Goal: Task Accomplishment & Management: Manage account settings

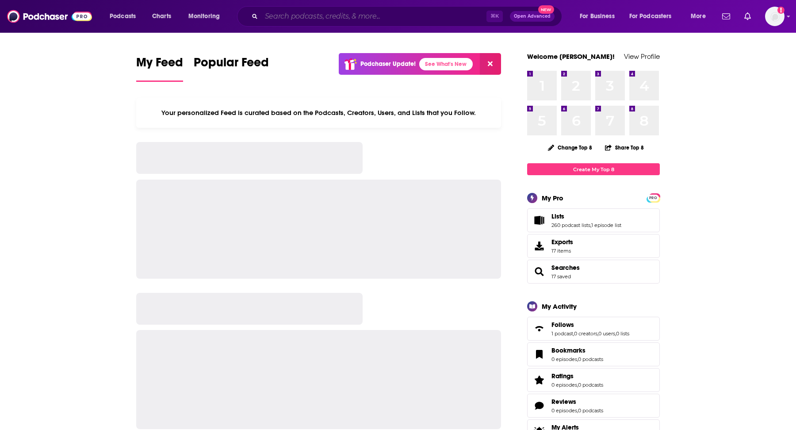
click at [310, 19] on input "Search podcasts, credits, & more..." at bounding box center [373, 16] width 225 height 14
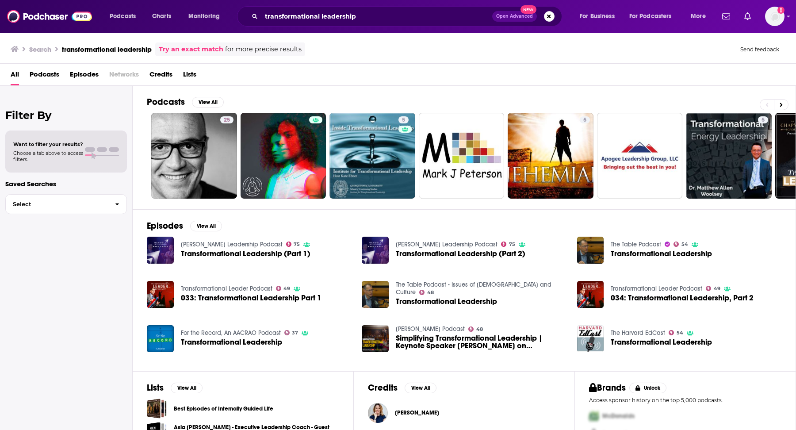
click at [46, 69] on span "Podcasts" at bounding box center [45, 76] width 30 height 18
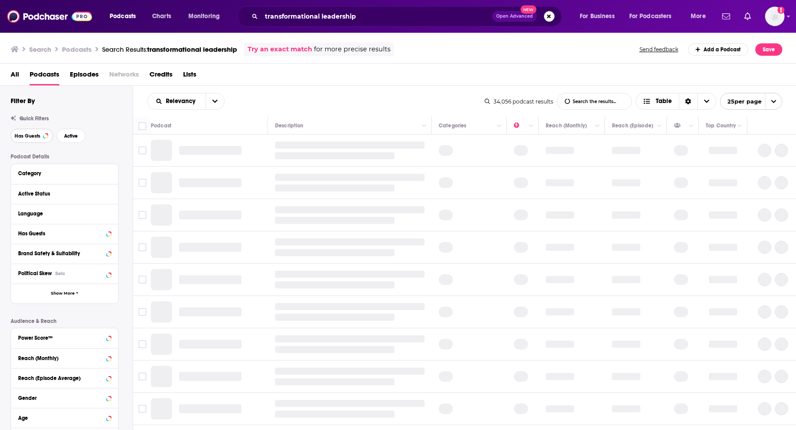
click at [43, 133] on button "Has Guests" at bounding box center [32, 136] width 42 height 14
click at [66, 137] on span "Active" at bounding box center [71, 136] width 14 height 5
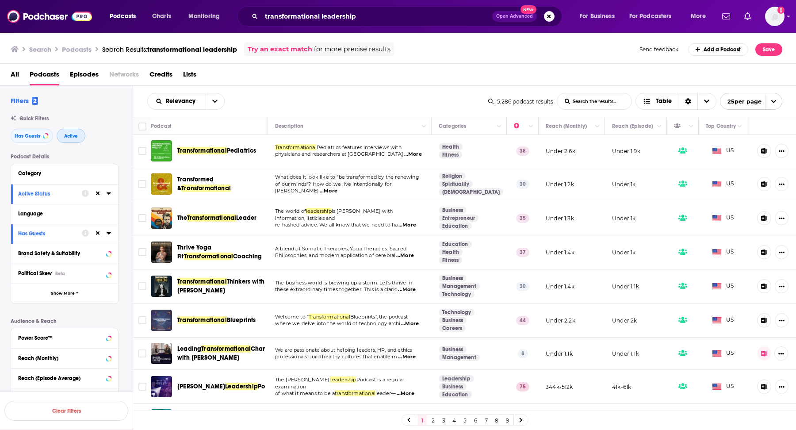
scroll to position [4, 0]
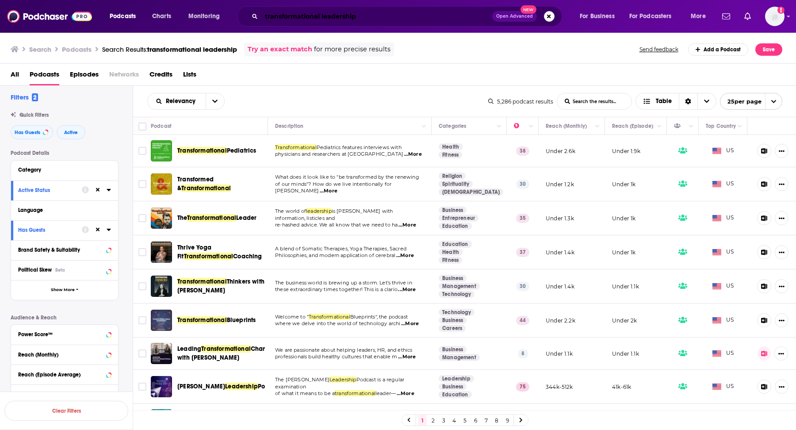
click at [377, 13] on input "transformational leadership" at bounding box center [376, 16] width 231 height 14
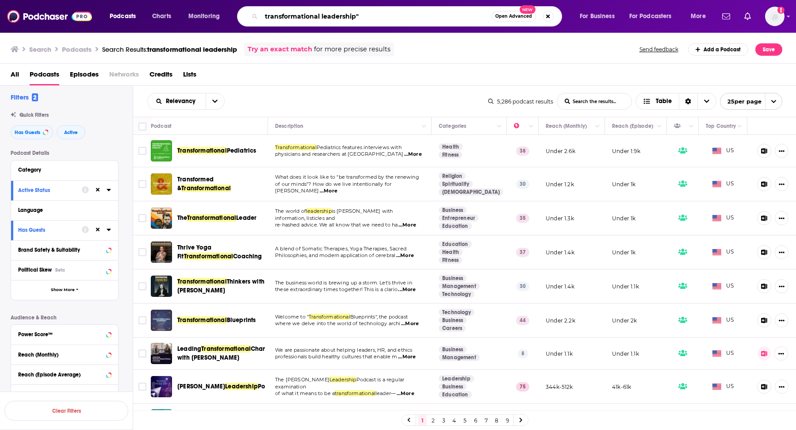
type input "transformational leadership"
click at [54, 165] on button "Category" at bounding box center [62, 169] width 88 height 11
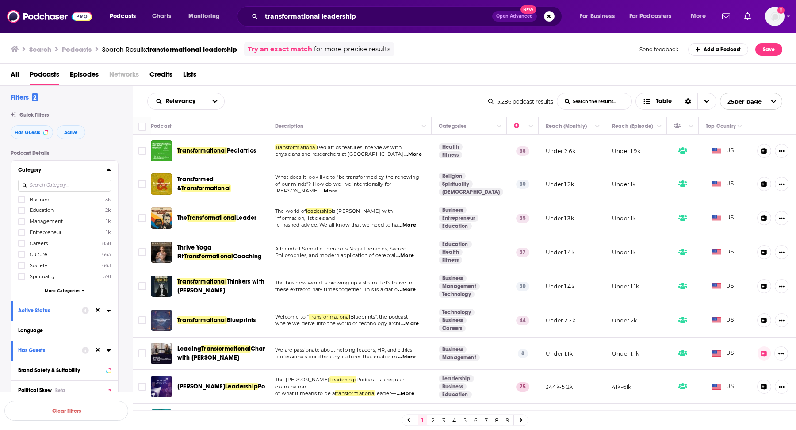
click at [33, 199] on span "Business" at bounding box center [40, 199] width 21 height 6
click at [22, 202] on input "multiSelectOption-business-0" at bounding box center [22, 202] width 0 height 0
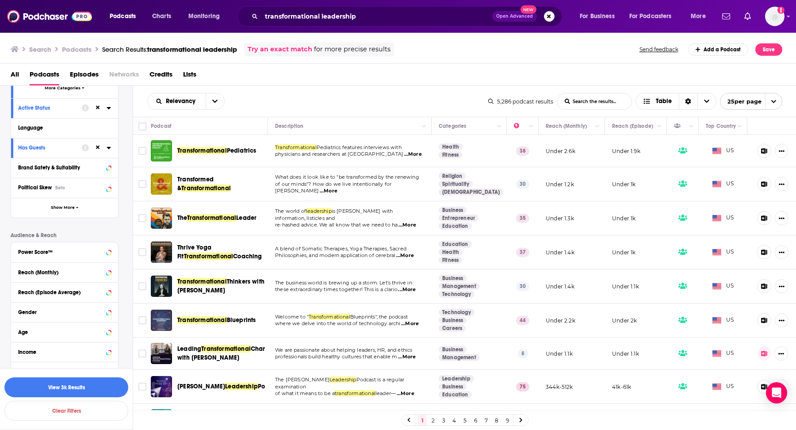
scroll to position [225, 0]
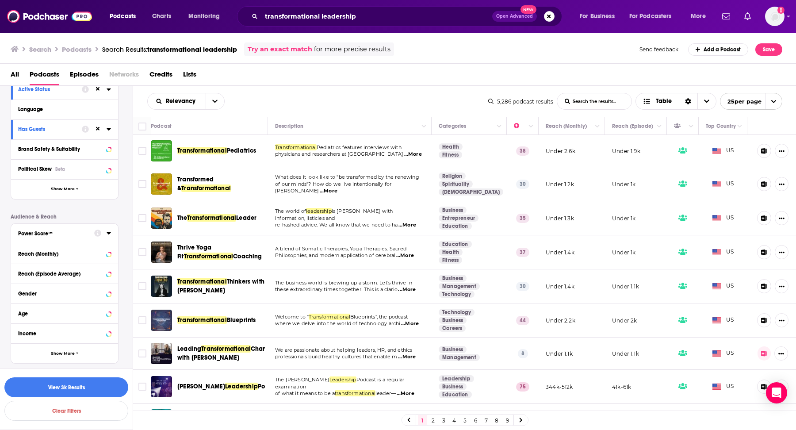
click at [60, 230] on div "Power Score™" at bounding box center [53, 233] width 70 height 6
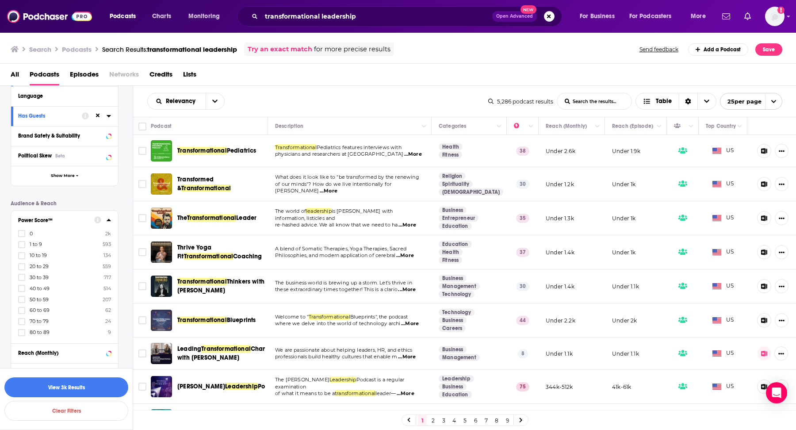
scroll to position [241, 0]
click at [20, 326] on label at bounding box center [21, 329] width 7 height 7
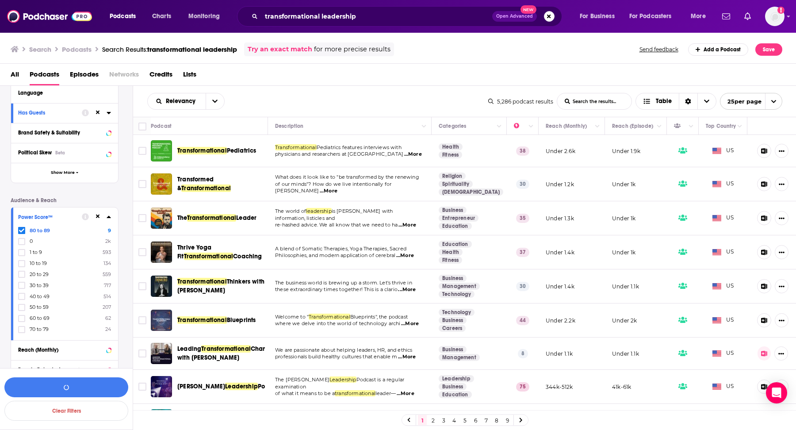
click at [20, 326] on label at bounding box center [21, 329] width 7 height 7
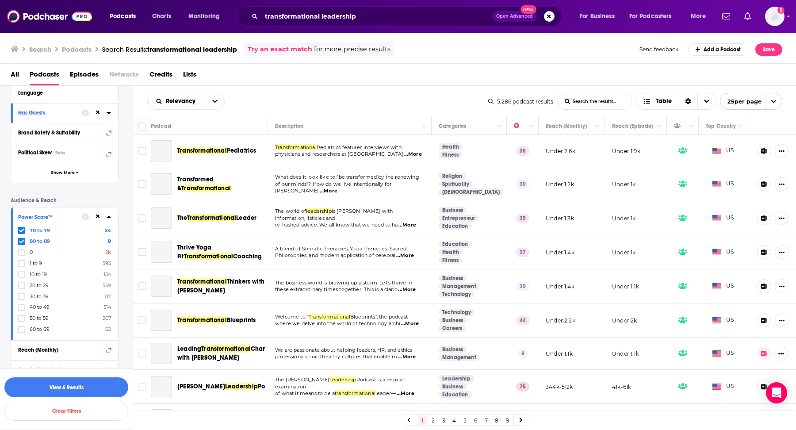
click at [20, 326] on label at bounding box center [21, 329] width 7 height 7
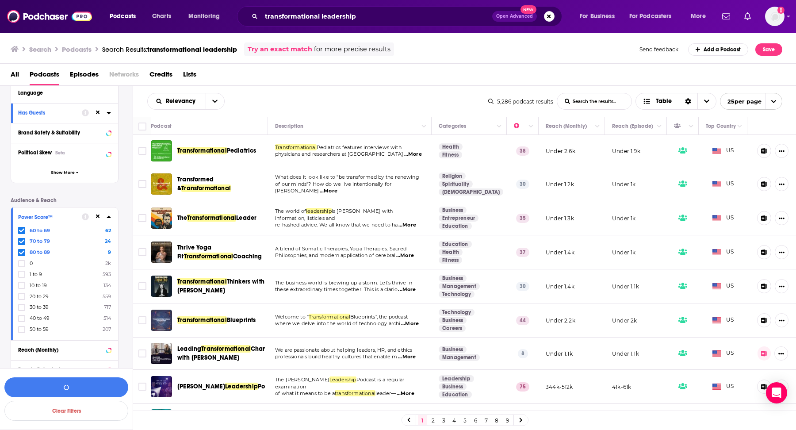
click at [20, 326] on label at bounding box center [21, 329] width 7 height 7
click at [88, 382] on button "View 537 Results" at bounding box center [66, 387] width 124 height 20
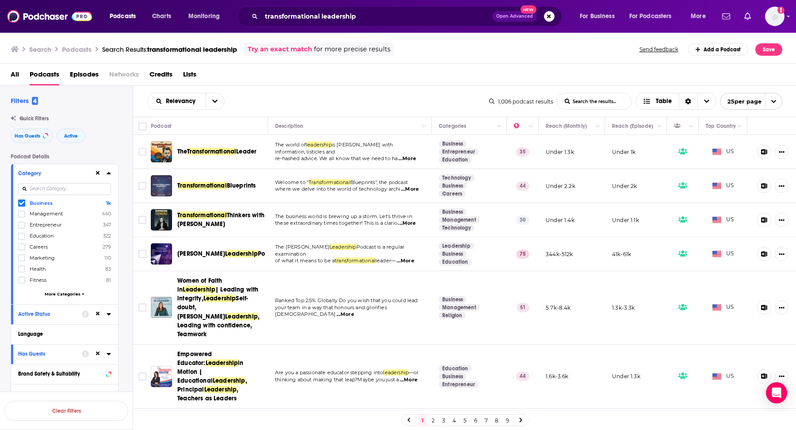
click at [50, 188] on input at bounding box center [64, 189] width 93 height 12
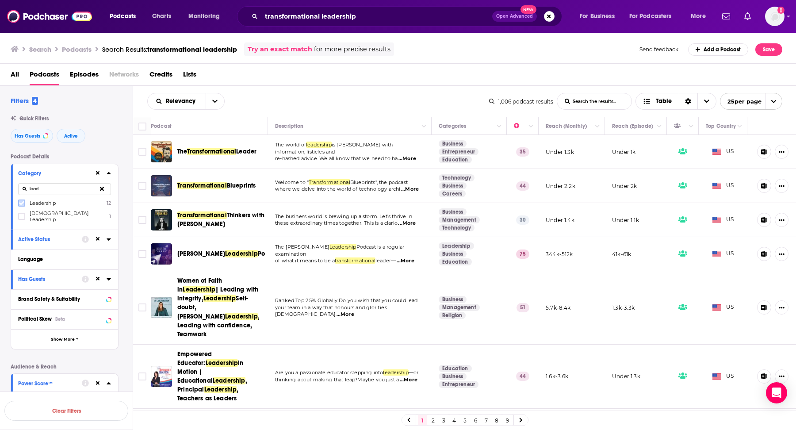
type input "lead"
click at [21, 203] on icon at bounding box center [21, 203] width 5 height 4
click at [84, 385] on button "View 1k Results" at bounding box center [66, 387] width 124 height 20
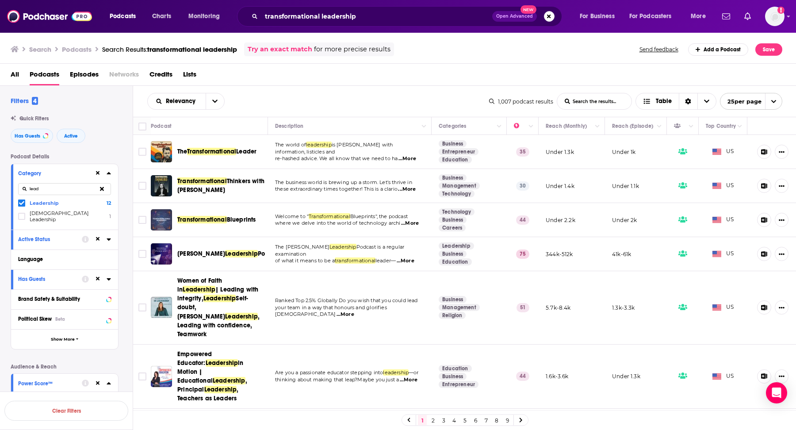
click at [414, 155] on span "...More" at bounding box center [407, 158] width 18 height 7
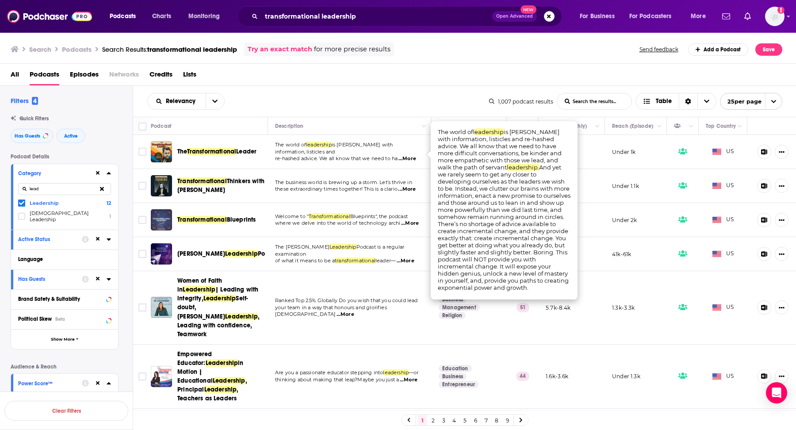
click at [413, 155] on span "...More" at bounding box center [407, 158] width 18 height 7
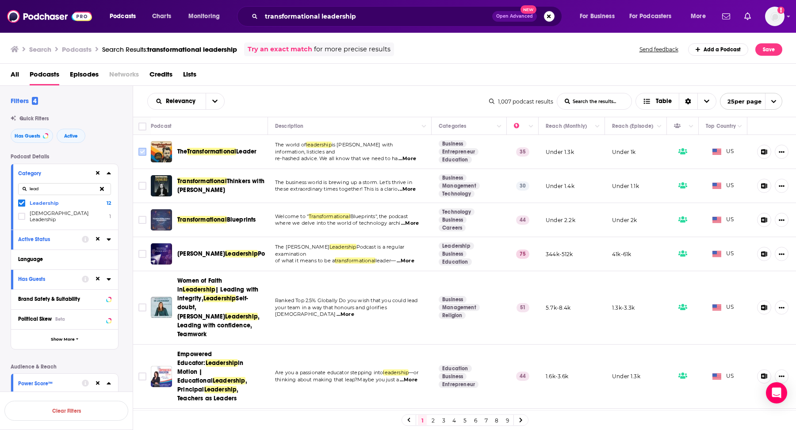
click at [141, 153] on input "Toggle select row" at bounding box center [142, 152] width 8 height 8
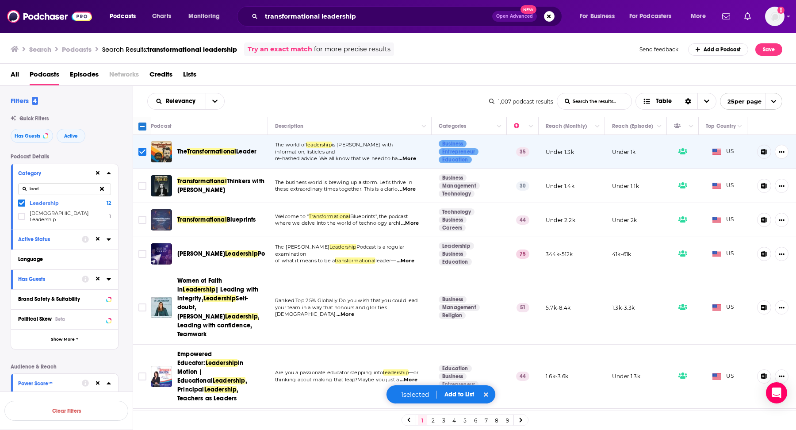
click at [460, 394] on button "Add to List" at bounding box center [459, 395] width 44 height 8
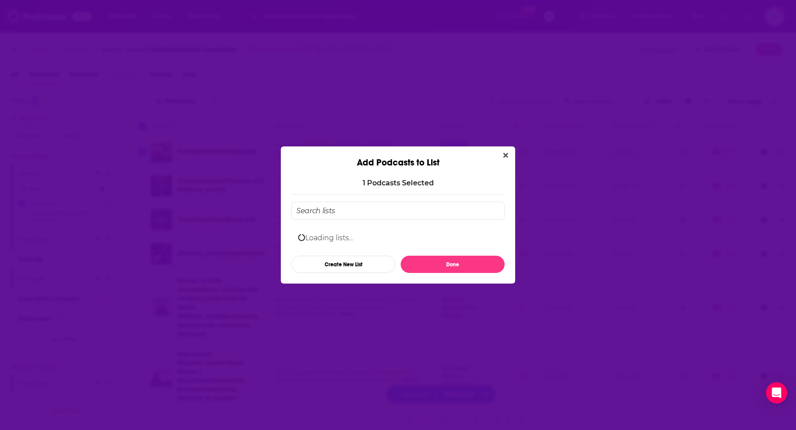
click at [358, 209] on input "Add Podcast To List" at bounding box center [397, 211] width 213 height 18
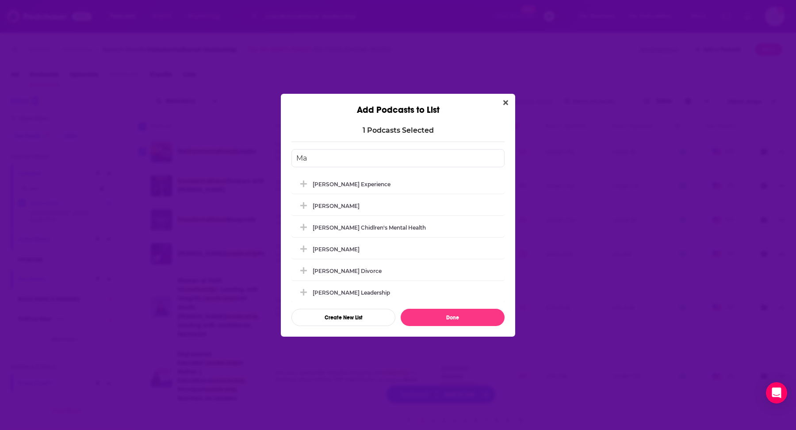
type input "M"
click at [364, 325] on button "Create New List" at bounding box center [343, 317] width 104 height 17
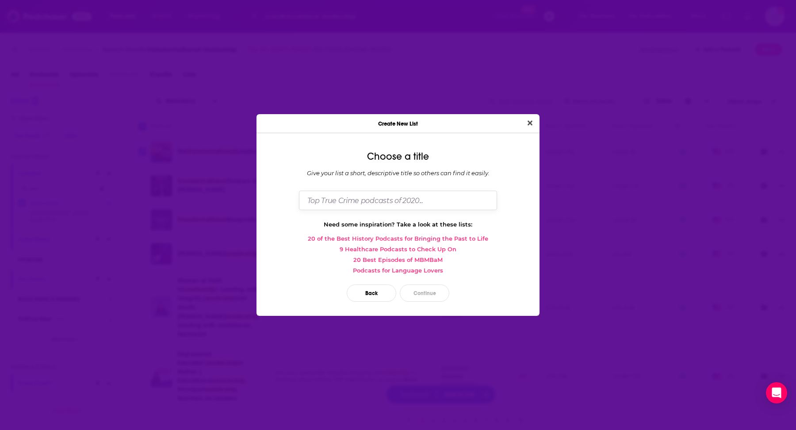
click at [359, 192] on input "Dialog" at bounding box center [398, 200] width 198 height 19
type input "Matt Marcotte_ Transformational Leadership"
click at [413, 282] on div "Back Continue" at bounding box center [398, 292] width 269 height 31
click at [414, 290] on button "Continue" at bounding box center [425, 292] width 50 height 17
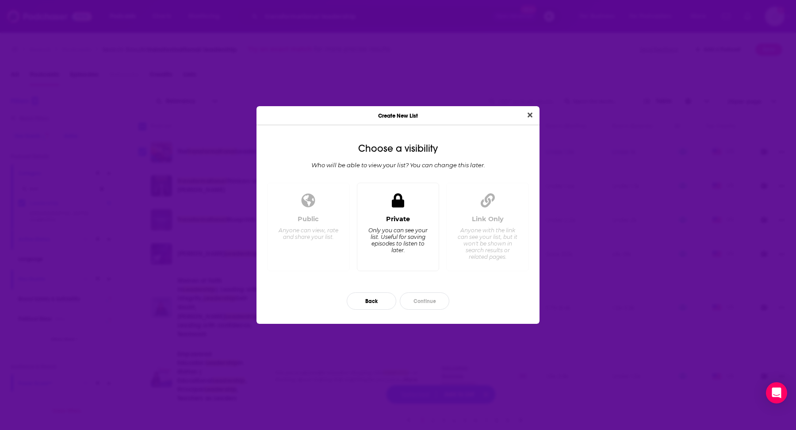
click at [406, 237] on div "Only you can see your list. Useful for saving episodes to listen to later." at bounding box center [398, 240] width 61 height 27
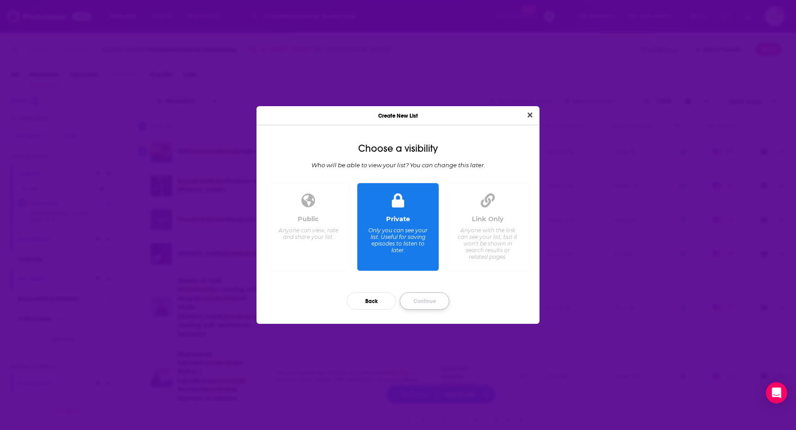
click at [423, 301] on button "Continue" at bounding box center [425, 300] width 50 height 17
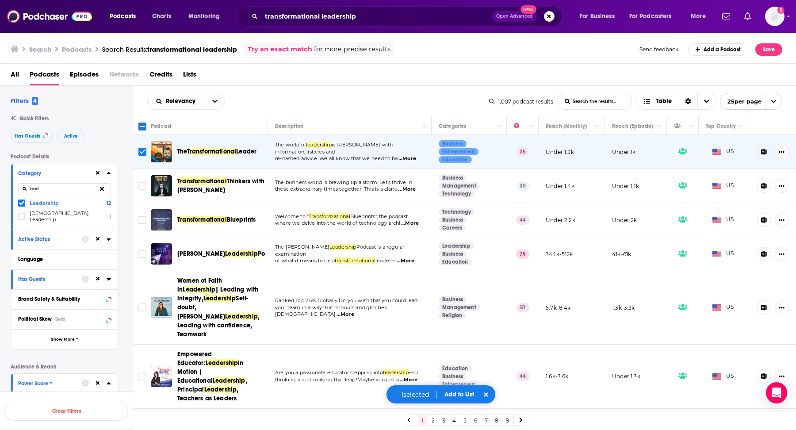
drag, startPoint x: 414, startPoint y: 304, endPoint x: 414, endPoint y: 295, distance: 8.8
click at [414, 295] on div "Create New List Add an introduction (optional) Add a little intro to tell peopl…" at bounding box center [398, 215] width 796 height 430
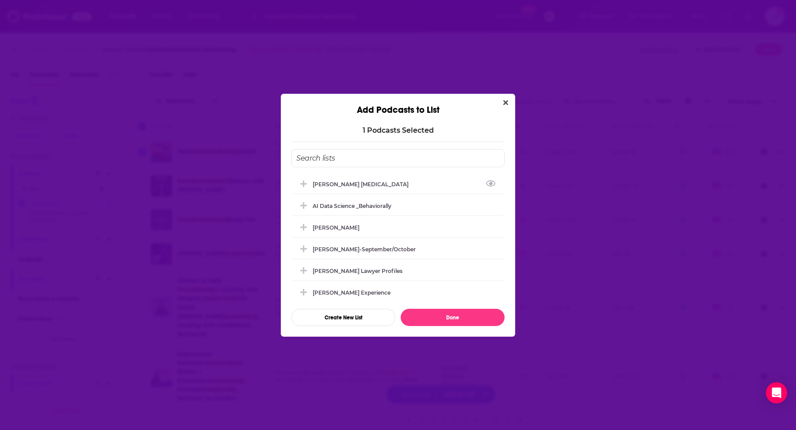
click at [356, 152] on input "Add Podcast To List" at bounding box center [397, 158] width 213 height 18
type input "m"
click at [368, 314] on button "Create New List" at bounding box center [343, 317] width 104 height 17
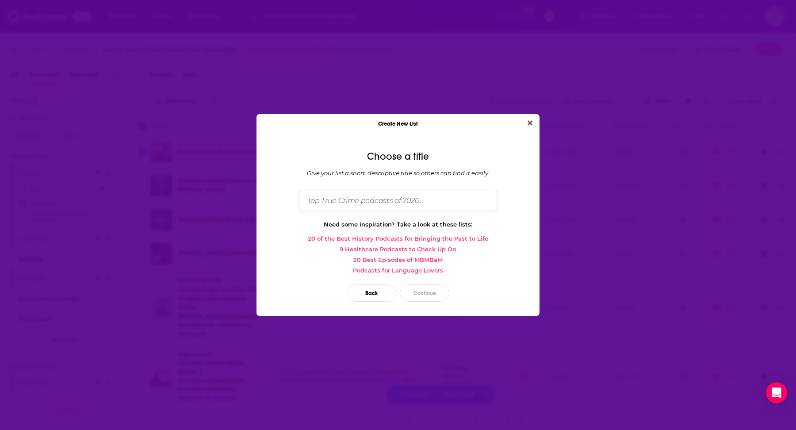
click at [367, 205] on input "Dialog" at bounding box center [398, 200] width 198 height 19
type input "Matt Marcotte_Transformational Leadership"
click at [434, 289] on button "Continue" at bounding box center [425, 292] width 50 height 17
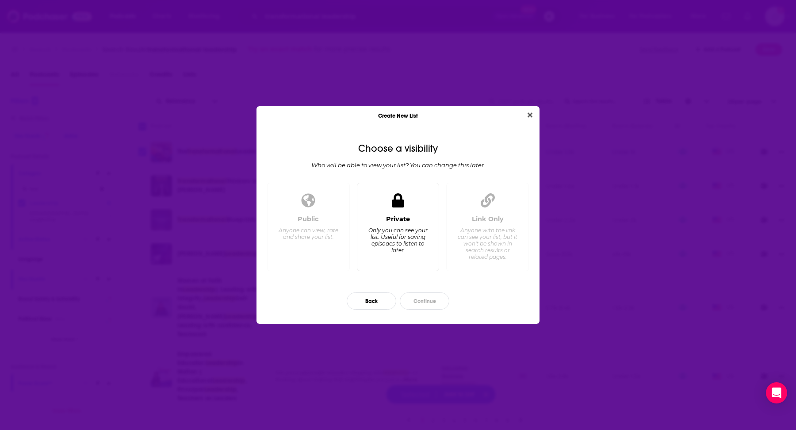
click at [405, 230] on div "Only you can see your list. Useful for saving episodes to listen to later." at bounding box center [398, 240] width 61 height 27
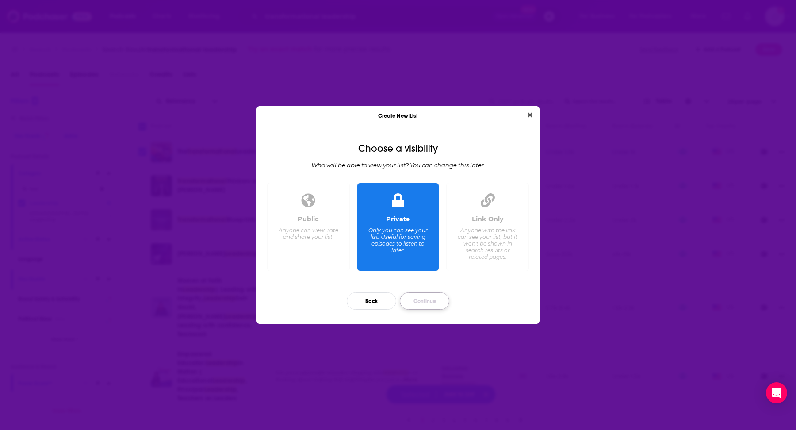
click at [424, 301] on button "Continue" at bounding box center [425, 300] width 50 height 17
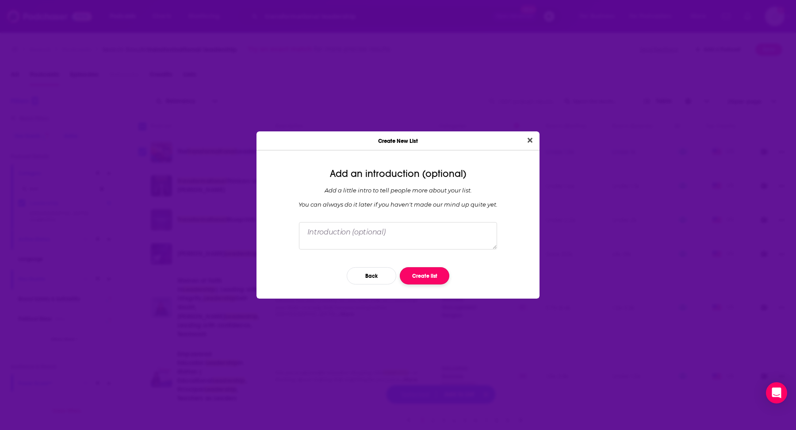
click at [422, 271] on button "Create list" at bounding box center [425, 275] width 50 height 17
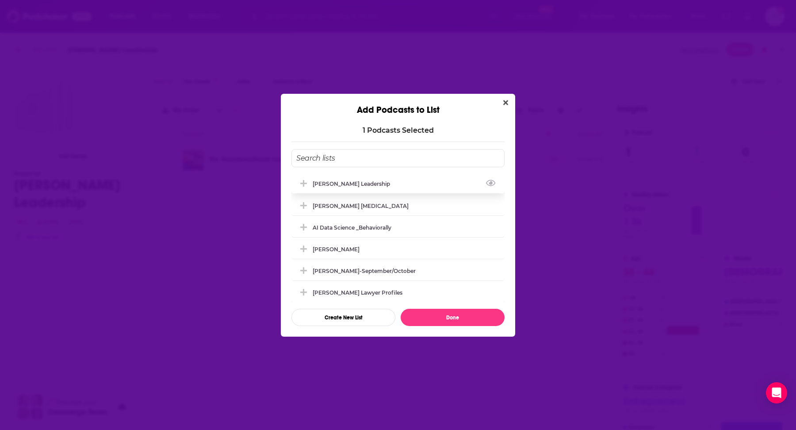
click at [380, 180] on div "Matt Marcotte_Transformational Leadership" at bounding box center [354, 183] width 83 height 7
click at [460, 331] on div "1 Podcast s Selected Matt Marcotte_Transformational Leadership Richard Digital …" at bounding box center [398, 225] width 234 height 221
click at [456, 318] on button "Done" at bounding box center [453, 317] width 104 height 17
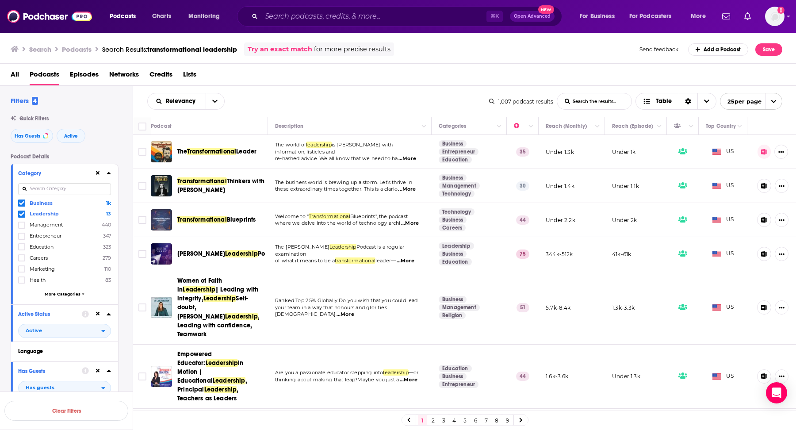
click at [409, 190] on span "...More" at bounding box center [407, 189] width 18 height 7
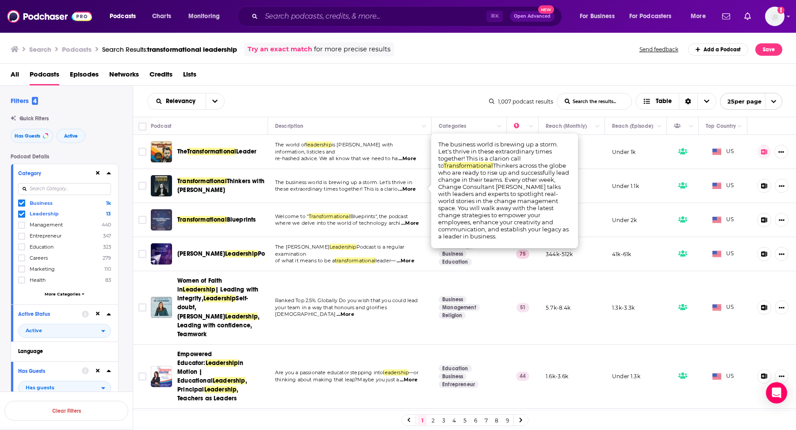
click at [410, 190] on span "...More" at bounding box center [407, 189] width 18 height 7
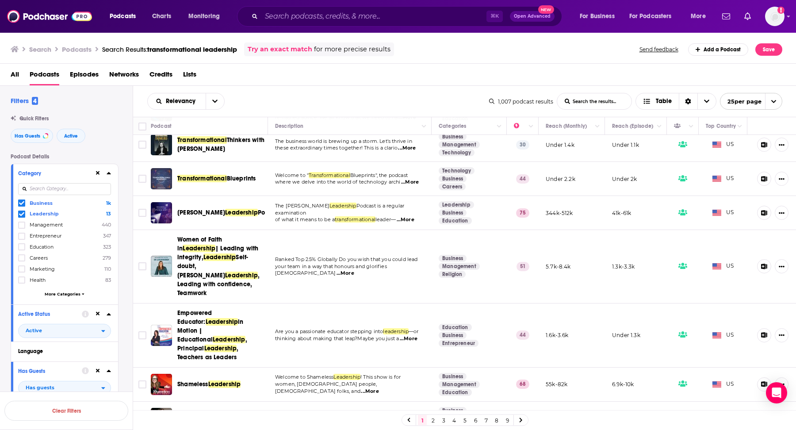
scroll to position [42, 0]
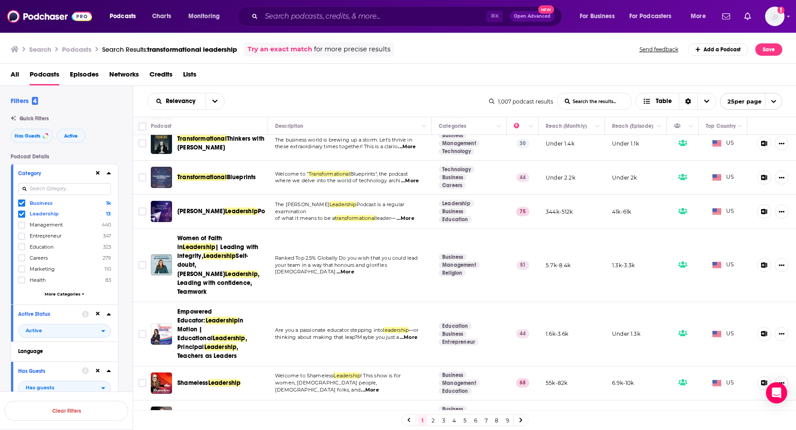
click at [410, 180] on span "...More" at bounding box center [410, 180] width 18 height 7
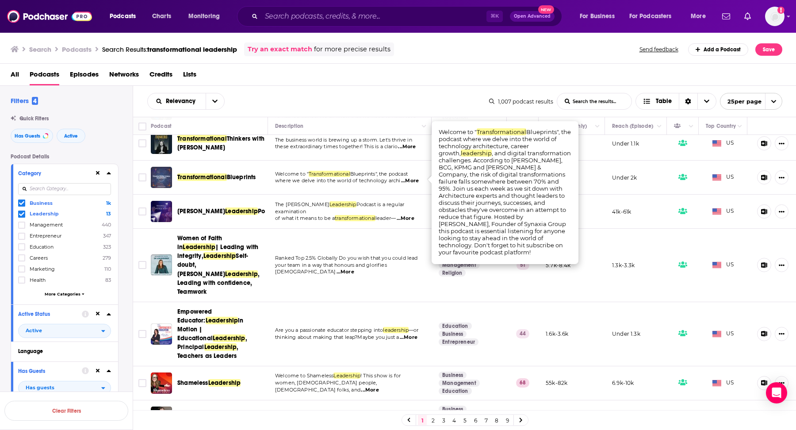
click at [410, 180] on span "...More" at bounding box center [410, 180] width 18 height 7
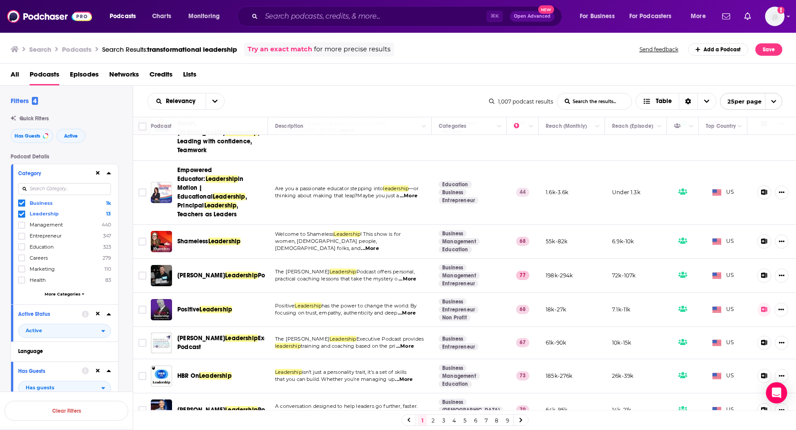
scroll to position [187, 0]
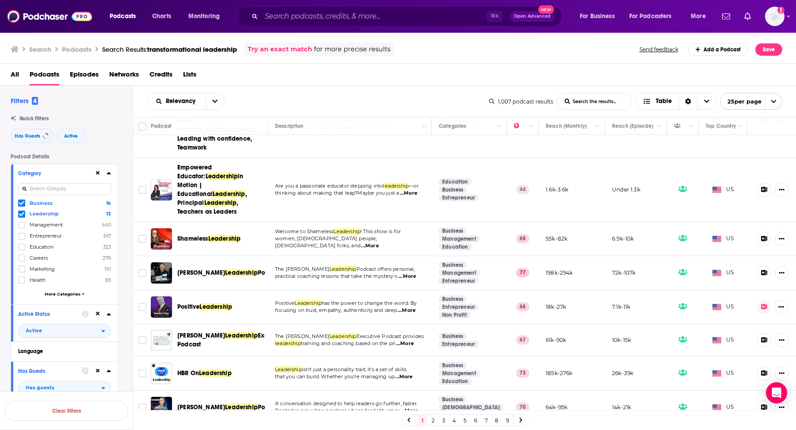
click at [379, 242] on span "...More" at bounding box center [370, 245] width 18 height 7
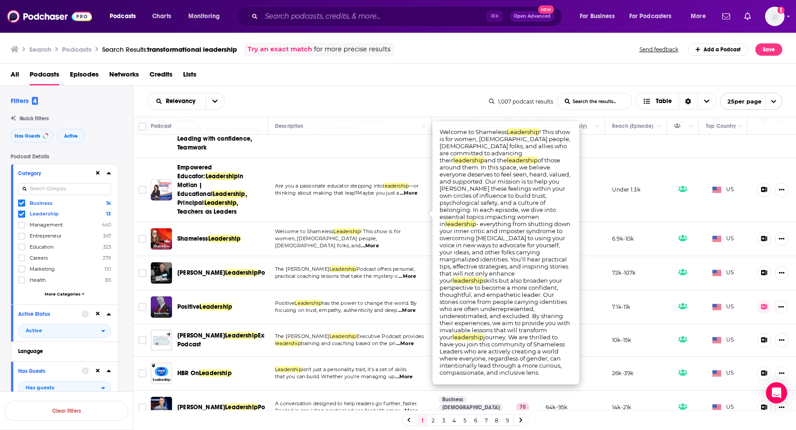
click at [379, 242] on span "...More" at bounding box center [370, 245] width 18 height 7
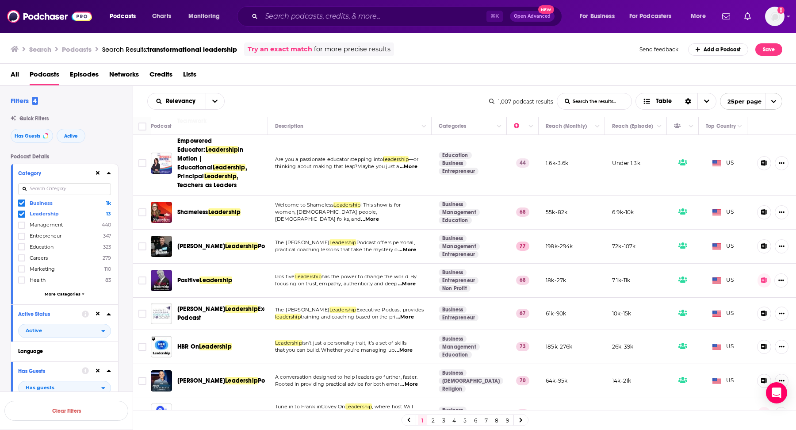
scroll to position [215, 0]
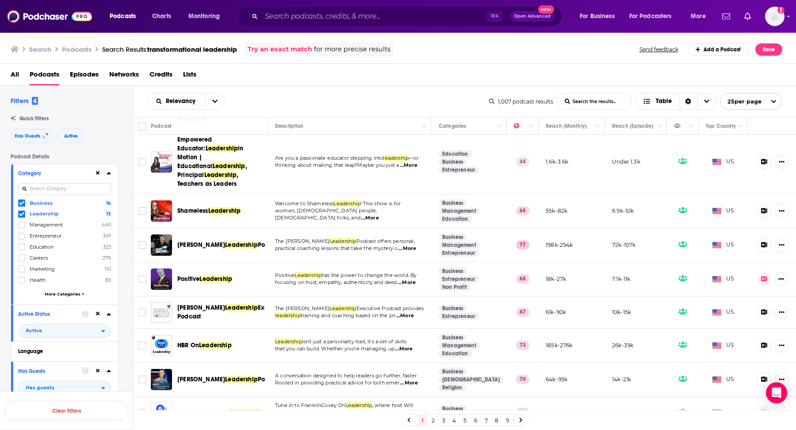
click at [406, 345] on span "...More" at bounding box center [404, 348] width 18 height 7
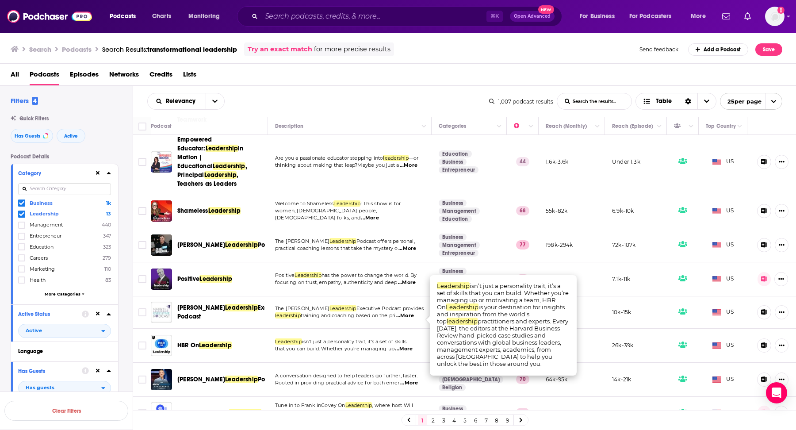
click at [406, 345] on span "...More" at bounding box center [404, 348] width 18 height 7
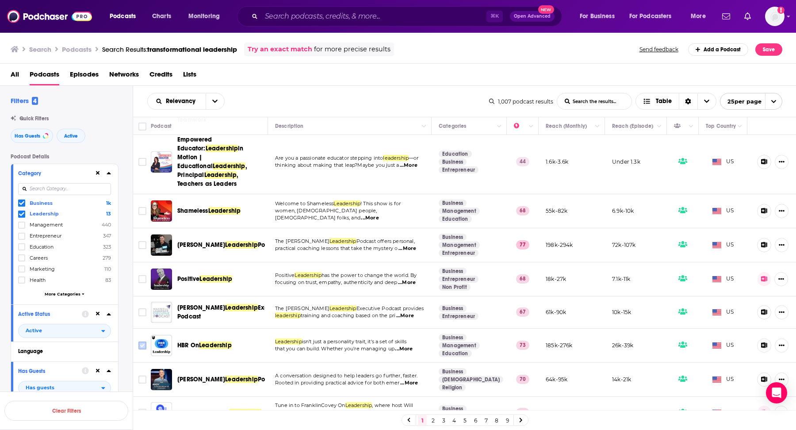
click at [143, 341] on input "Toggle select row" at bounding box center [142, 345] width 8 height 8
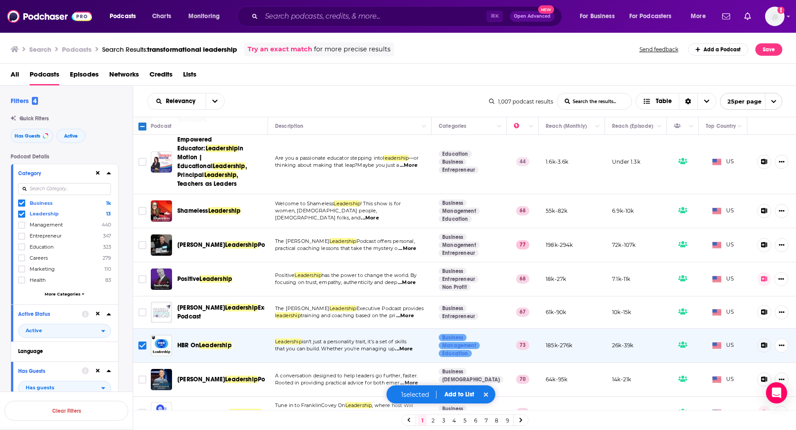
click at [460, 393] on button "Add to List" at bounding box center [459, 395] width 44 height 8
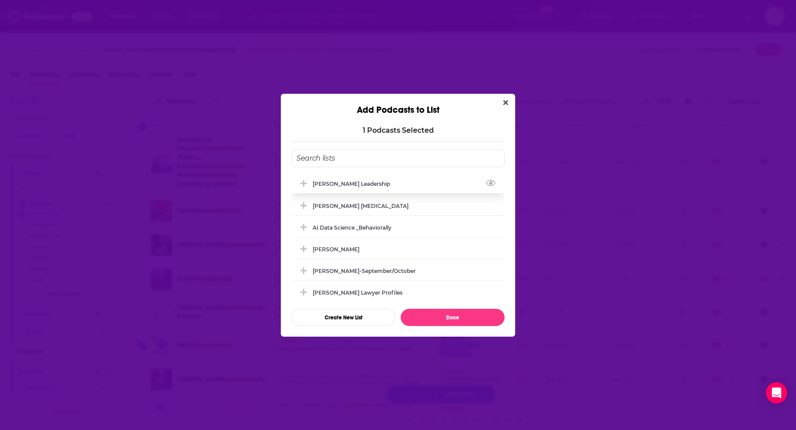
click at [381, 189] on div "Matt Marcotte_Transformational Leadership" at bounding box center [397, 183] width 213 height 19
click at [420, 323] on button "Done" at bounding box center [453, 317] width 104 height 17
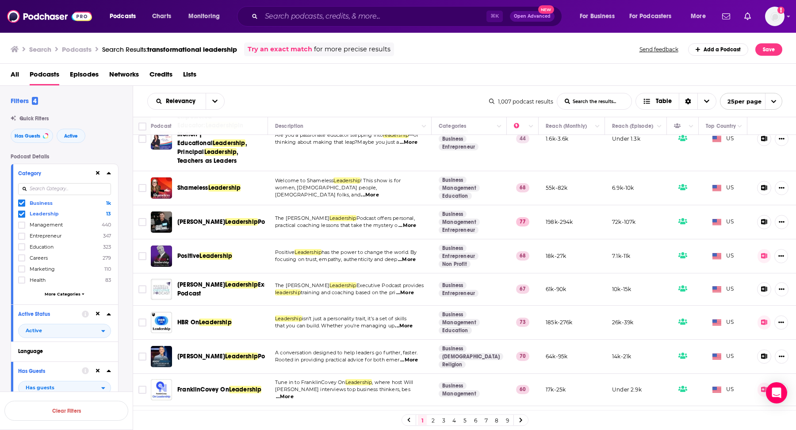
scroll to position [240, 0]
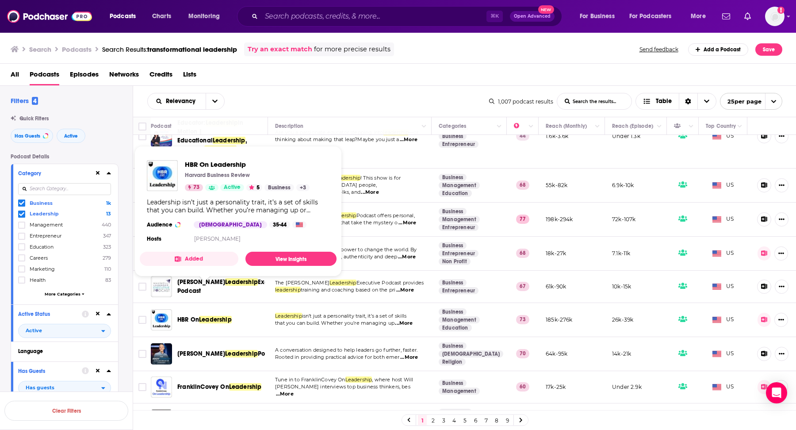
click at [379, 103] on div "Relevancy List Search Input Search the results... Table" at bounding box center [318, 101] width 342 height 17
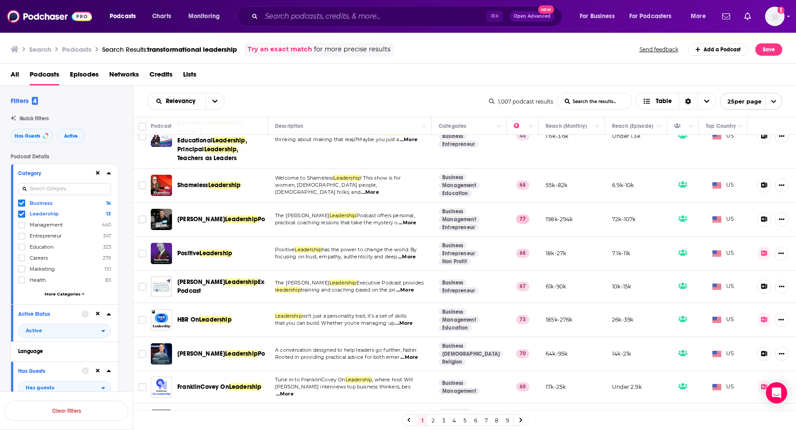
click at [412, 354] on span "...More" at bounding box center [409, 357] width 18 height 7
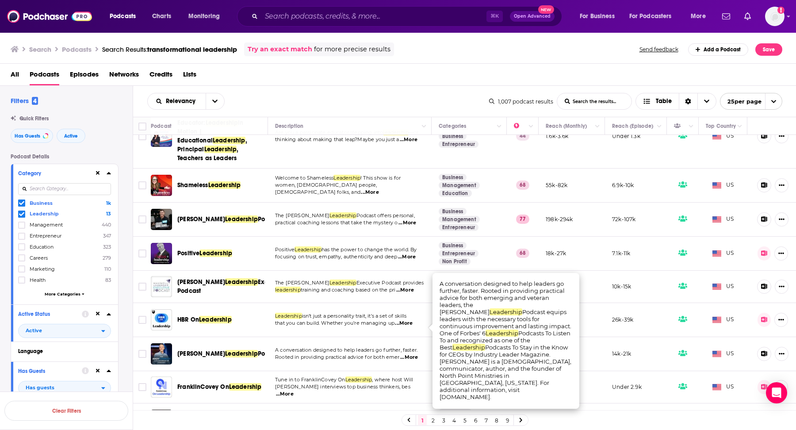
click at [413, 354] on span "...More" at bounding box center [409, 357] width 18 height 7
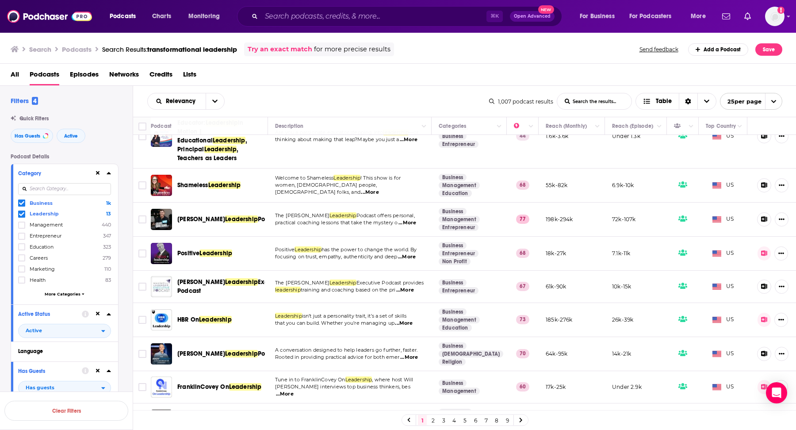
scroll to position [291, 0]
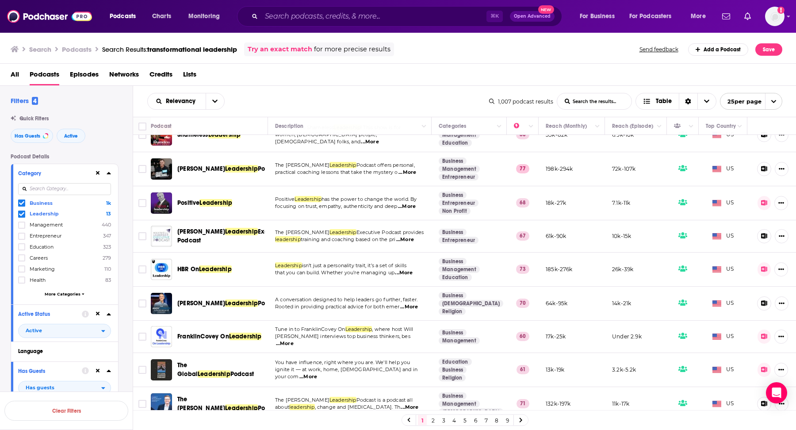
click at [294, 340] on span "...More" at bounding box center [285, 343] width 18 height 7
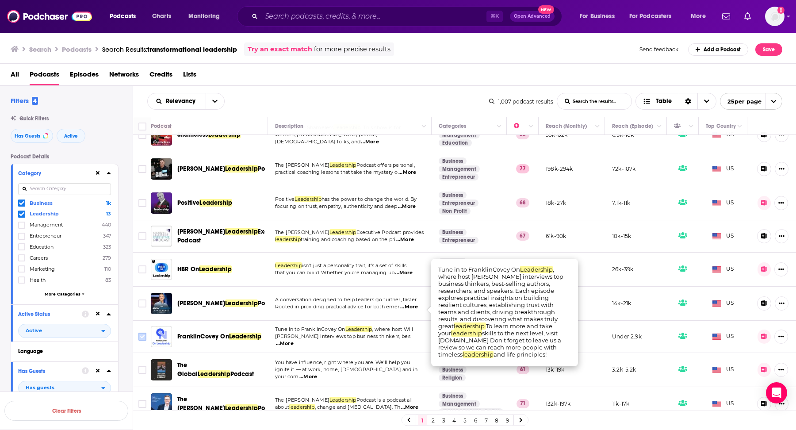
click at [141, 333] on input "Toggle select row" at bounding box center [142, 337] width 8 height 8
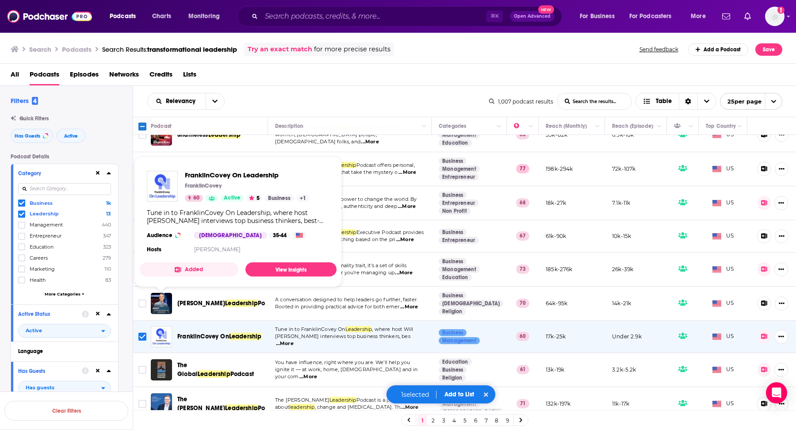
click at [457, 394] on button "Add to List" at bounding box center [459, 395] width 44 height 8
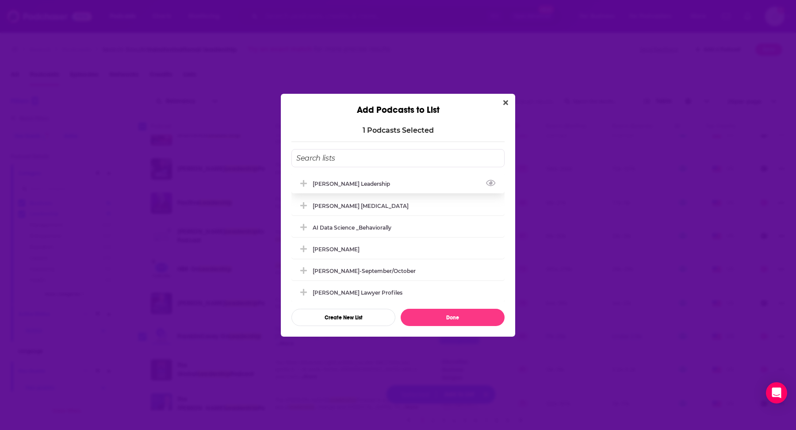
click at [382, 179] on div "Matt Marcotte_Transformational Leadership" at bounding box center [397, 183] width 213 height 19
click at [445, 310] on button "Done" at bounding box center [453, 317] width 104 height 17
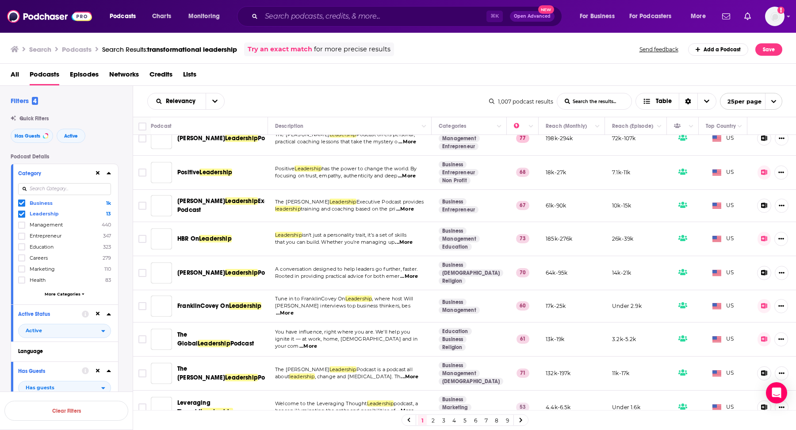
scroll to position [322, 0]
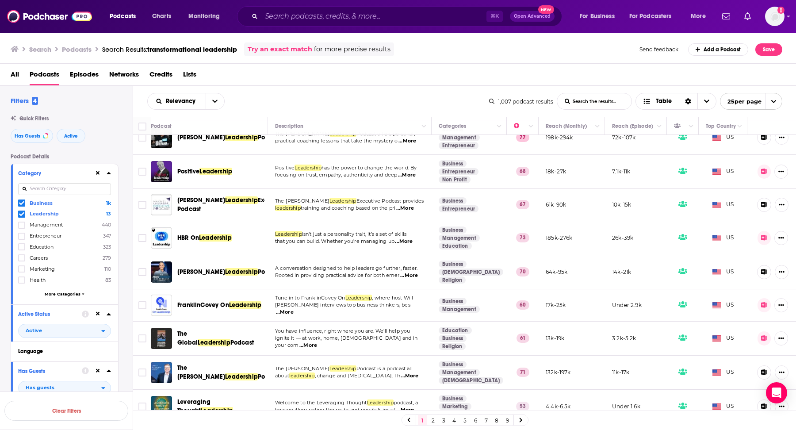
click at [317, 342] on span "...More" at bounding box center [308, 345] width 18 height 7
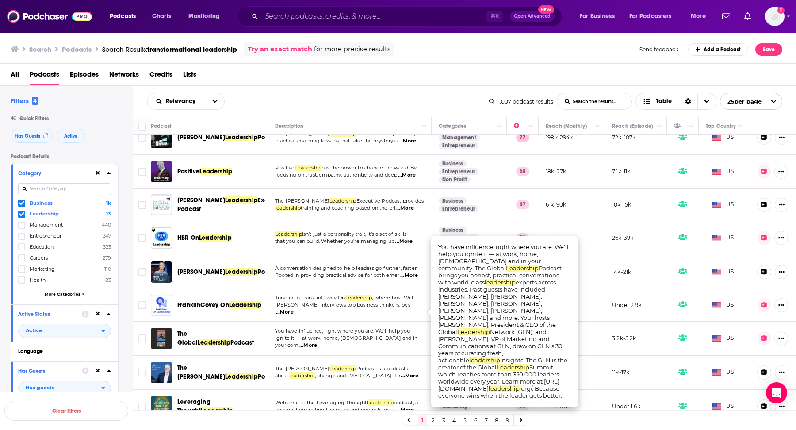
click at [317, 342] on span "...More" at bounding box center [308, 345] width 18 height 7
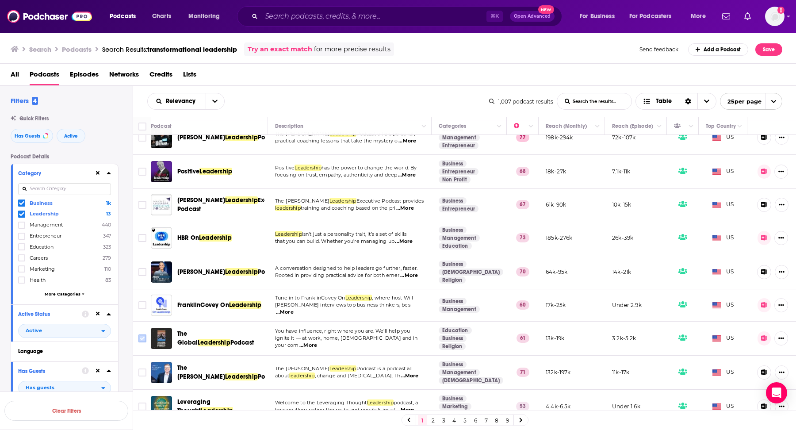
click at [145, 334] on input "Toggle select row" at bounding box center [142, 338] width 8 height 8
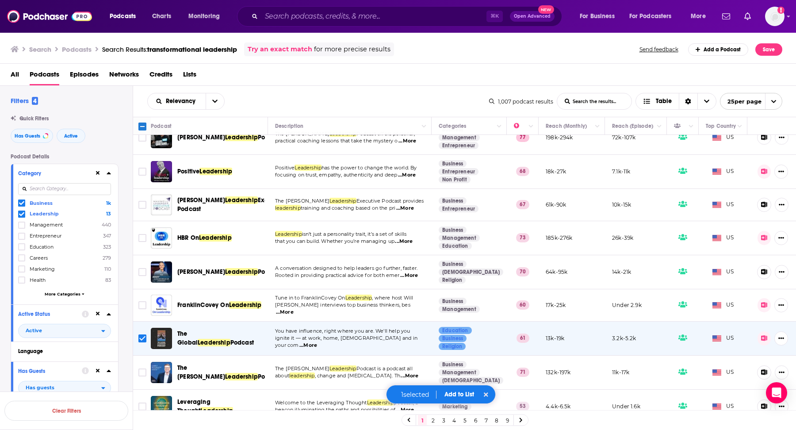
click at [456, 392] on button "Add to List" at bounding box center [459, 395] width 44 height 8
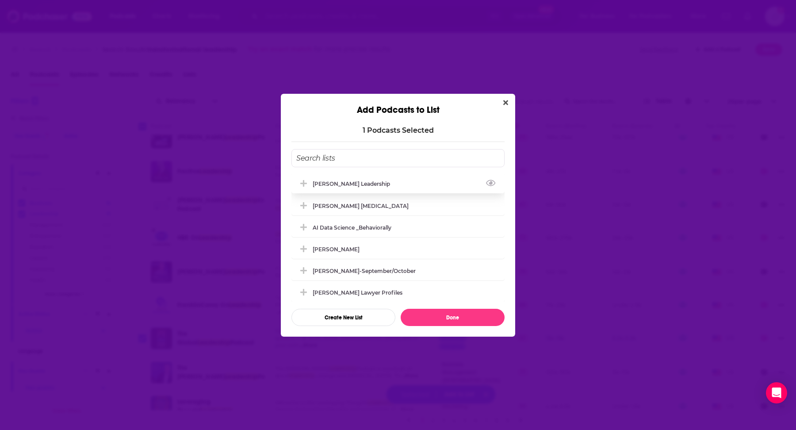
click at [410, 180] on div "Matt Marcotte_Transformational Leadership" at bounding box center [397, 183] width 213 height 19
click at [429, 322] on button "Done" at bounding box center [453, 317] width 104 height 17
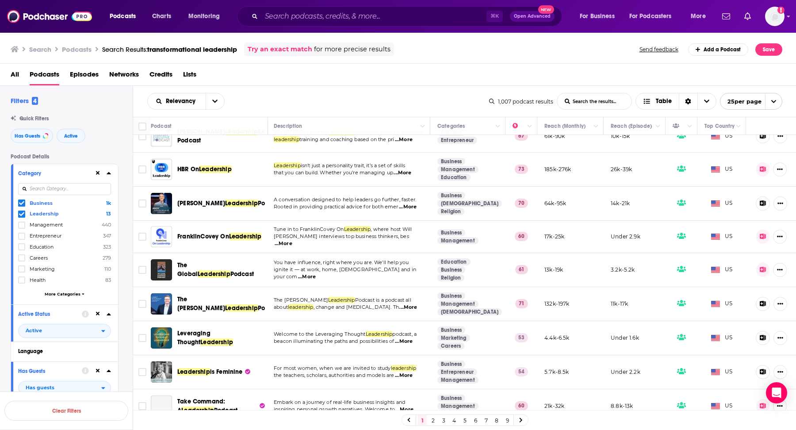
scroll to position [395, 1]
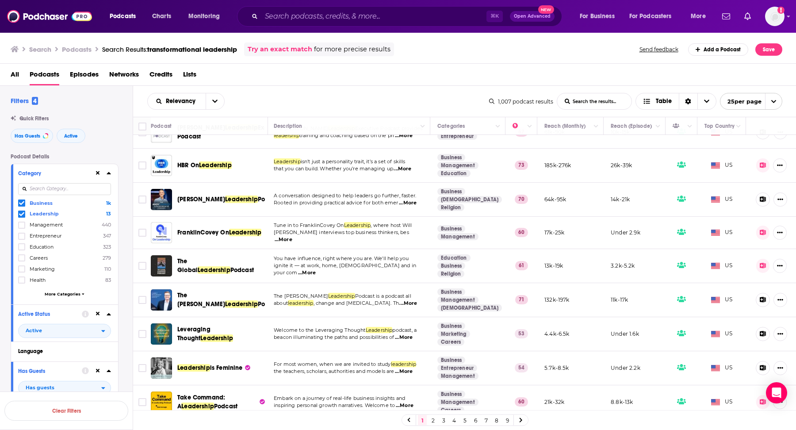
click at [411, 334] on span "...More" at bounding box center [404, 337] width 18 height 7
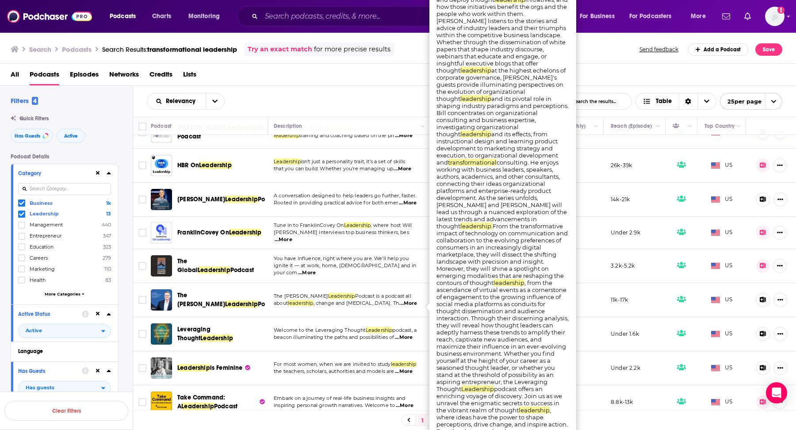
click at [411, 334] on span "...More" at bounding box center [404, 337] width 18 height 7
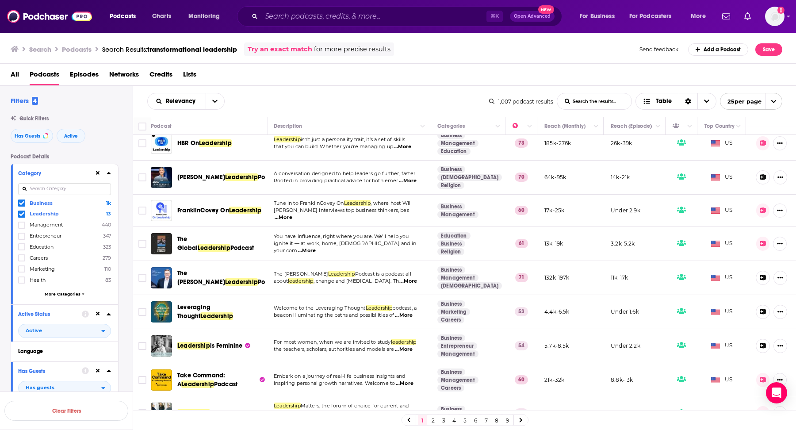
scroll to position [418, 1]
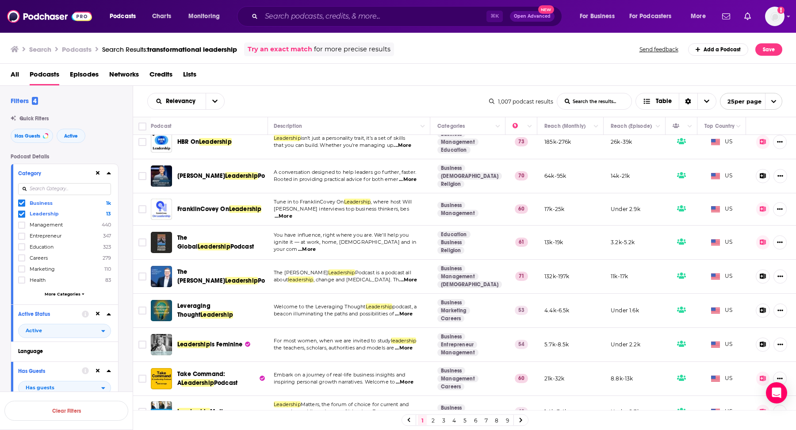
click at [407, 379] on span "...More" at bounding box center [405, 382] width 18 height 7
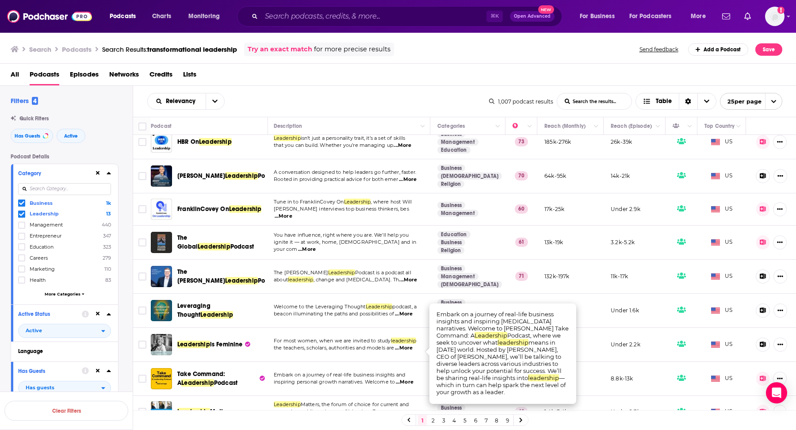
click at [407, 379] on span "...More" at bounding box center [405, 382] width 18 height 7
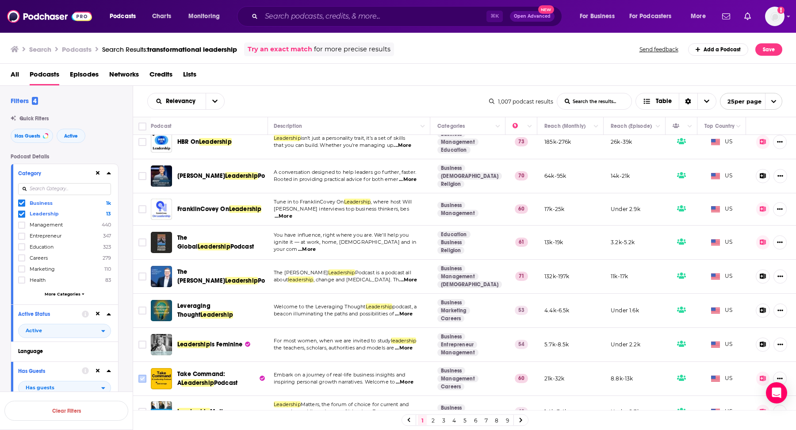
click at [140, 375] on input "Toggle select row" at bounding box center [142, 379] width 8 height 8
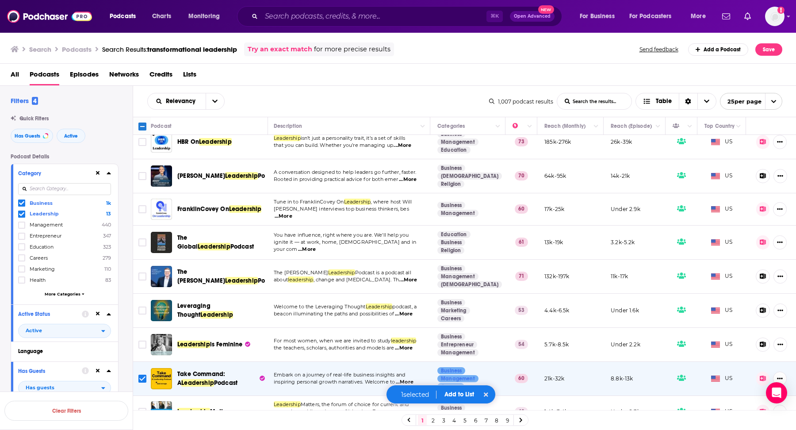
click at [455, 396] on button "Add to List" at bounding box center [459, 395] width 44 height 8
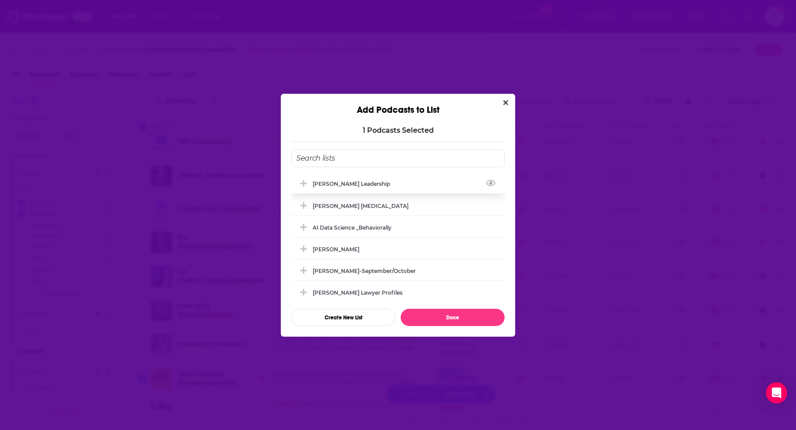
click at [425, 178] on div "Matt Marcotte_Transformational Leadership" at bounding box center [397, 183] width 213 height 19
click at [452, 322] on button "Done" at bounding box center [453, 317] width 104 height 17
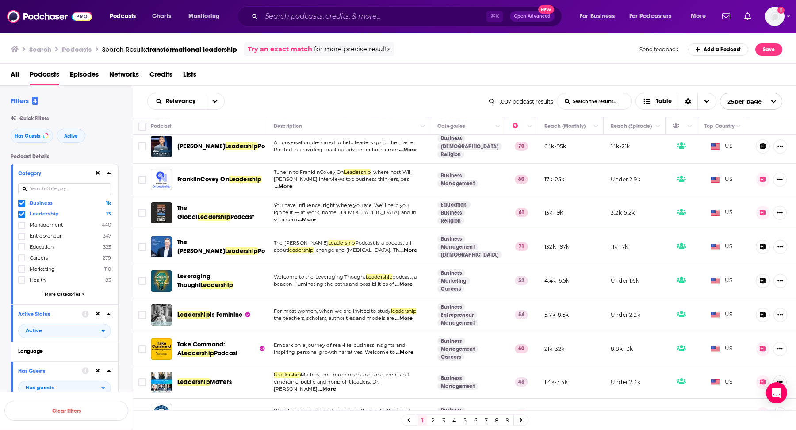
scroll to position [459, 1]
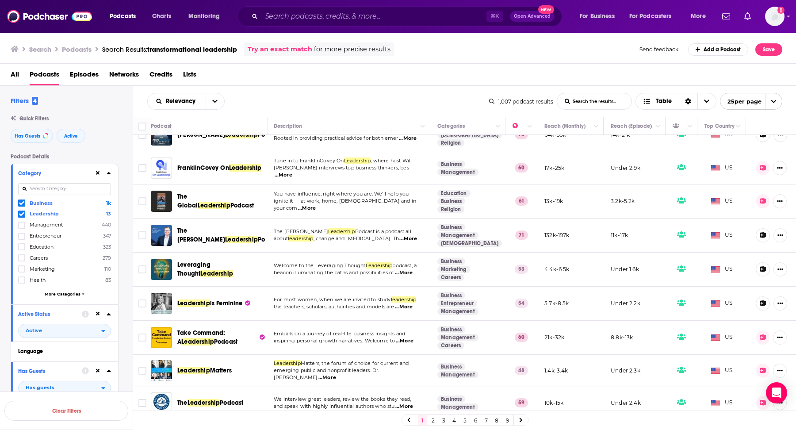
click at [336, 374] on span "...More" at bounding box center [327, 377] width 18 height 7
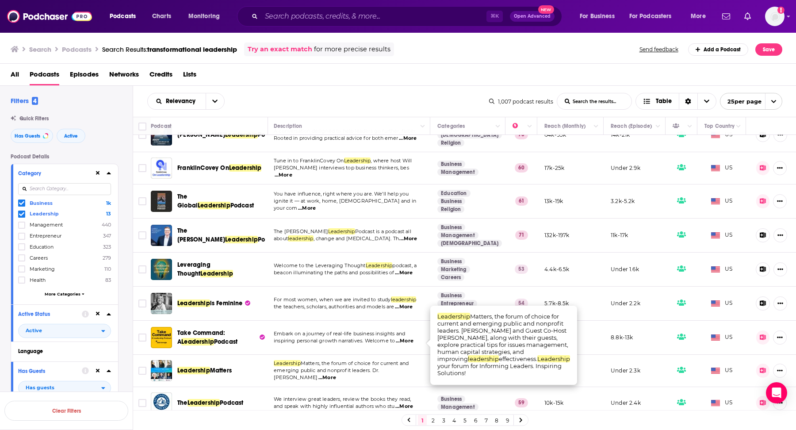
click at [336, 374] on span "...More" at bounding box center [327, 377] width 18 height 7
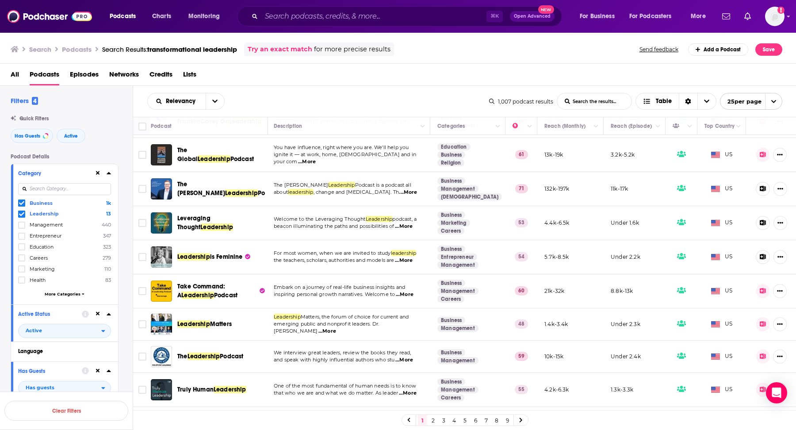
scroll to position [507, 1]
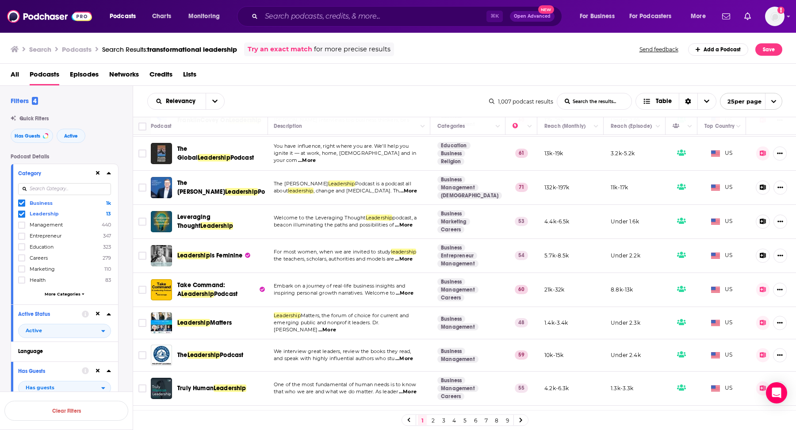
click at [410, 355] on span "...More" at bounding box center [404, 358] width 18 height 7
click at [142, 351] on input "Toggle select row" at bounding box center [142, 355] width 8 height 8
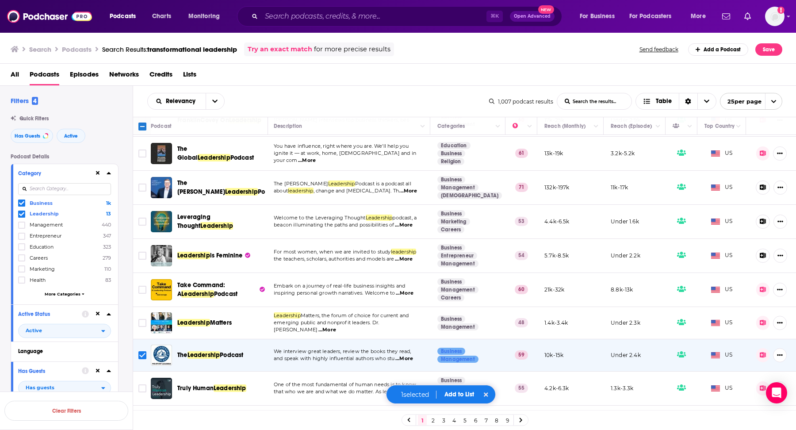
click at [460, 391] on div "1 selected Add to List" at bounding box center [441, 394] width 110 height 19
click at [460, 393] on button "Add to List" at bounding box center [459, 395] width 44 height 8
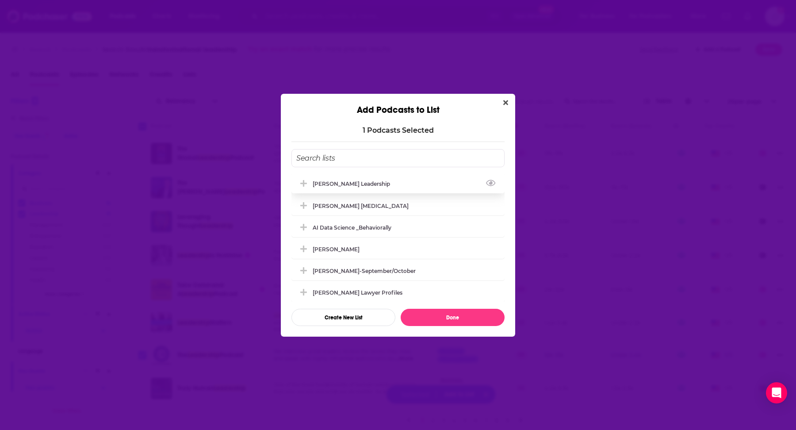
click at [395, 184] on div "Matt Marcotte_Transformational Leadership" at bounding box center [354, 183] width 83 height 7
click at [445, 315] on button "Done" at bounding box center [453, 317] width 104 height 17
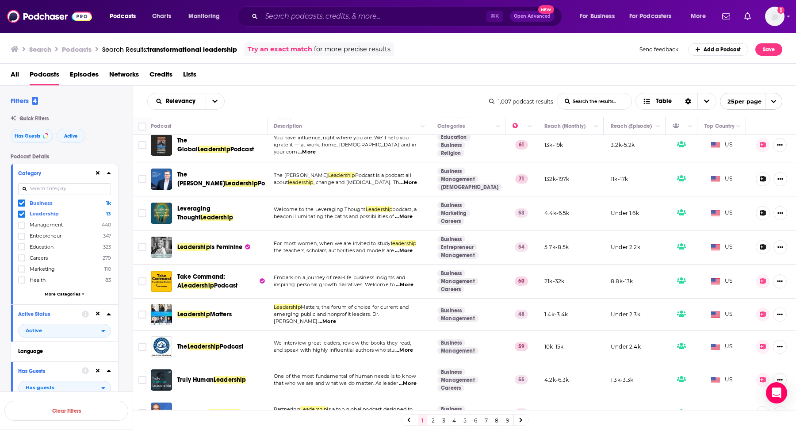
scroll to position [516, 1]
click at [405, 346] on span "...More" at bounding box center [404, 349] width 18 height 7
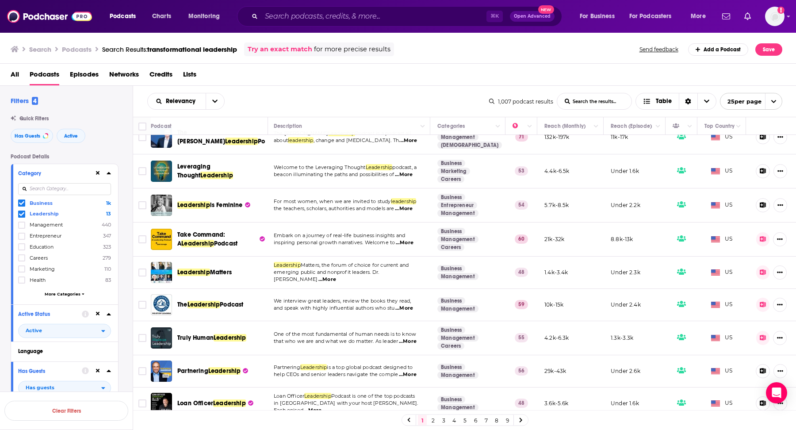
scroll to position [558, 1]
click at [414, 337] on span "...More" at bounding box center [408, 340] width 18 height 7
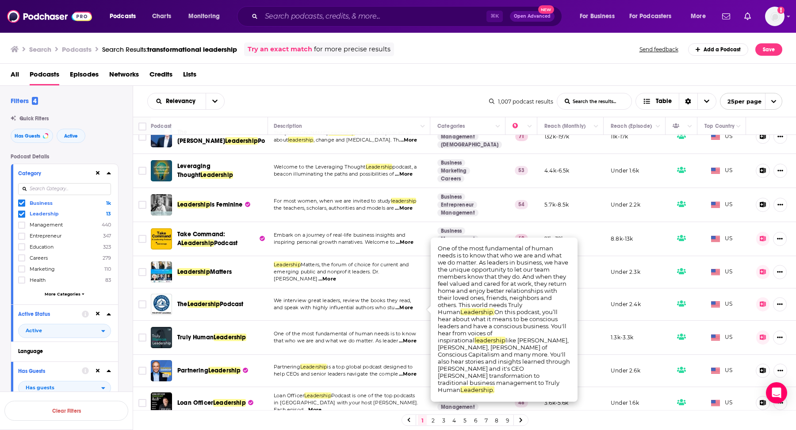
click at [414, 337] on span "...More" at bounding box center [408, 340] width 18 height 7
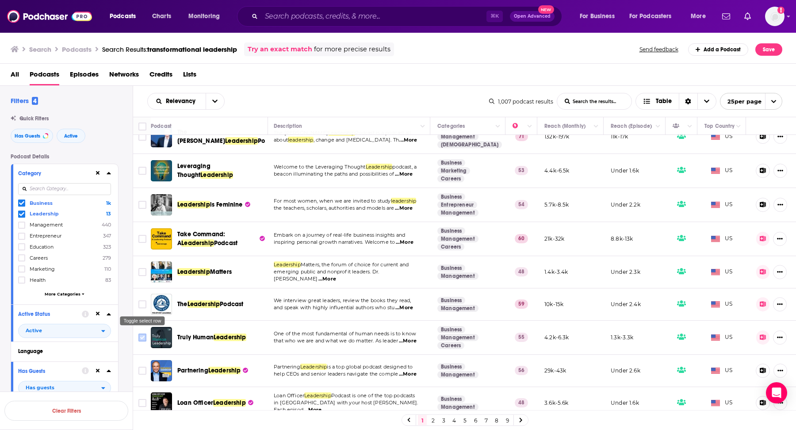
click at [139, 333] on input "Toggle select row" at bounding box center [142, 337] width 8 height 8
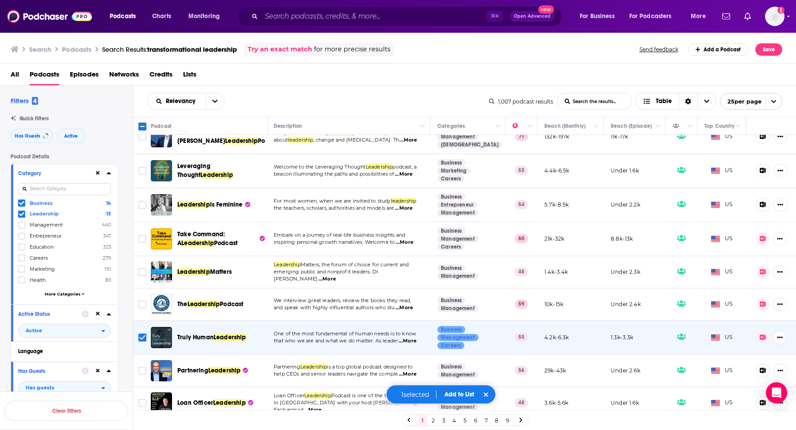
click at [467, 392] on button "Add to List" at bounding box center [459, 395] width 44 height 8
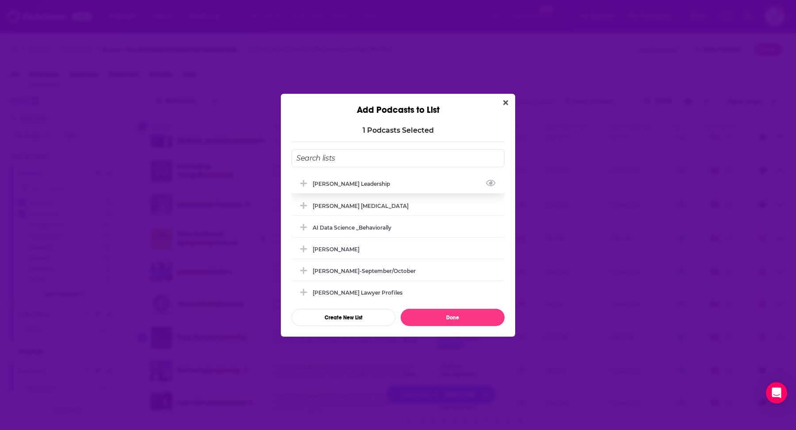
click at [395, 184] on div "Matt Marcotte_Transformational Leadership" at bounding box center [354, 183] width 83 height 7
click at [443, 324] on button "Done" at bounding box center [453, 317] width 104 height 17
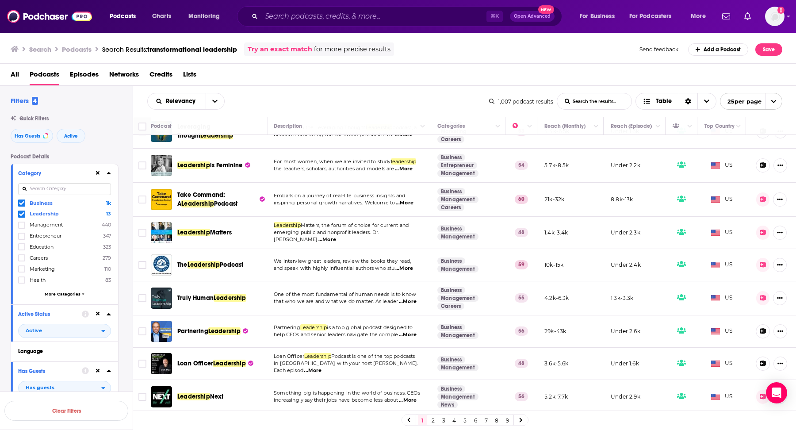
scroll to position [601, 1]
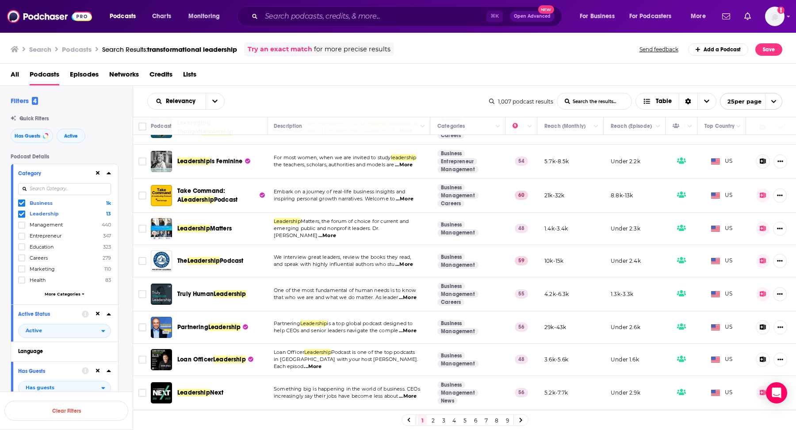
click at [431, 418] on link "2" at bounding box center [433, 420] width 9 height 11
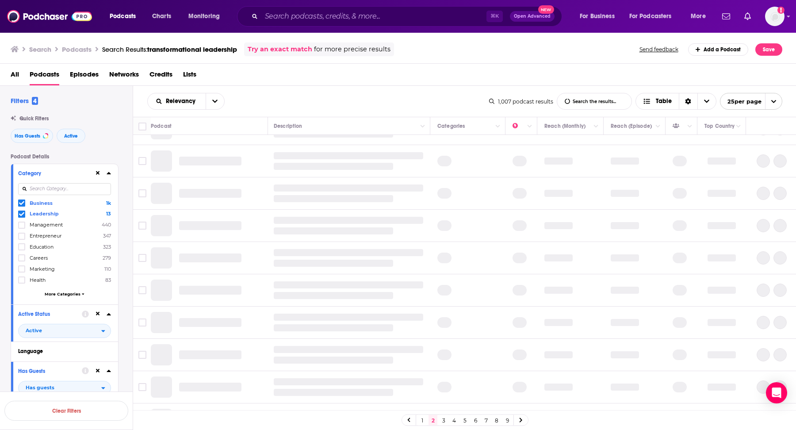
scroll to position [0, 1]
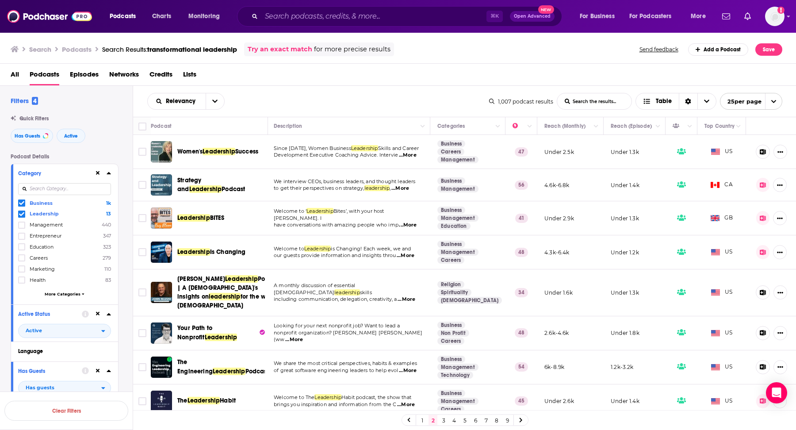
click at [406, 222] on span "...More" at bounding box center [408, 225] width 18 height 7
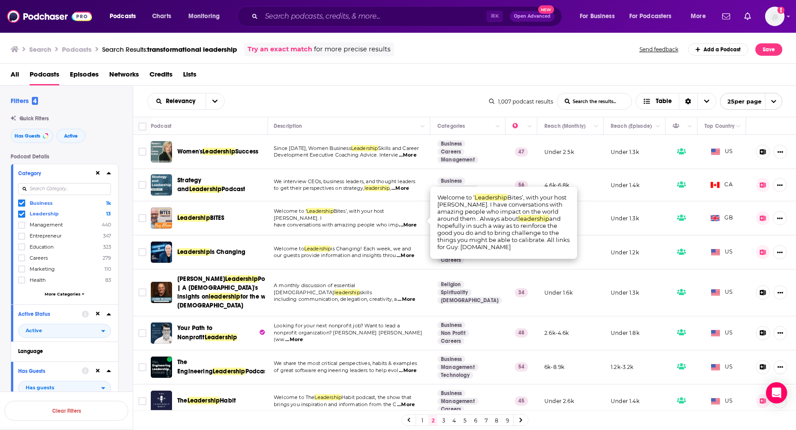
click at [406, 222] on span "...More" at bounding box center [408, 225] width 18 height 7
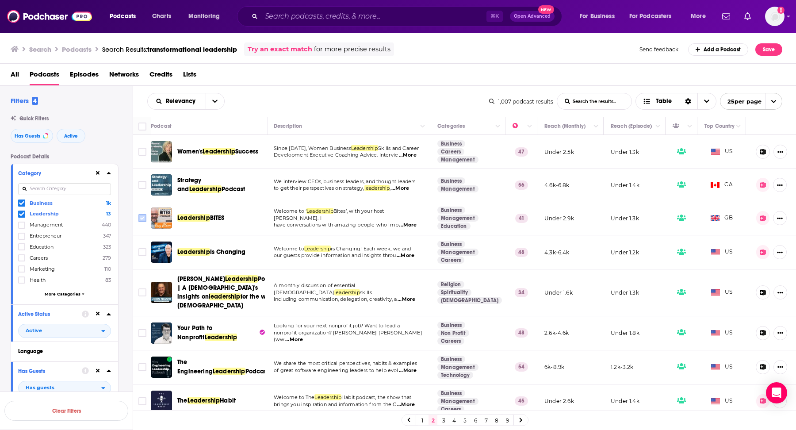
click at [141, 218] on input "Toggle select row" at bounding box center [142, 218] width 8 height 8
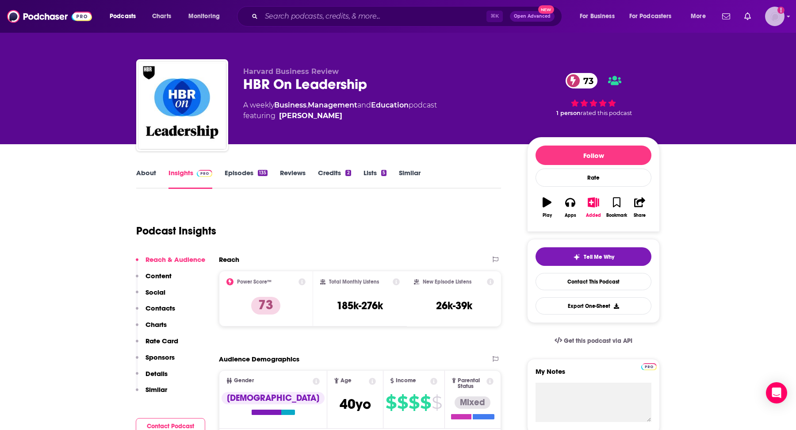
click at [781, 13] on icon "Add a profile image" at bounding box center [781, 10] width 7 height 7
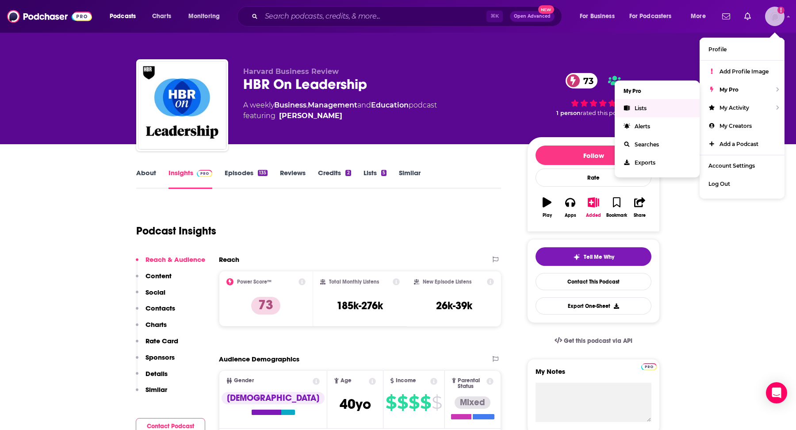
click at [646, 105] on span "Lists" at bounding box center [641, 108] width 12 height 7
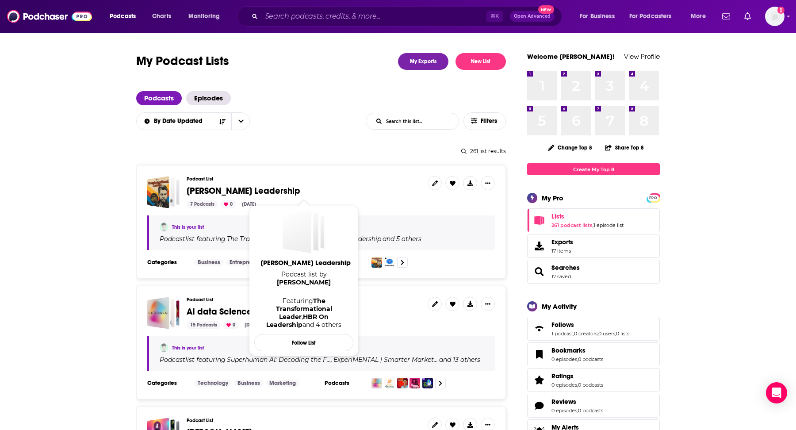
click at [244, 191] on span "[PERSON_NAME] Leadership" at bounding box center [244, 190] width 114 height 11
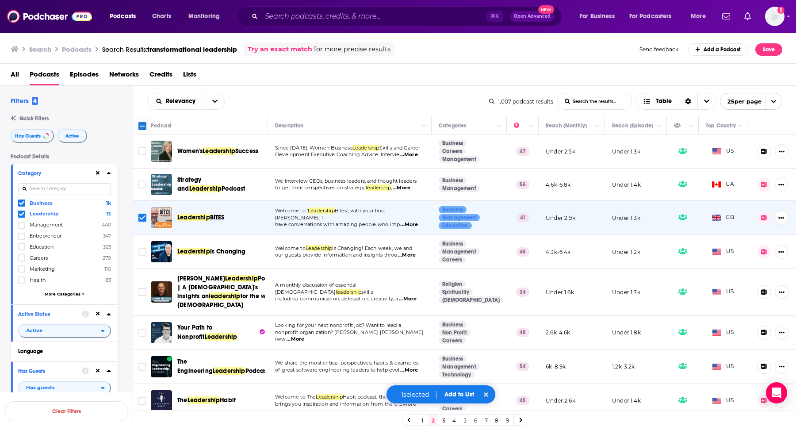
scroll to position [0, 1]
click at [456, 395] on button "Add to List" at bounding box center [459, 395] width 44 height 8
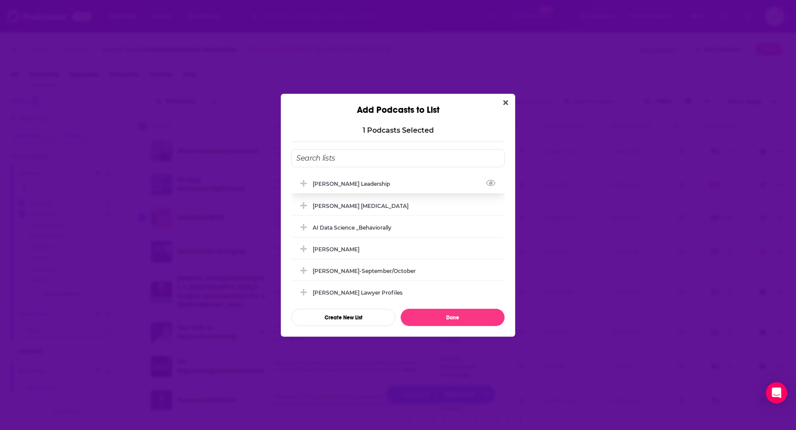
click at [395, 180] on div "[PERSON_NAME] Leadership" at bounding box center [354, 183] width 83 height 7
click at [418, 316] on button "Done" at bounding box center [453, 317] width 104 height 17
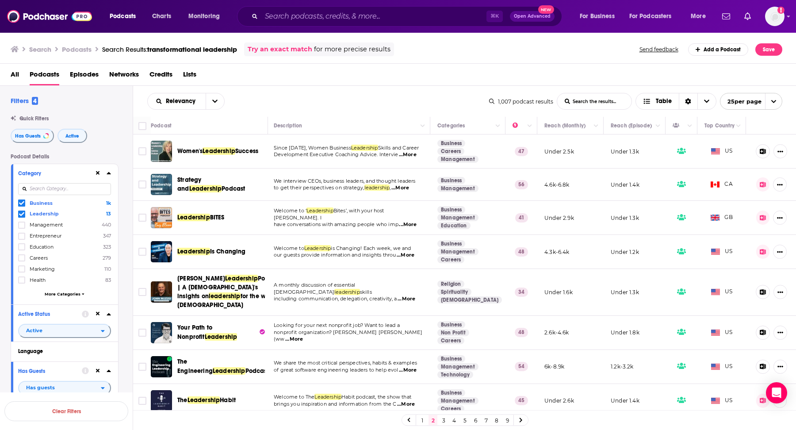
click at [413, 256] on span "...More" at bounding box center [406, 255] width 18 height 7
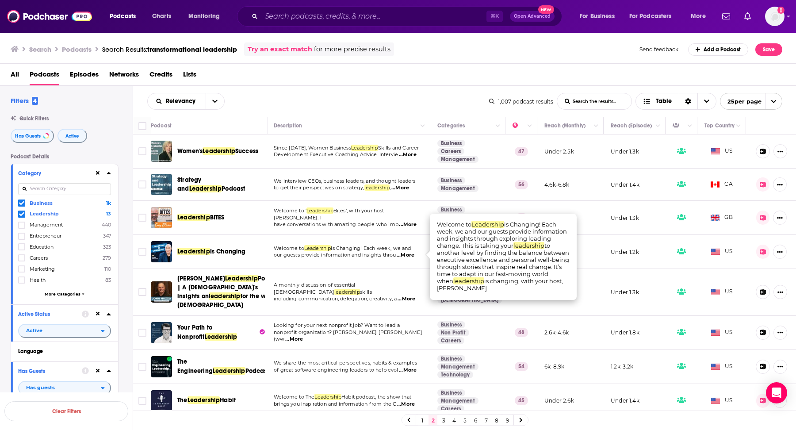
click at [413, 256] on span "...More" at bounding box center [406, 255] width 18 height 7
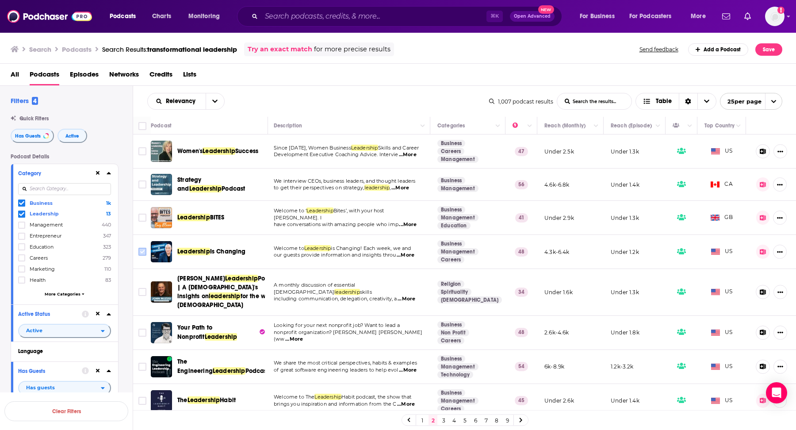
click at [139, 252] on input "Toggle select row" at bounding box center [142, 252] width 8 height 8
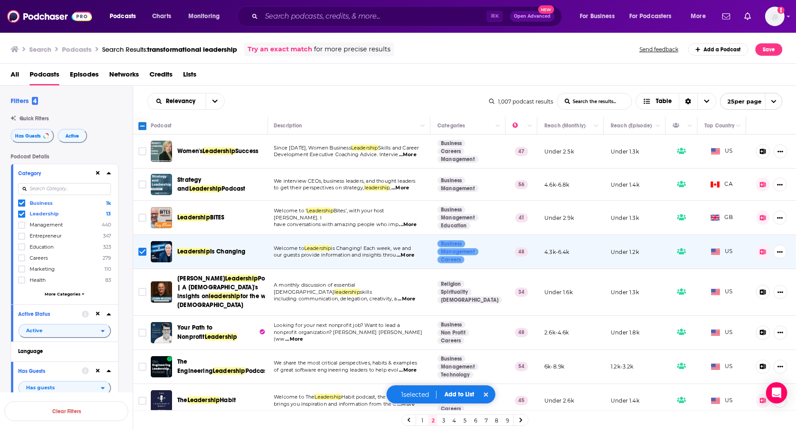
click at [462, 392] on button "Add to List" at bounding box center [459, 395] width 44 height 8
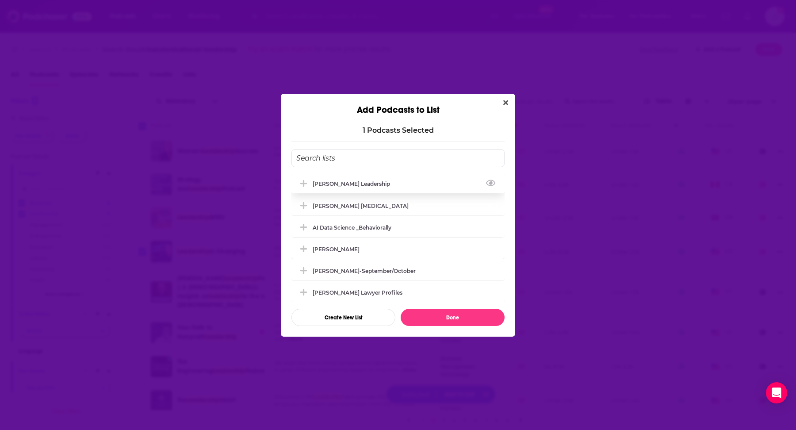
click at [395, 185] on div "[PERSON_NAME] Leadership" at bounding box center [354, 183] width 83 height 7
click at [425, 318] on button "Done" at bounding box center [453, 317] width 104 height 17
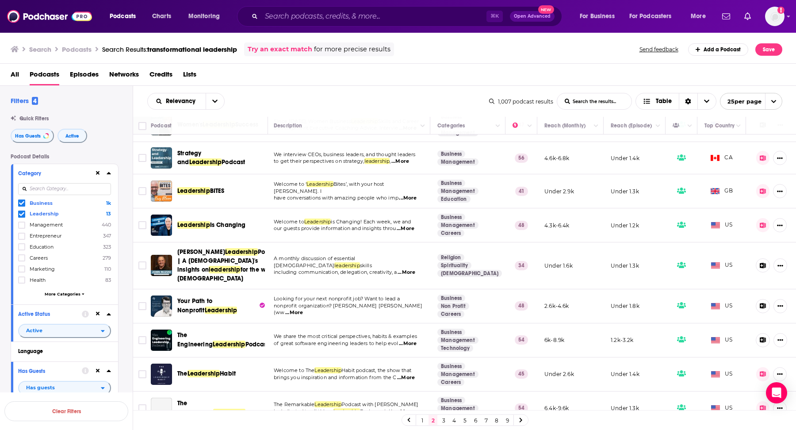
scroll to position [27, 1]
click at [402, 374] on span "...More" at bounding box center [406, 377] width 18 height 7
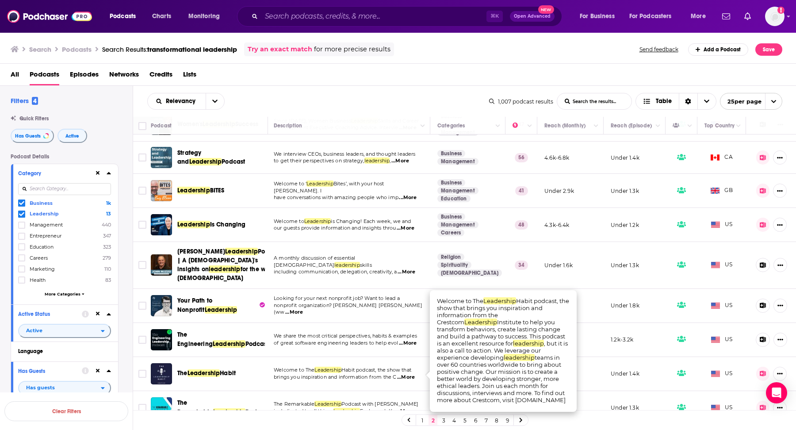
click at [402, 374] on span "...More" at bounding box center [406, 377] width 18 height 7
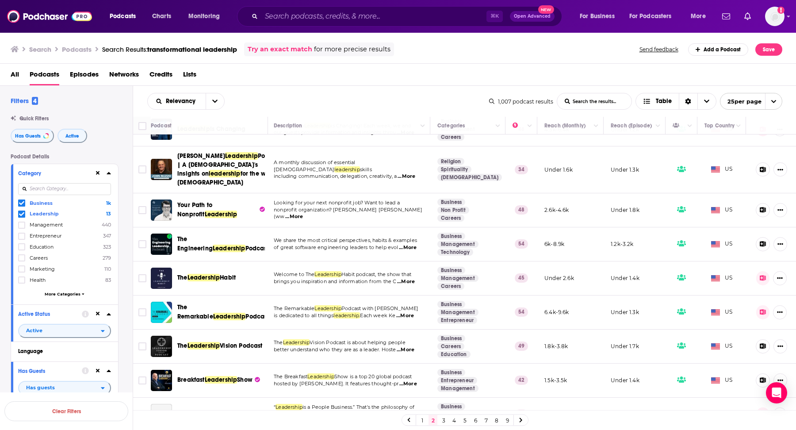
scroll to position [124, 1]
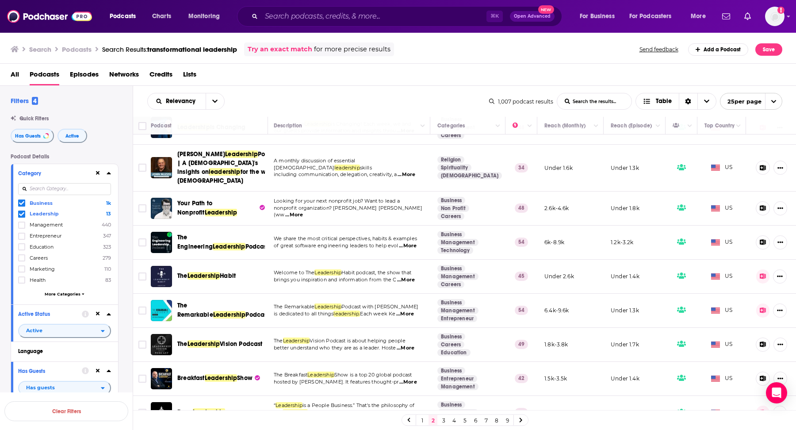
click at [411, 314] on span "...More" at bounding box center [405, 313] width 18 height 7
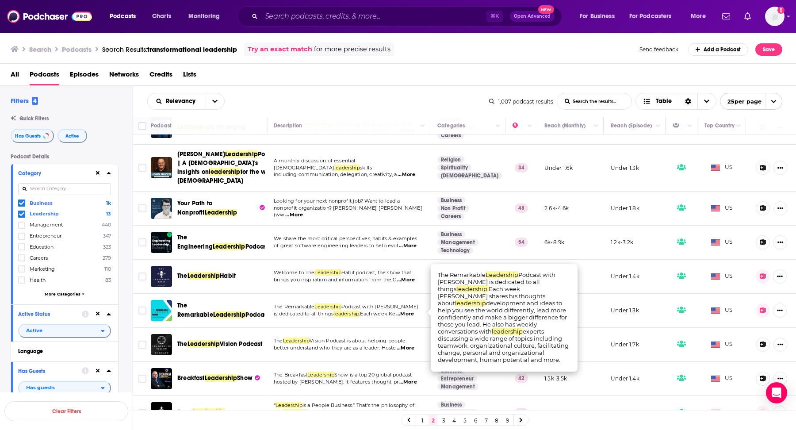
click at [411, 314] on span "...More" at bounding box center [405, 313] width 18 height 7
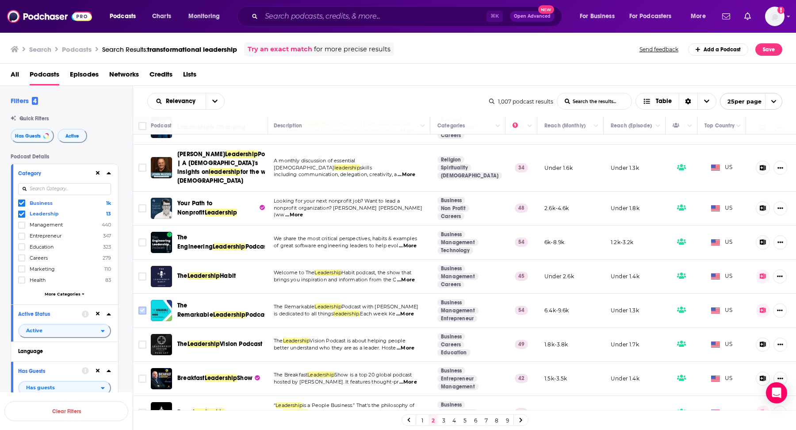
click at [144, 313] on icon "Toggle select row" at bounding box center [142, 310] width 11 height 11
click at [137, 307] on icon "Toggle select row" at bounding box center [142, 310] width 11 height 11
click at [141, 310] on input "Toggle select row" at bounding box center [142, 311] width 8 height 8
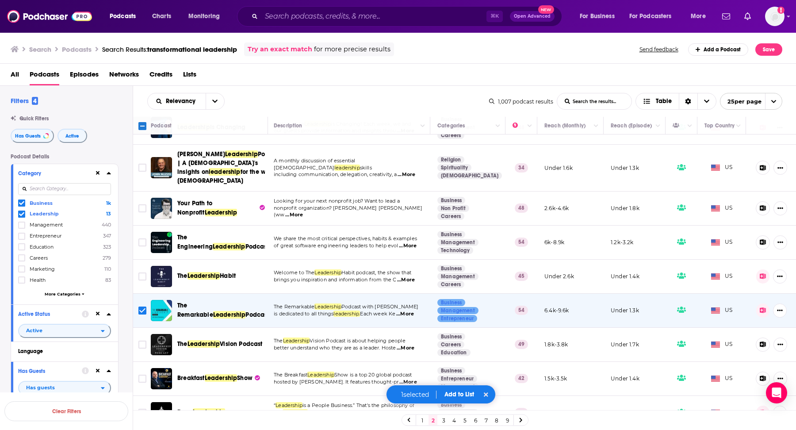
click at [467, 396] on button "Add to List" at bounding box center [459, 395] width 44 height 8
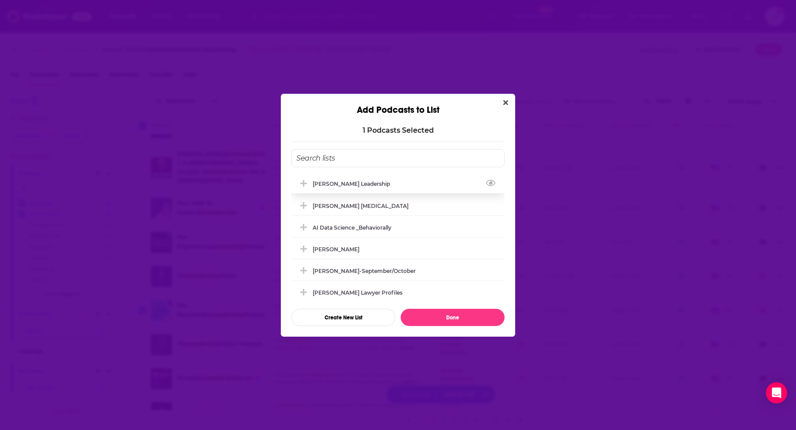
click at [433, 179] on div "Matt Marcotte_Transformational Leadership" at bounding box center [397, 183] width 213 height 19
click at [436, 318] on button "Done" at bounding box center [453, 317] width 104 height 17
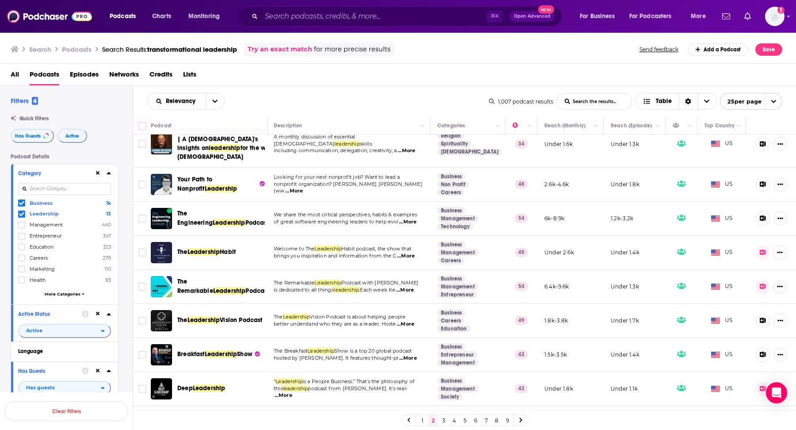
scroll to position [149, 1]
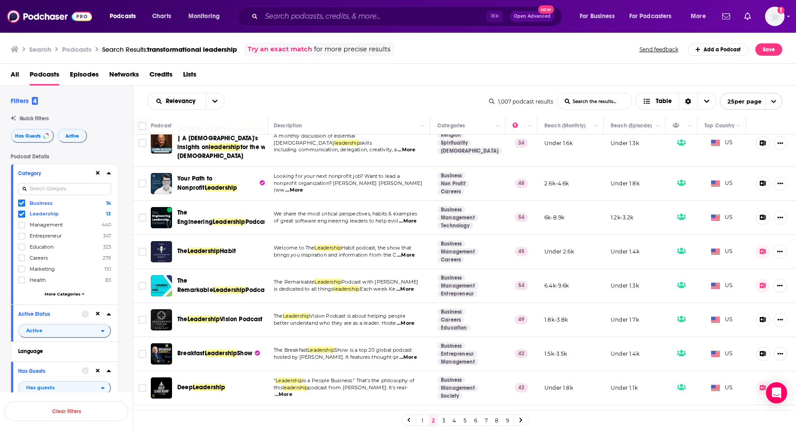
click at [413, 322] on span "...More" at bounding box center [406, 323] width 18 height 7
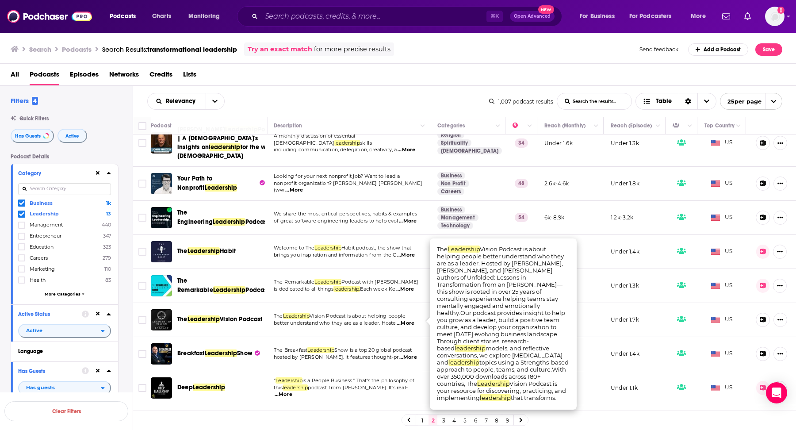
click at [413, 322] on span "...More" at bounding box center [406, 323] width 18 height 7
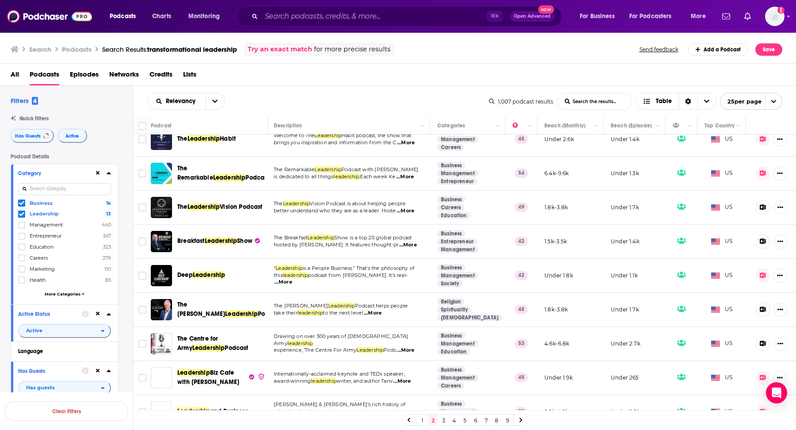
scroll to position [261, 1]
click at [376, 311] on span "...More" at bounding box center [373, 313] width 18 height 7
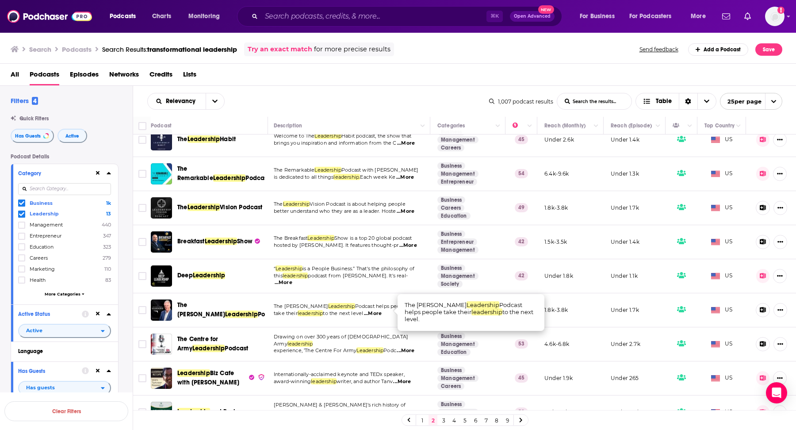
click at [376, 311] on span "...More" at bounding box center [373, 313] width 18 height 7
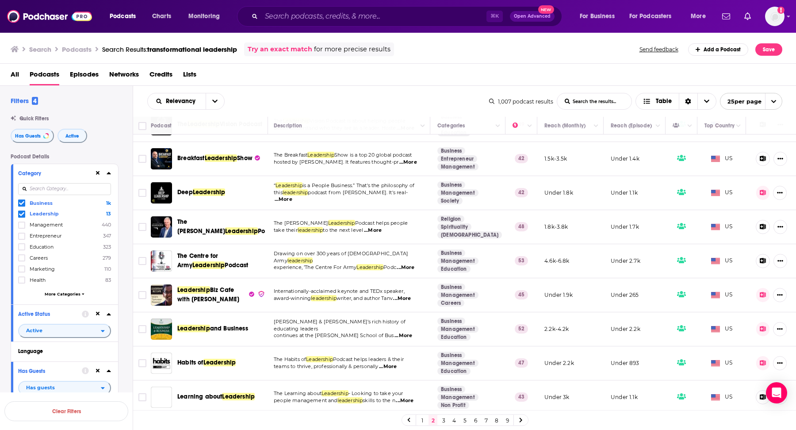
scroll to position [346, 1]
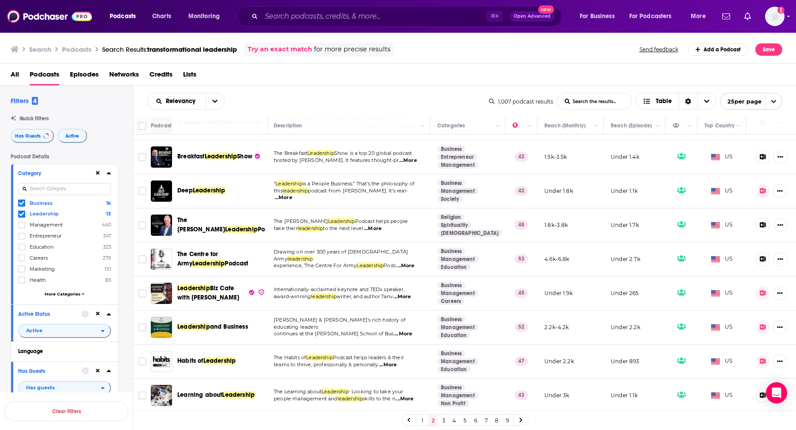
click at [396, 362] on span "...More" at bounding box center [388, 364] width 18 height 7
click at [139, 358] on input "Toggle select row" at bounding box center [142, 361] width 8 height 8
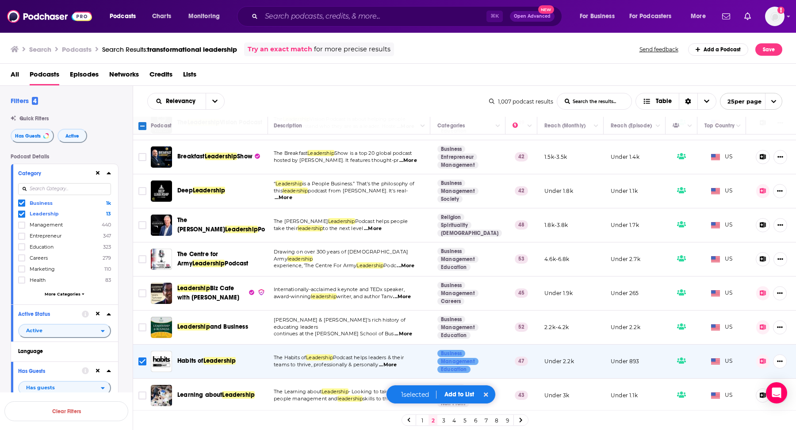
click at [464, 397] on button "Add to List" at bounding box center [459, 395] width 44 height 8
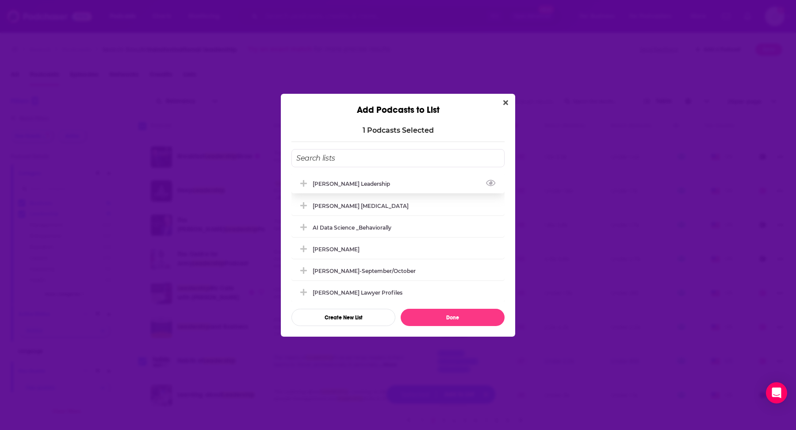
click at [381, 185] on div "Matt Marcotte_Transformational Leadership" at bounding box center [354, 183] width 83 height 7
click at [440, 317] on button "Done" at bounding box center [453, 317] width 104 height 17
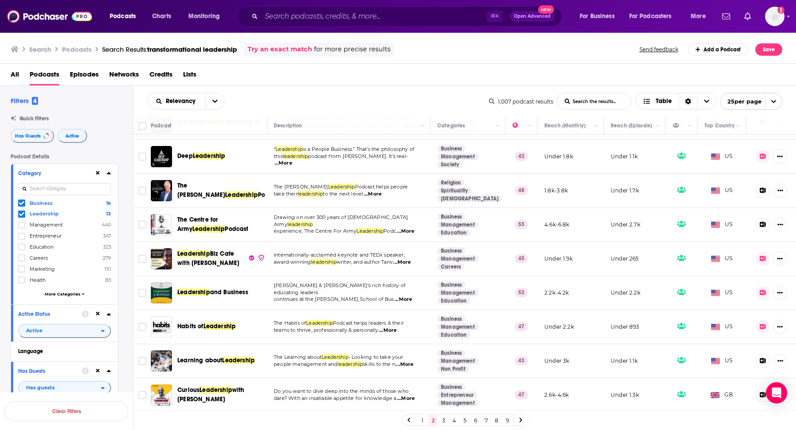
scroll to position [383, 1]
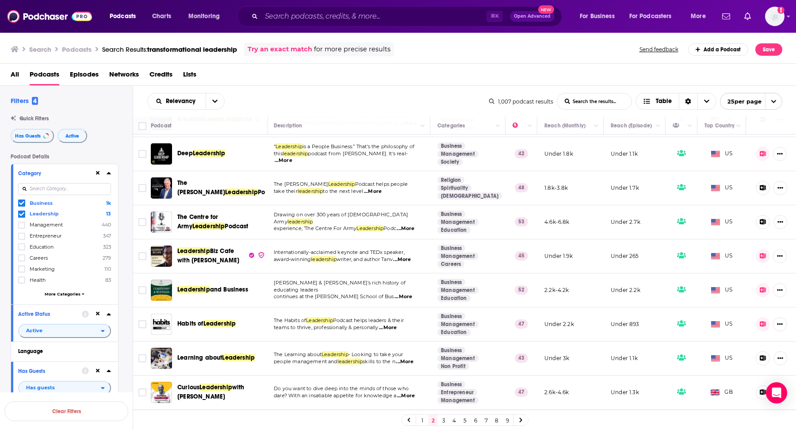
click at [397, 324] on span "...More" at bounding box center [388, 327] width 18 height 7
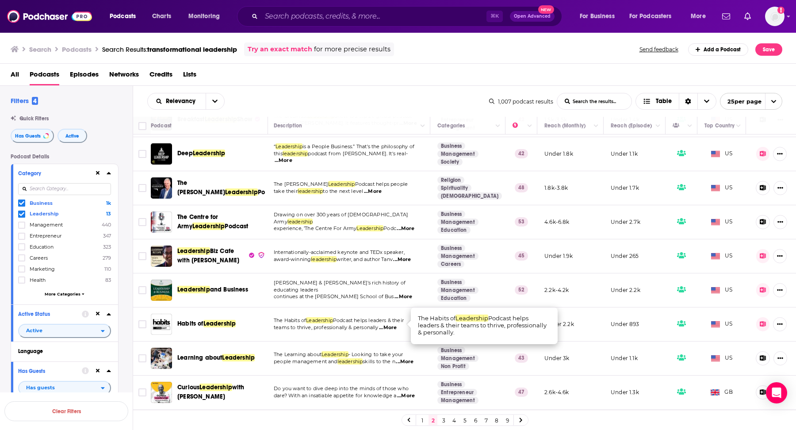
click at [397, 324] on span "...More" at bounding box center [388, 327] width 18 height 7
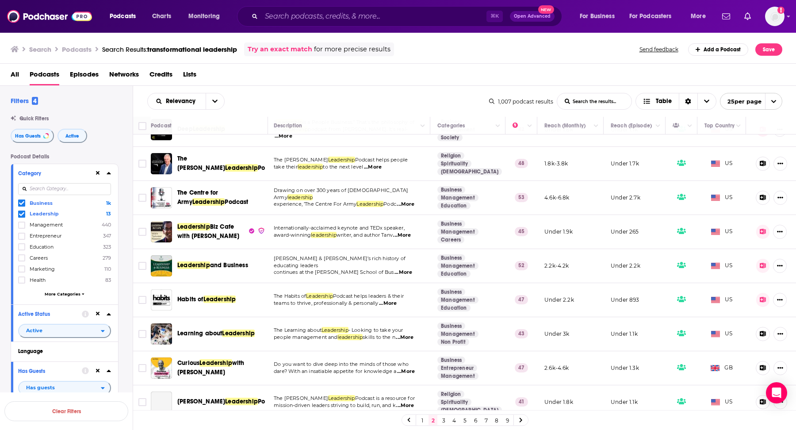
scroll to position [412, 1]
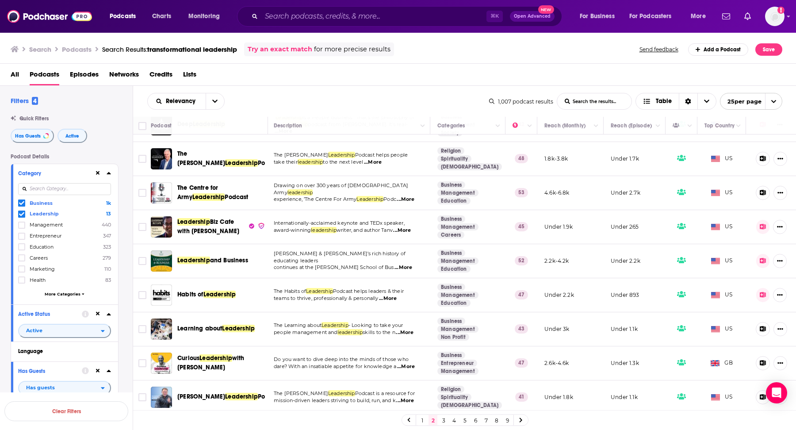
click at [406, 329] on span "...More" at bounding box center [405, 332] width 18 height 7
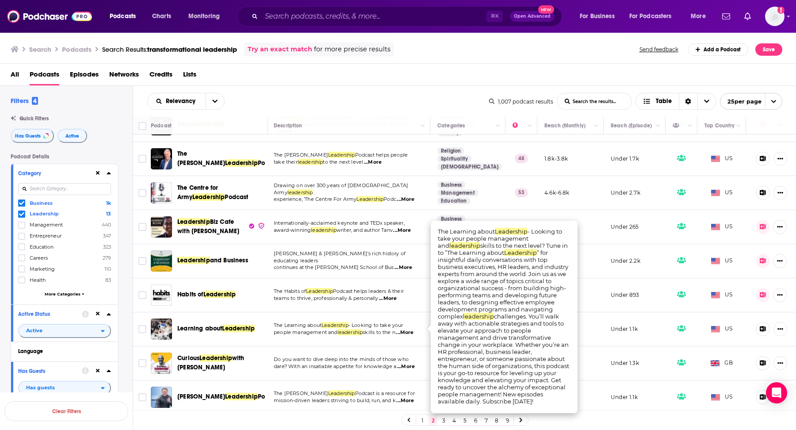
click at [406, 329] on span "...More" at bounding box center [405, 332] width 18 height 7
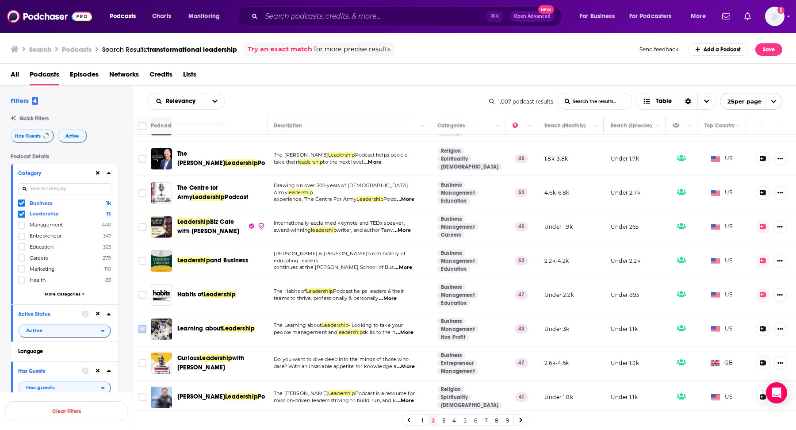
click at [142, 325] on input "Toggle select row" at bounding box center [142, 329] width 8 height 8
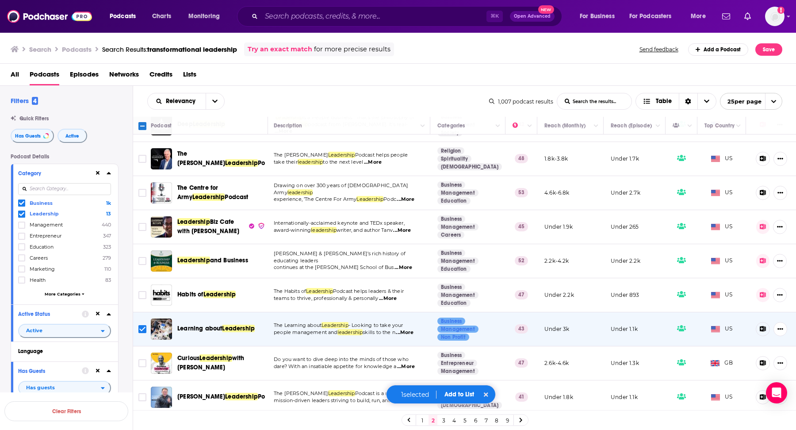
click at [474, 397] on button "Add to List" at bounding box center [459, 395] width 44 height 8
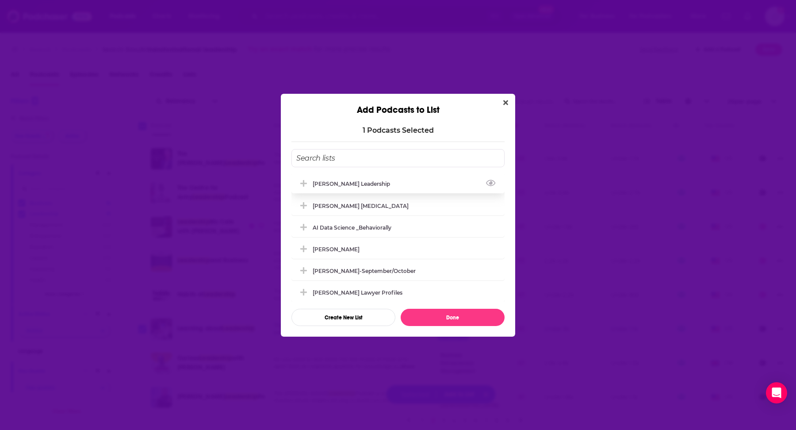
click at [395, 184] on div "Matt Marcotte_Transformational Leadership" at bounding box center [354, 183] width 83 height 7
click at [427, 309] on button "Done" at bounding box center [453, 317] width 104 height 17
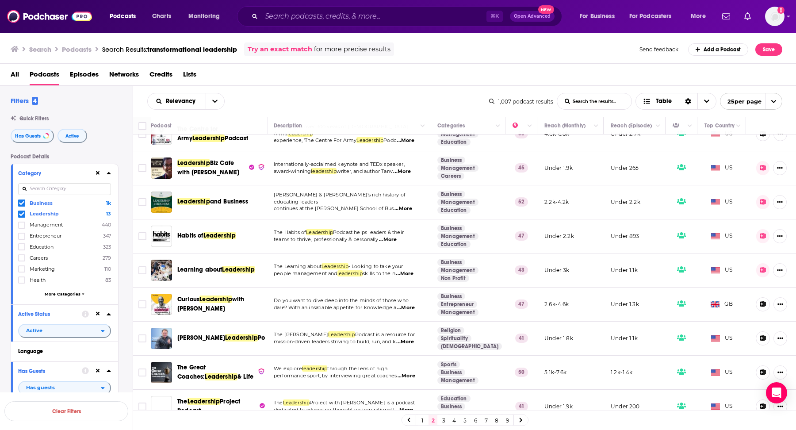
scroll to position [473, 1]
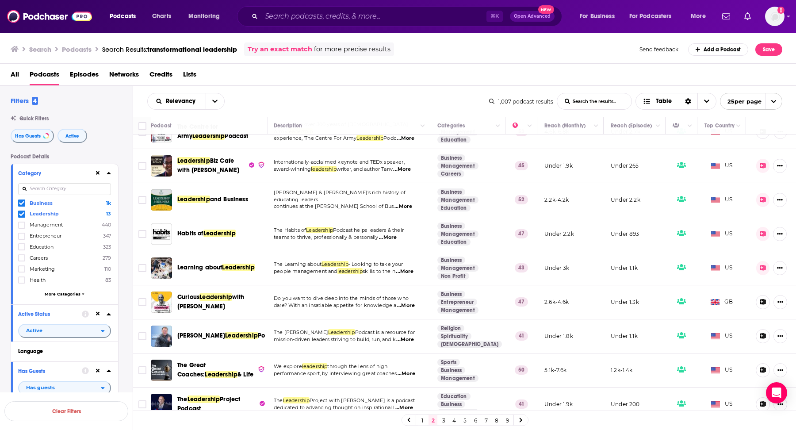
click at [407, 302] on span "...More" at bounding box center [406, 305] width 18 height 7
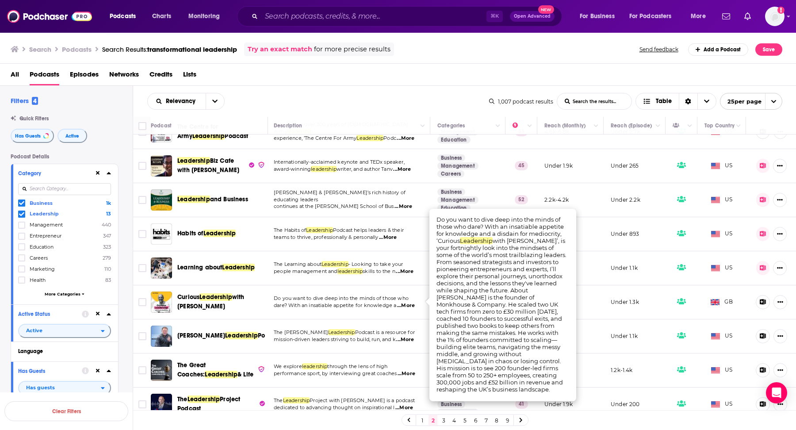
click at [407, 302] on span "...More" at bounding box center [406, 305] width 18 height 7
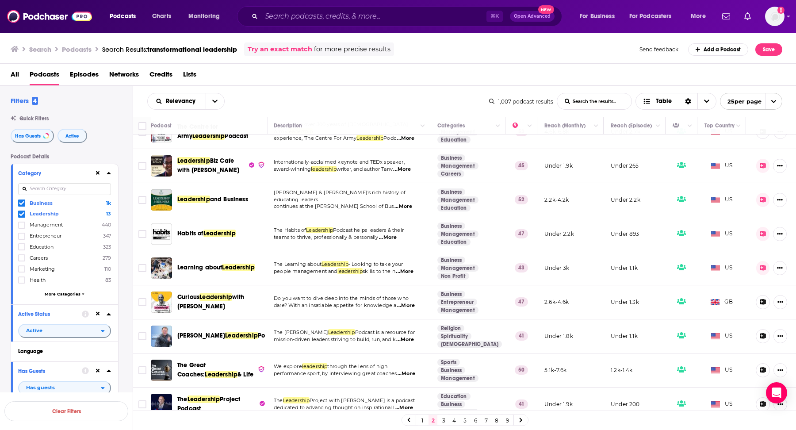
scroll to position [484, 1]
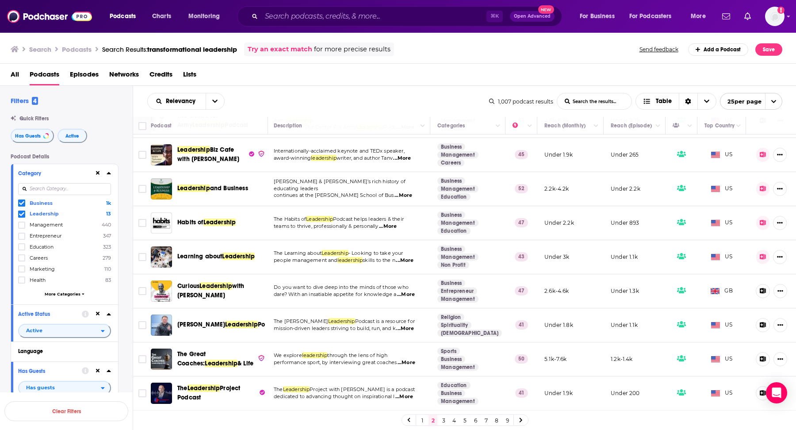
click at [409, 259] on span "...More" at bounding box center [405, 260] width 18 height 7
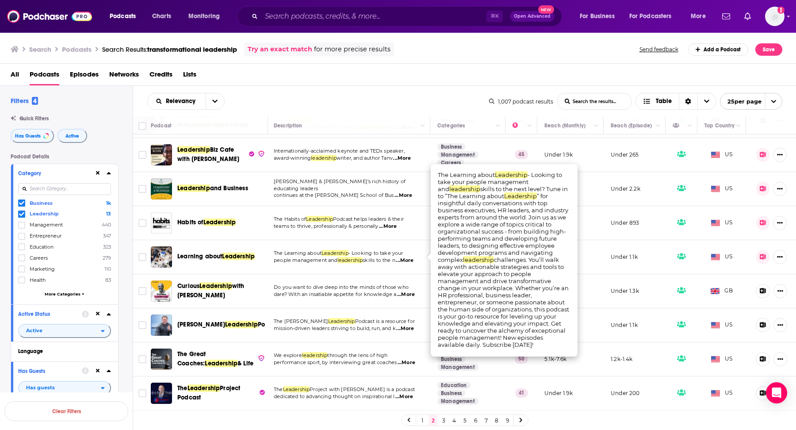
click at [409, 259] on span "...More" at bounding box center [405, 260] width 18 height 7
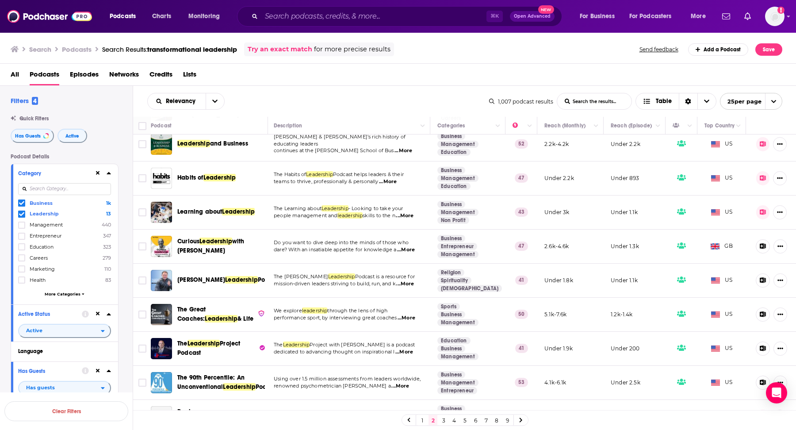
scroll to position [534, 1]
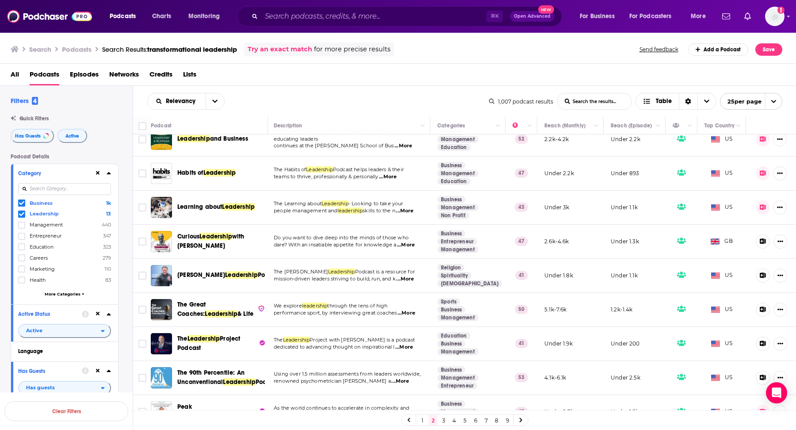
click at [406, 276] on span "...More" at bounding box center [405, 279] width 18 height 7
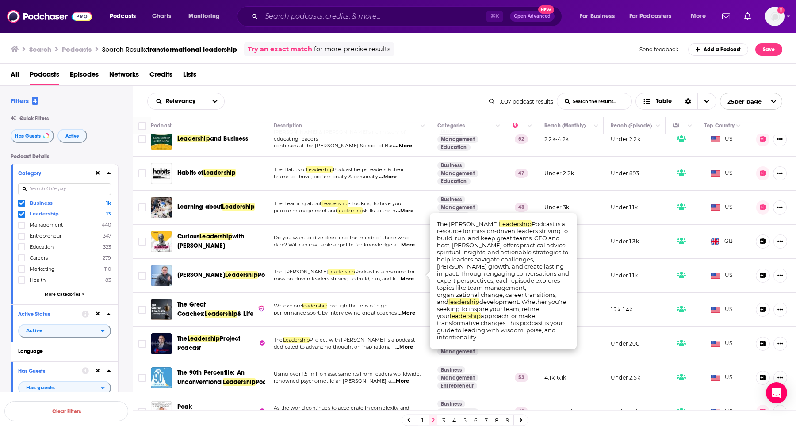
click at [406, 276] on span "...More" at bounding box center [405, 279] width 18 height 7
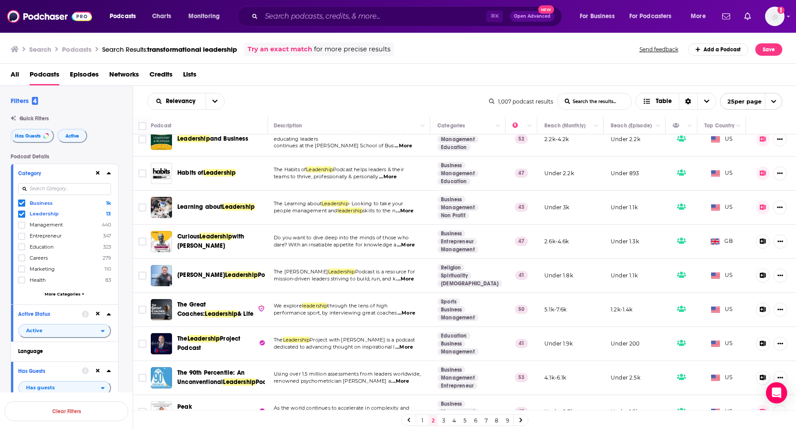
click at [412, 310] on span "...More" at bounding box center [407, 313] width 18 height 7
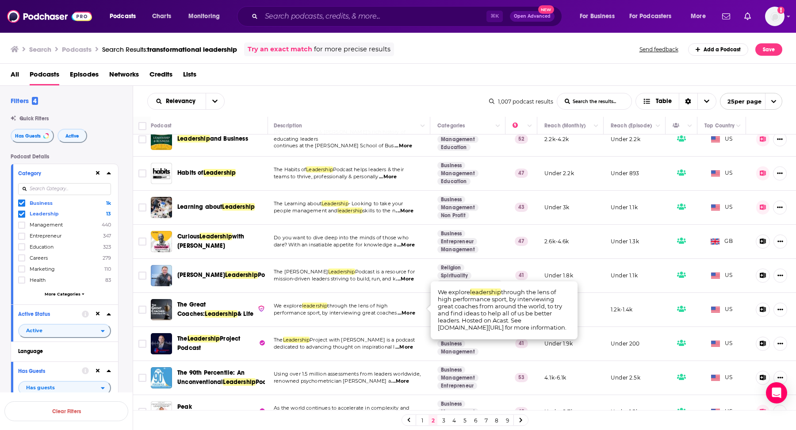
click at [412, 310] on span "...More" at bounding box center [407, 313] width 18 height 7
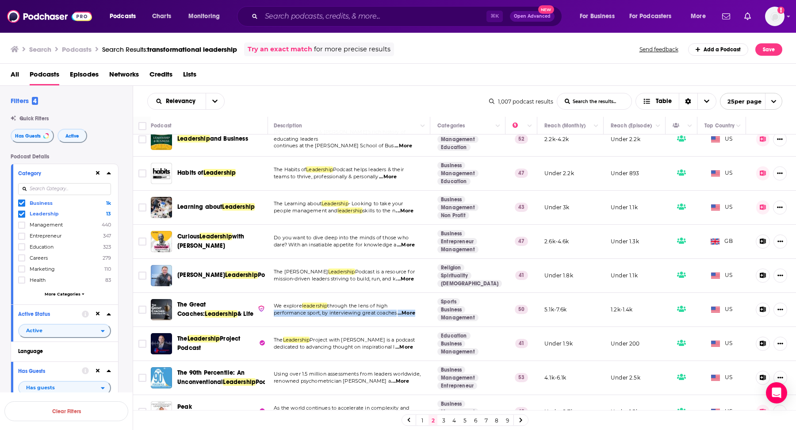
click at [412, 310] on span "...More" at bounding box center [407, 313] width 18 height 7
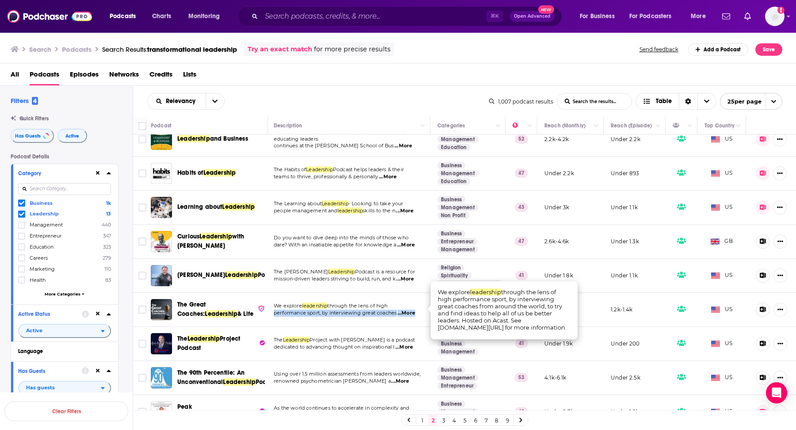
click at [412, 310] on span "...More" at bounding box center [407, 313] width 18 height 7
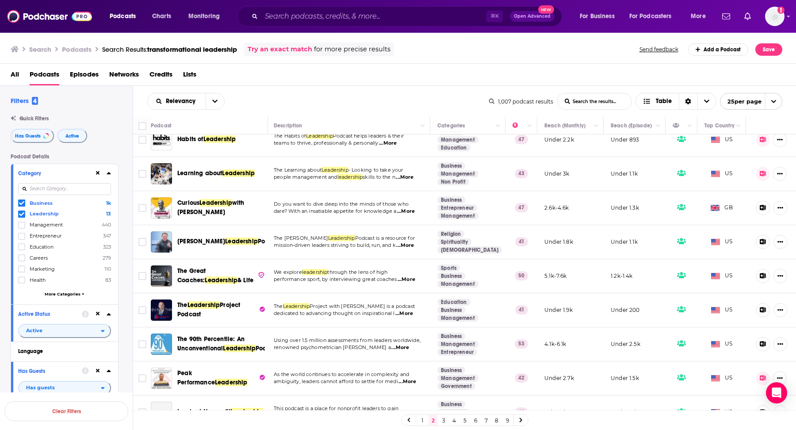
scroll to position [570, 1]
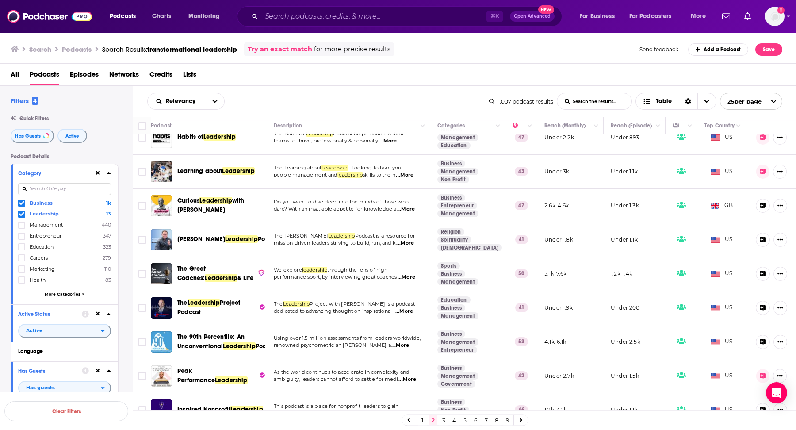
click at [405, 308] on span "...More" at bounding box center [404, 311] width 18 height 7
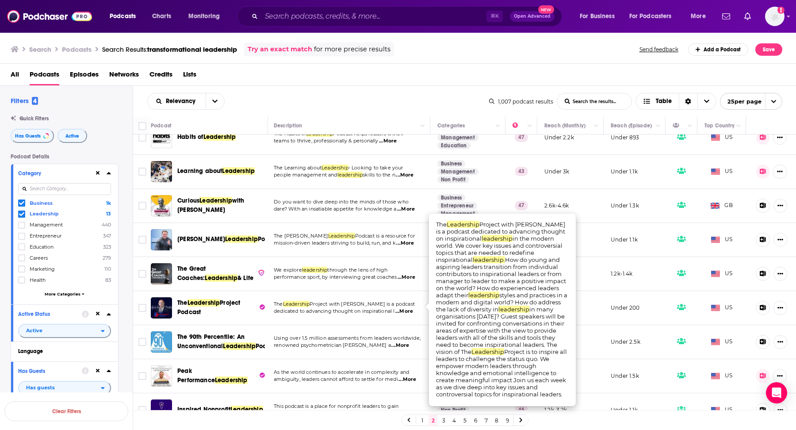
click at [405, 308] on span "...More" at bounding box center [404, 311] width 18 height 7
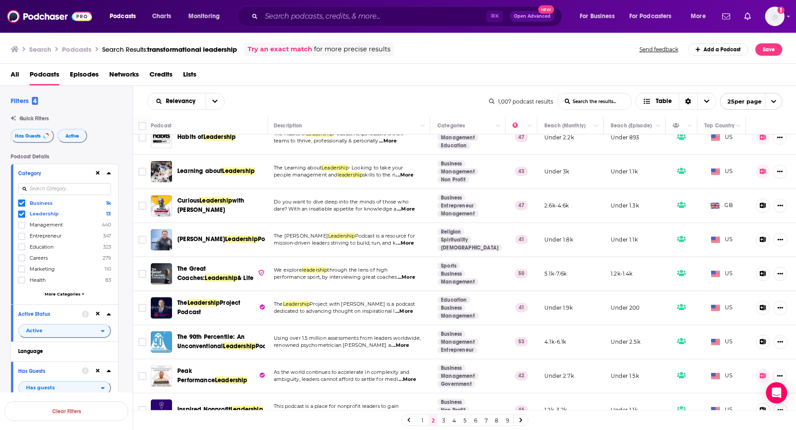
scroll to position [583, 1]
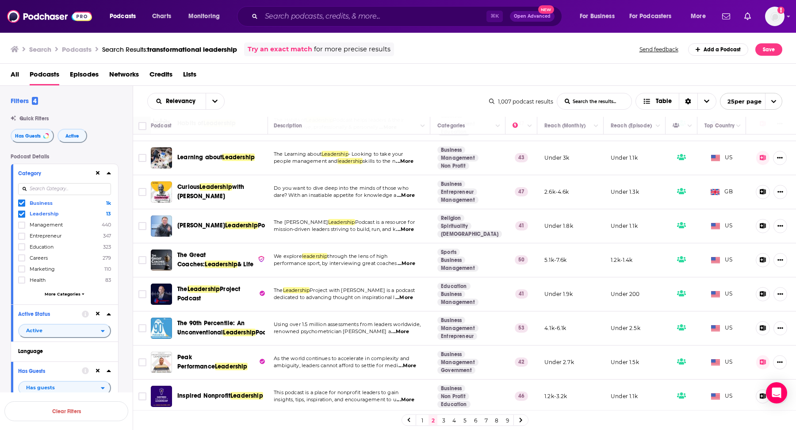
click at [443, 421] on link "3" at bounding box center [443, 420] width 9 height 11
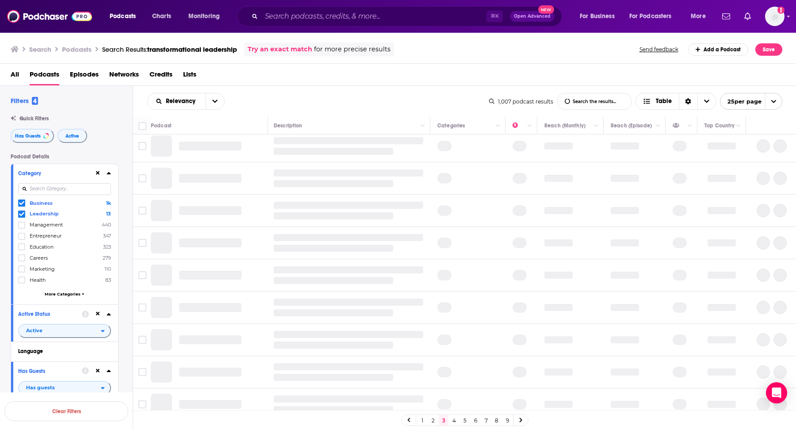
scroll to position [0, 1]
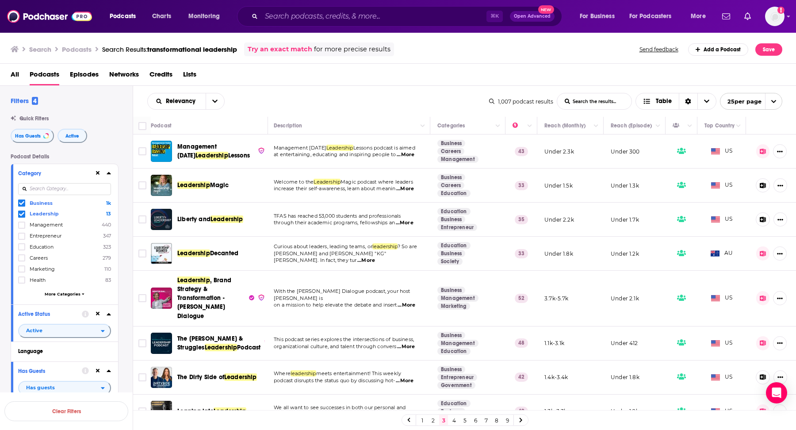
click at [410, 154] on span "...More" at bounding box center [406, 154] width 18 height 7
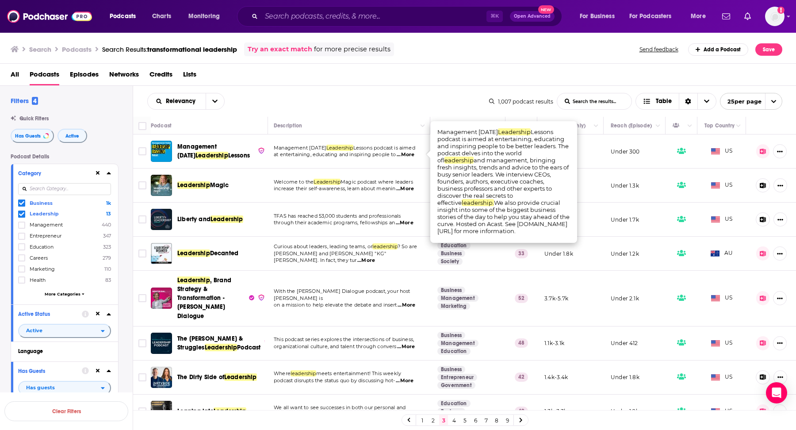
click at [410, 154] on span "...More" at bounding box center [406, 154] width 18 height 7
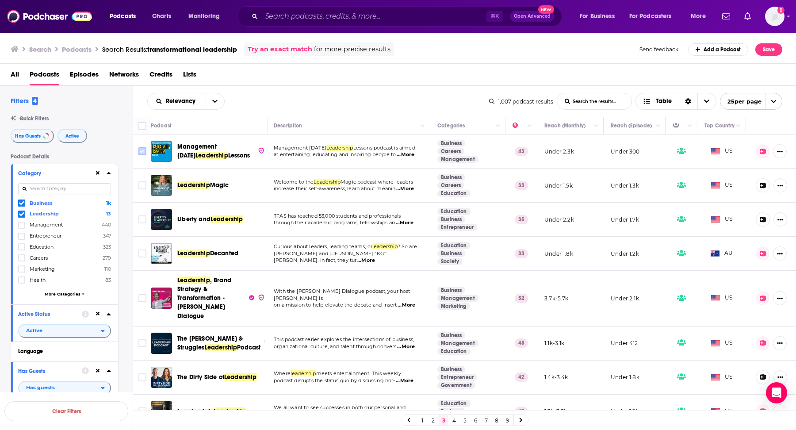
click at [141, 150] on input "Toggle select row" at bounding box center [142, 151] width 8 height 8
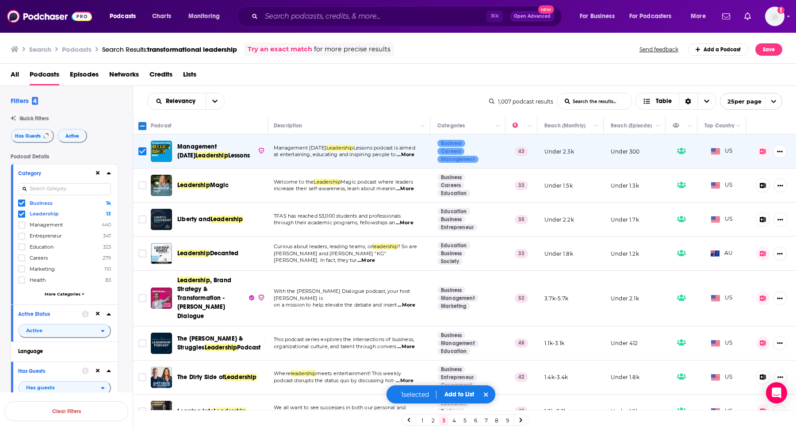
click at [462, 395] on button "Add to List" at bounding box center [459, 395] width 44 height 8
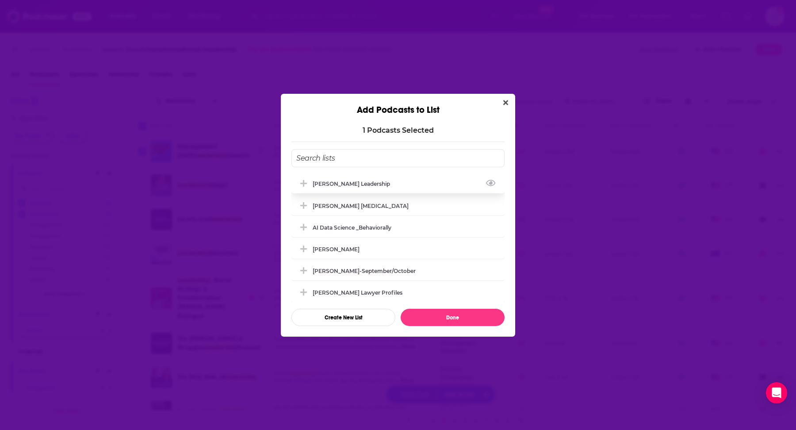
click at [432, 190] on div "Matt Marcotte_Transformational Leadership" at bounding box center [397, 183] width 213 height 19
click at [431, 321] on button "Done" at bounding box center [453, 317] width 104 height 17
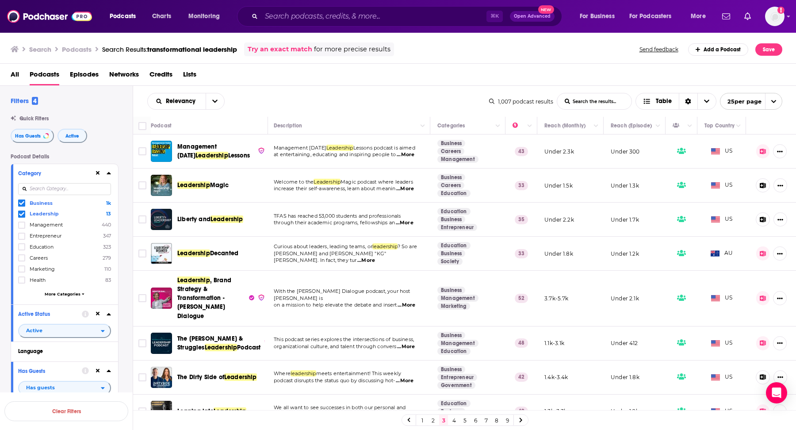
click at [409, 191] on span "...More" at bounding box center [405, 188] width 18 height 7
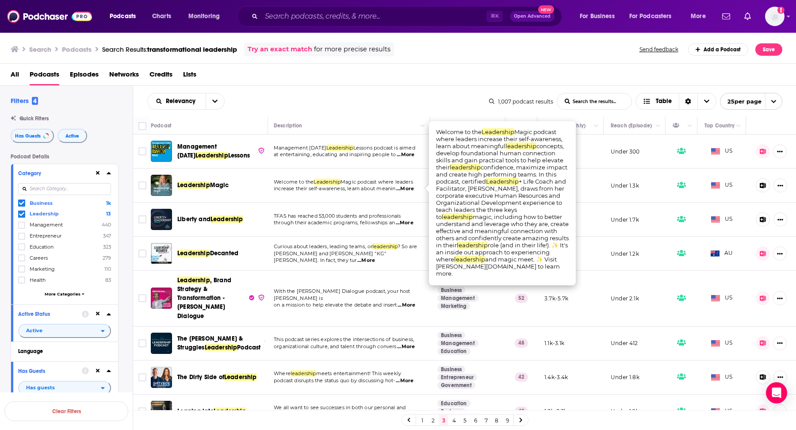
click at [409, 191] on span "...More" at bounding box center [405, 188] width 18 height 7
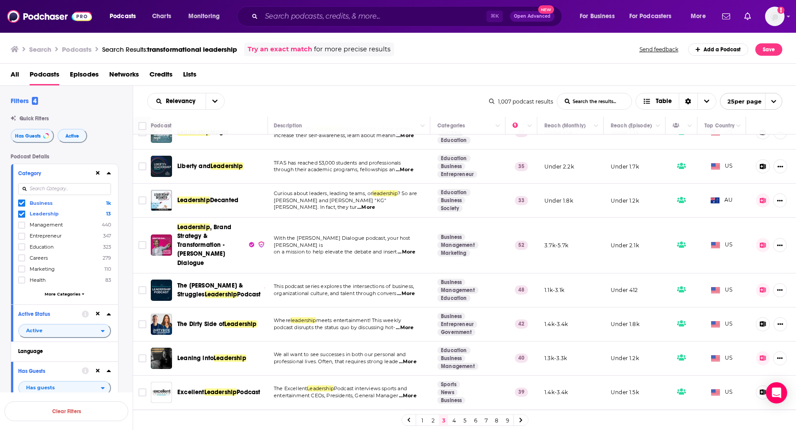
scroll to position [65, 1]
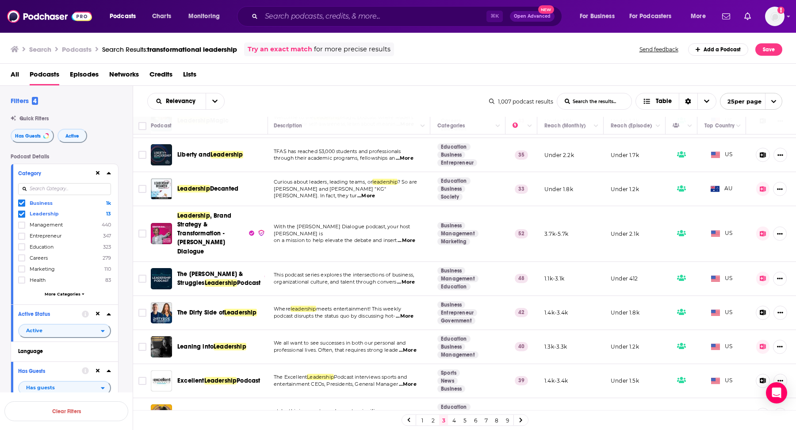
click at [375, 194] on span "...More" at bounding box center [366, 195] width 18 height 7
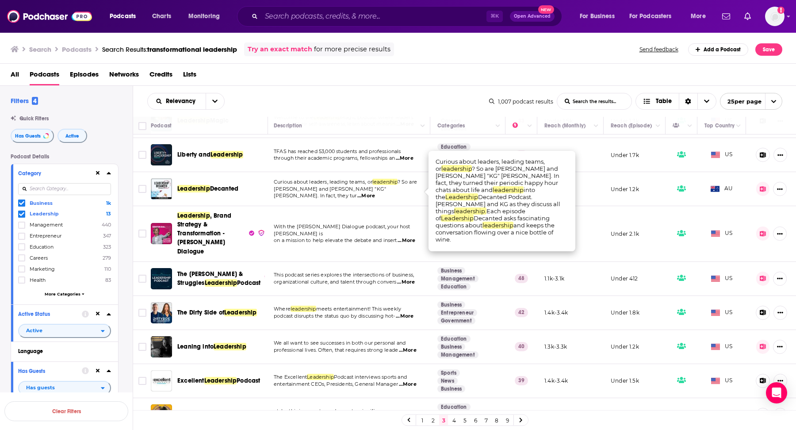
click at [375, 193] on span "...More" at bounding box center [366, 195] width 18 height 7
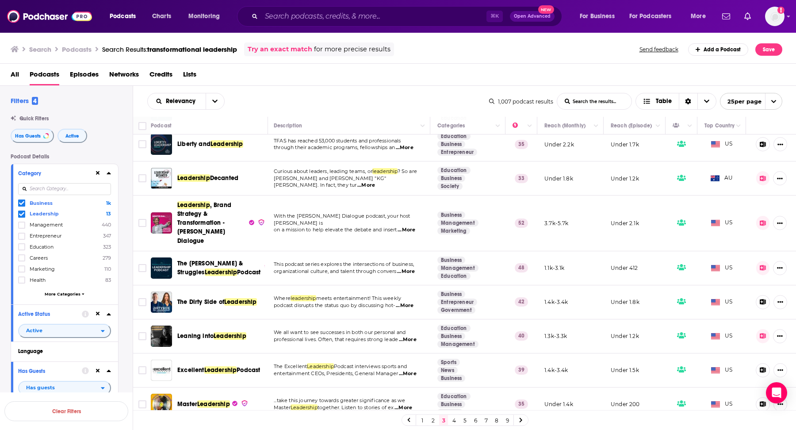
scroll to position [76, 1]
click at [403, 268] on span "...More" at bounding box center [406, 271] width 18 height 7
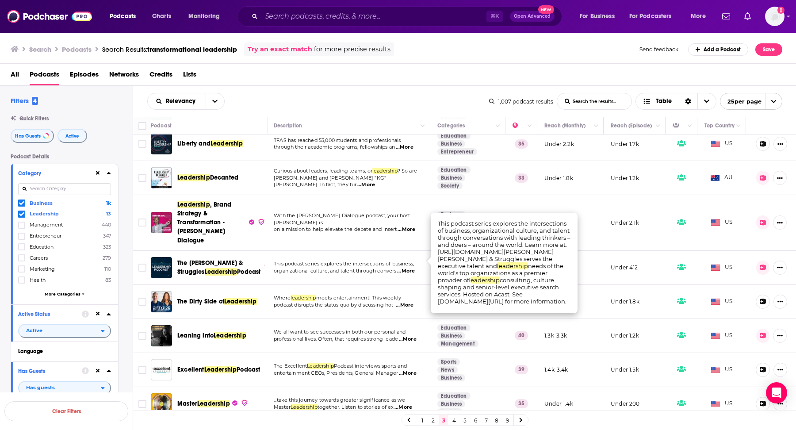
click at [404, 268] on span "...More" at bounding box center [406, 271] width 18 height 7
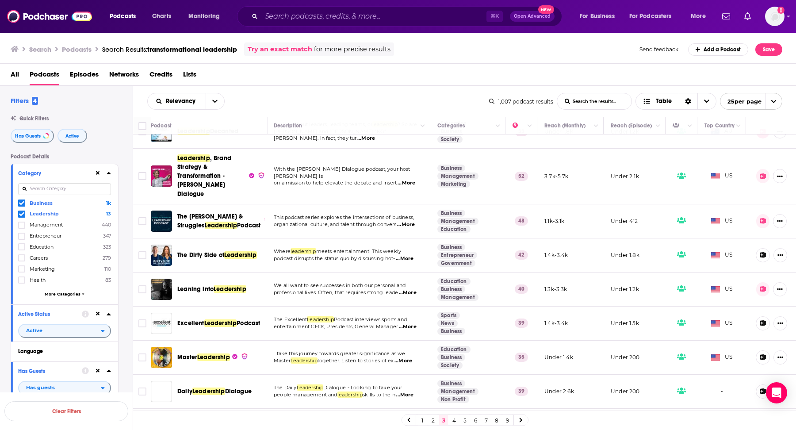
scroll to position [140, 1]
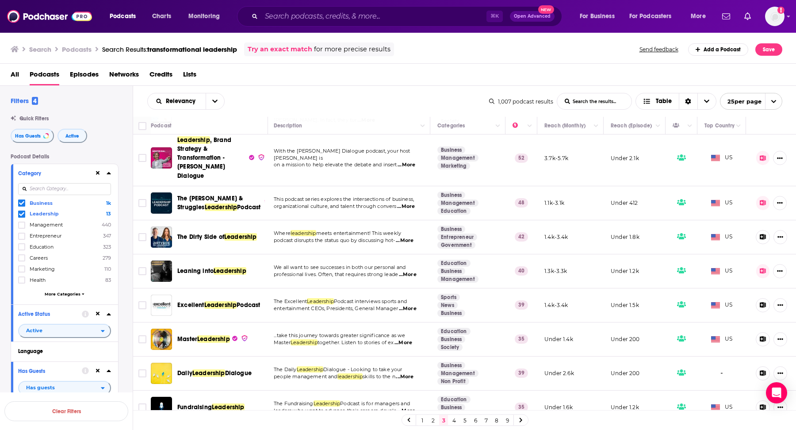
click at [409, 271] on span "...More" at bounding box center [408, 274] width 18 height 7
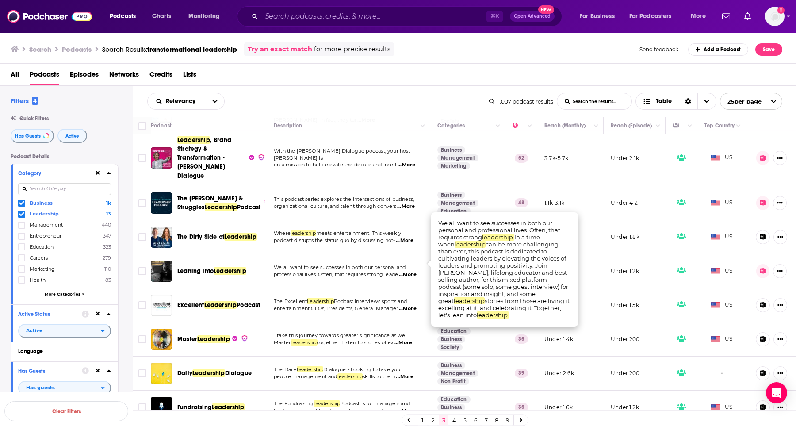
click at [409, 271] on span "...More" at bounding box center [408, 274] width 18 height 7
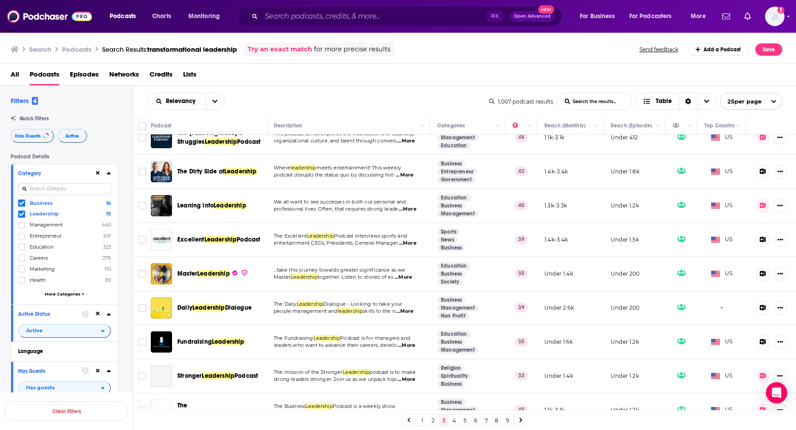
scroll to position [208, 1]
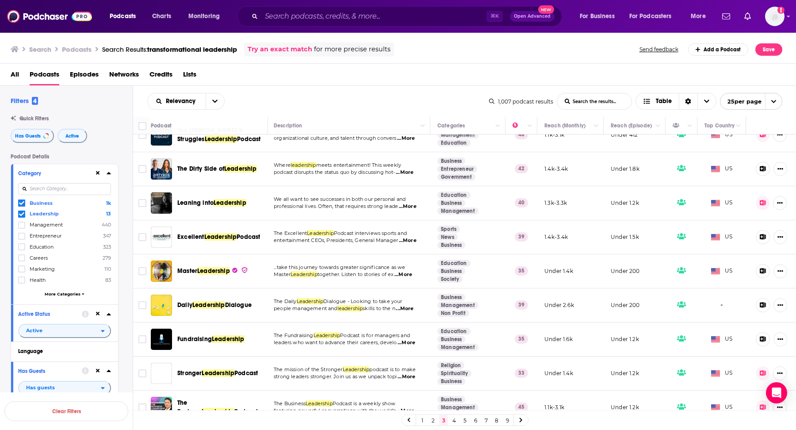
click at [407, 271] on span "...More" at bounding box center [404, 274] width 18 height 7
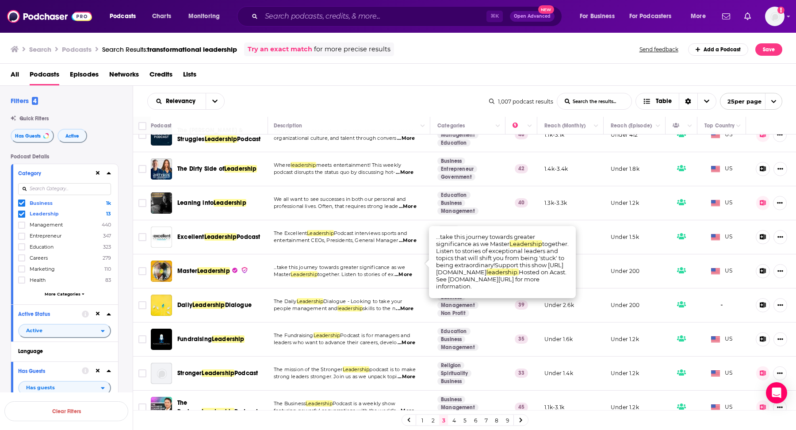
click at [407, 271] on span "...More" at bounding box center [404, 274] width 18 height 7
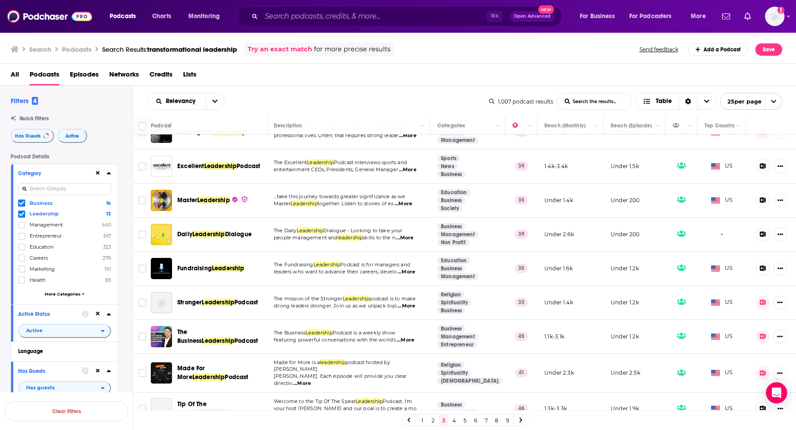
scroll to position [281, 1]
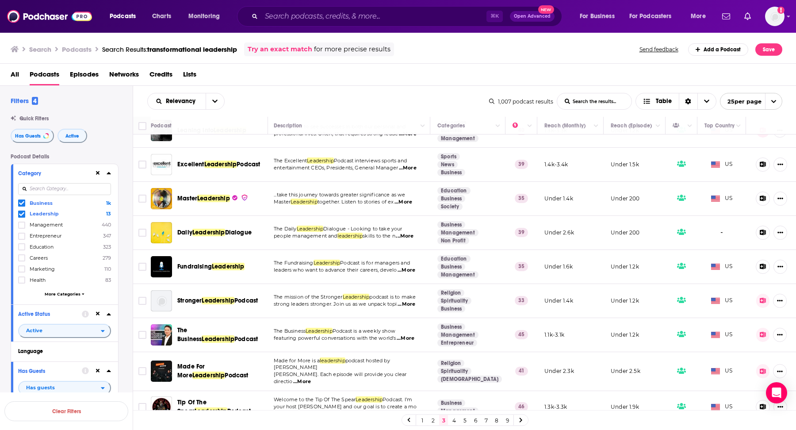
click at [407, 335] on span "...More" at bounding box center [406, 338] width 18 height 7
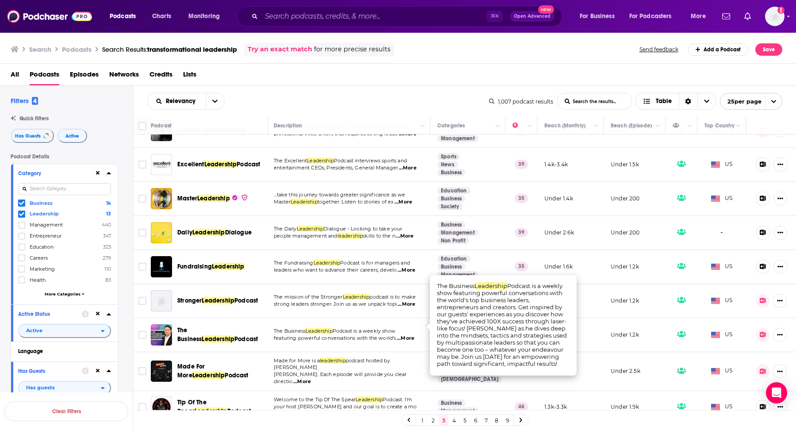
click at [407, 335] on span "...More" at bounding box center [406, 338] width 18 height 7
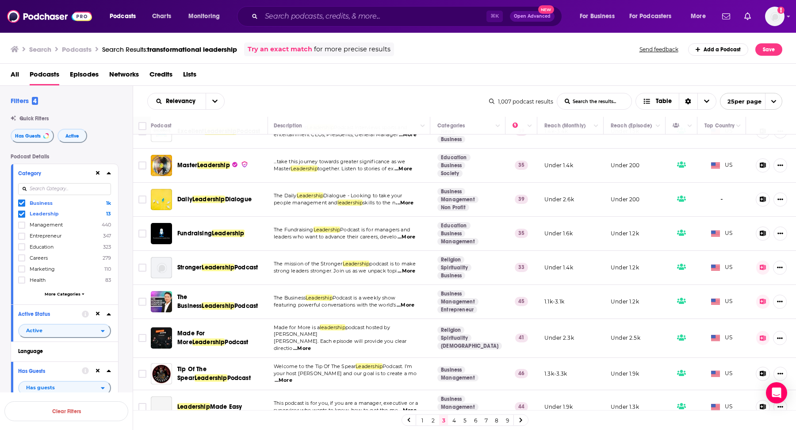
scroll to position [318, 1]
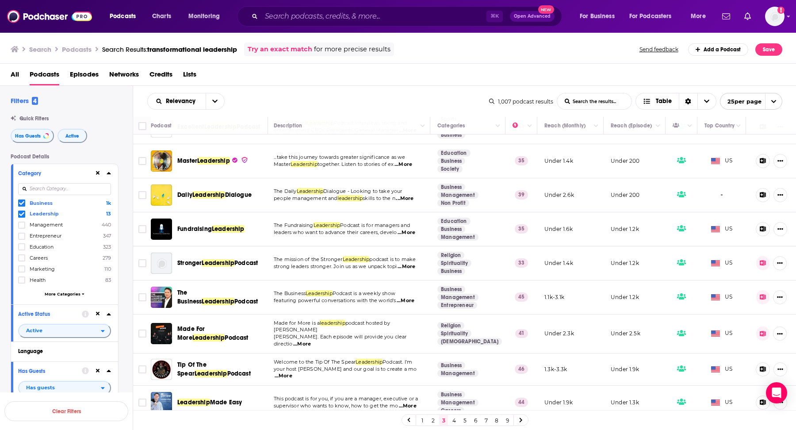
click at [311, 341] on span "...More" at bounding box center [302, 344] width 18 height 7
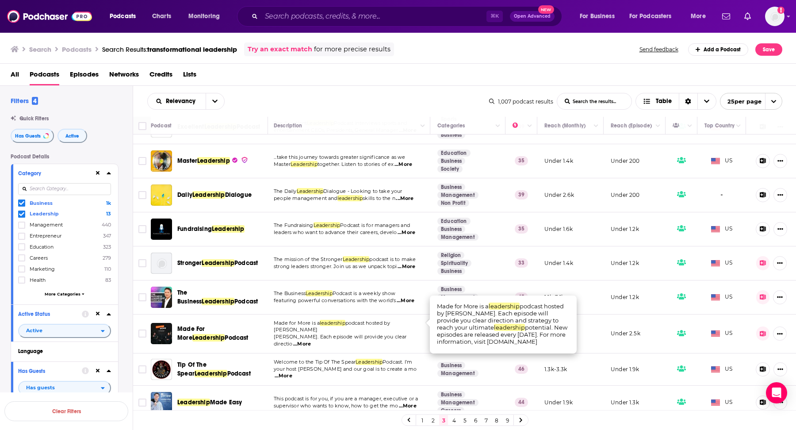
click at [311, 341] on span "...More" at bounding box center [302, 344] width 18 height 7
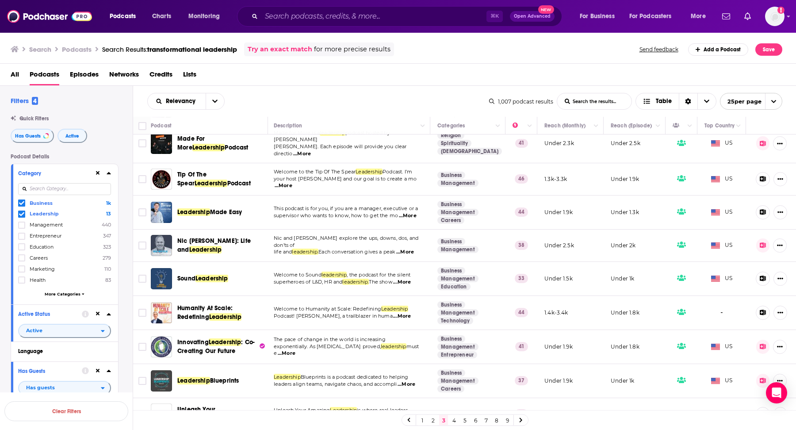
scroll to position [509, 1]
click at [407, 312] on span "...More" at bounding box center [402, 315] width 18 height 7
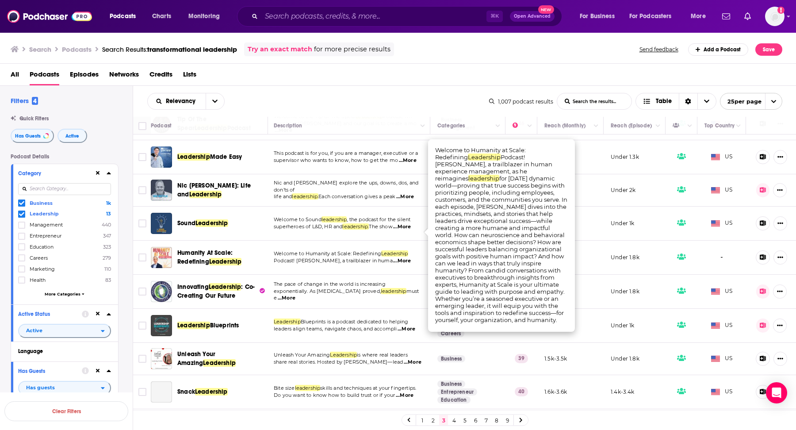
scroll to position [575, 1]
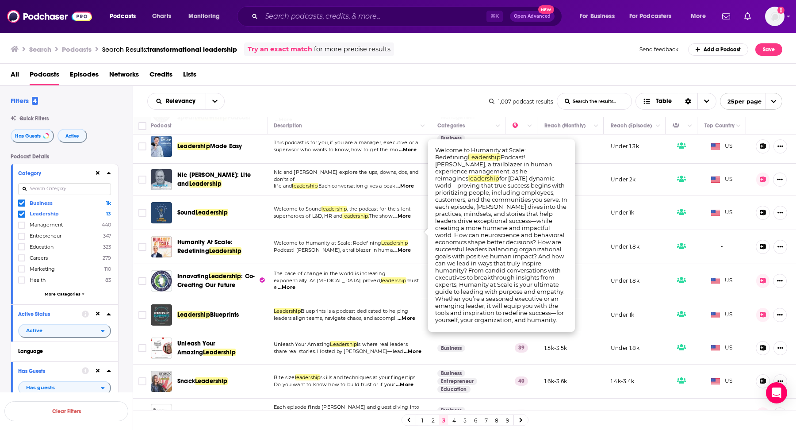
click at [469, 67] on div "All Podcasts Episodes Networks Credits Lists" at bounding box center [400, 76] width 779 height 18
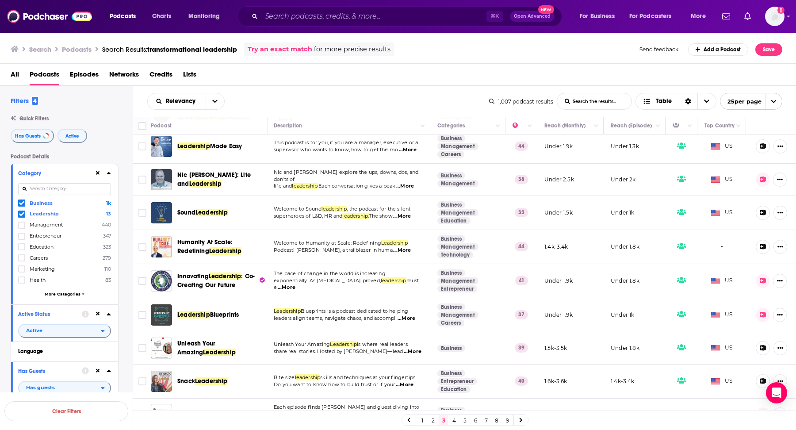
click at [455, 420] on link "4" at bounding box center [454, 420] width 9 height 11
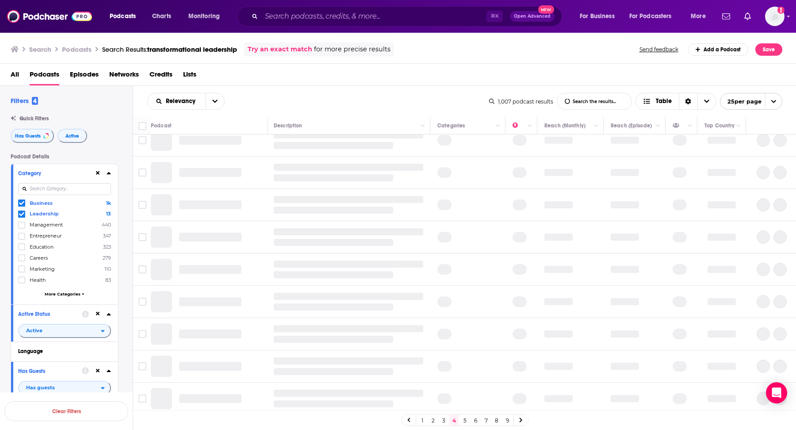
scroll to position [0, 1]
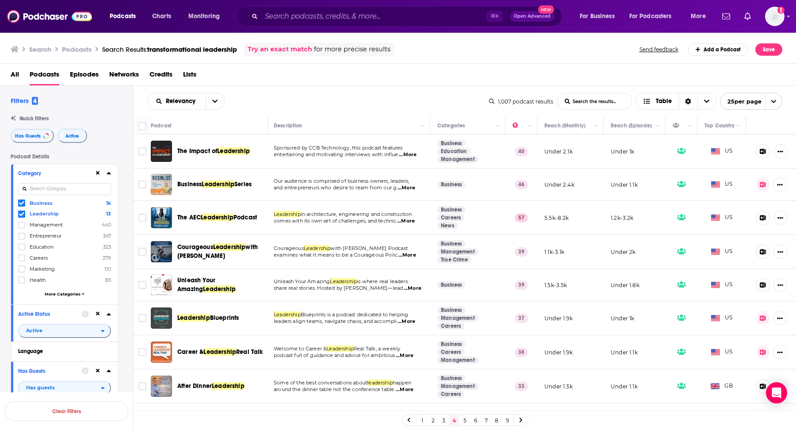
click at [401, 188] on span "...More" at bounding box center [407, 187] width 18 height 7
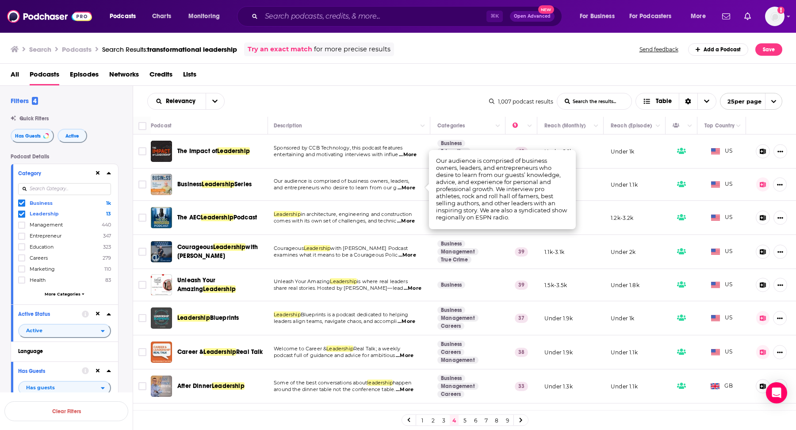
click at [401, 188] on span "...More" at bounding box center [407, 187] width 18 height 7
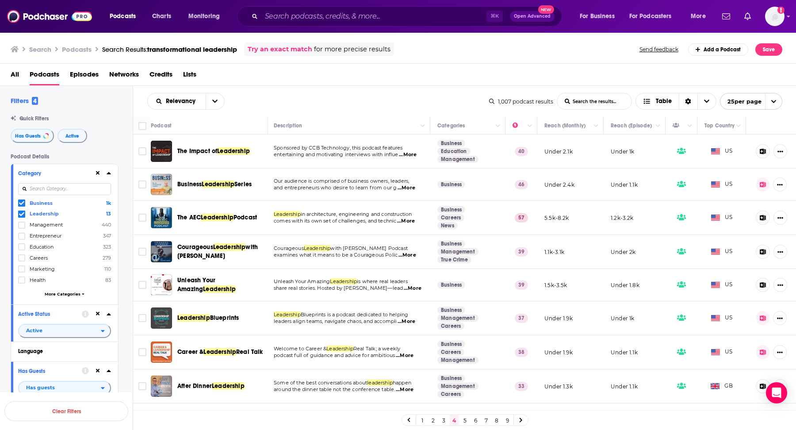
scroll to position [1, 1]
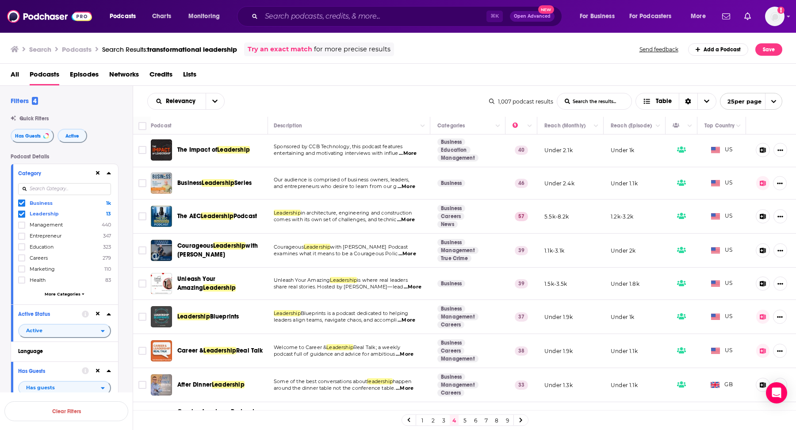
click at [410, 253] on span "...More" at bounding box center [407, 253] width 18 height 7
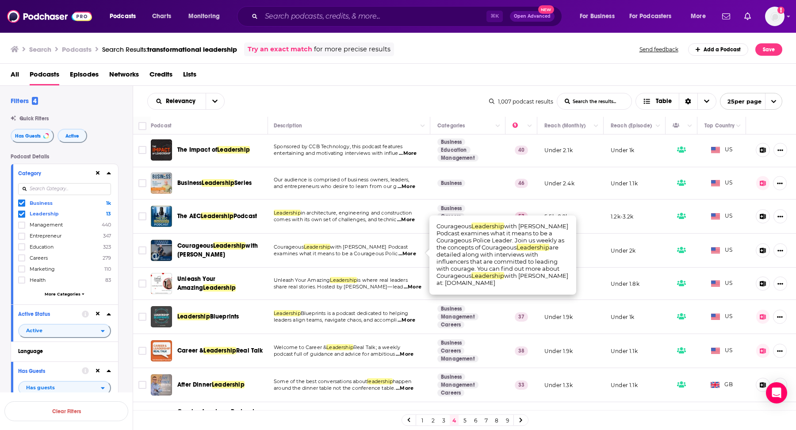
click at [410, 253] on span "...More" at bounding box center [407, 253] width 18 height 7
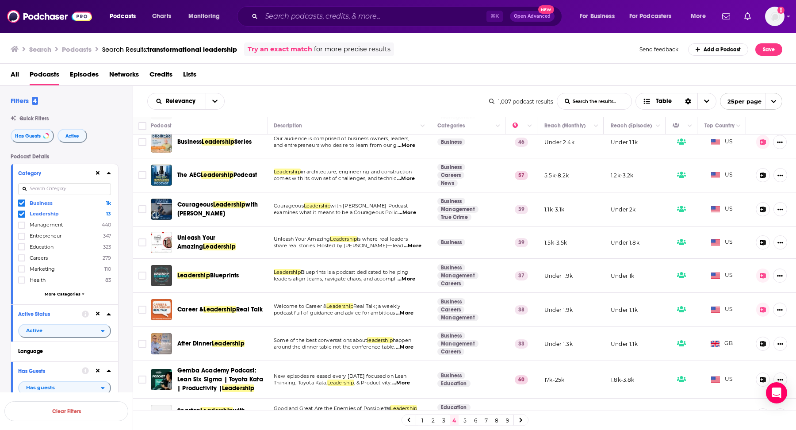
scroll to position [43, 1]
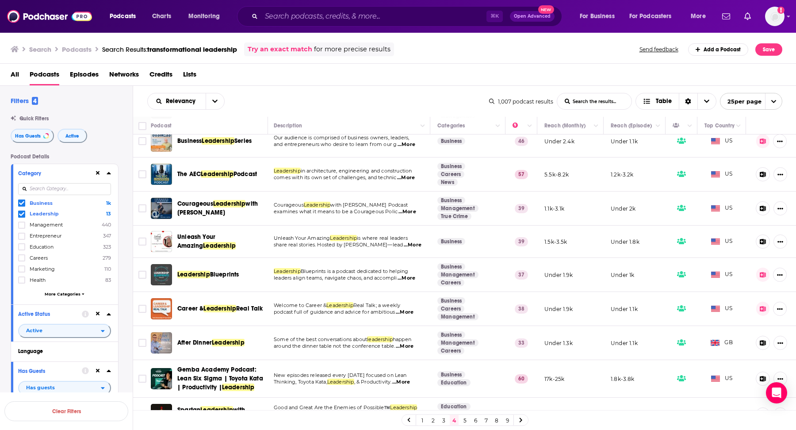
click at [404, 275] on span "...More" at bounding box center [407, 278] width 18 height 7
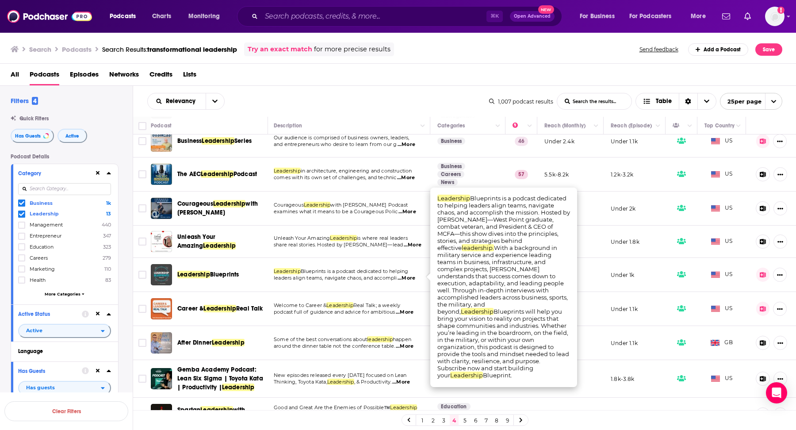
click at [404, 275] on span "...More" at bounding box center [407, 278] width 18 height 7
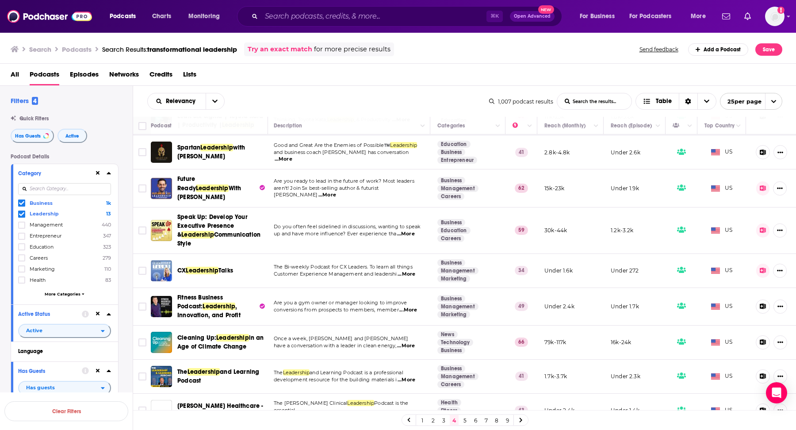
scroll to position [308, 1]
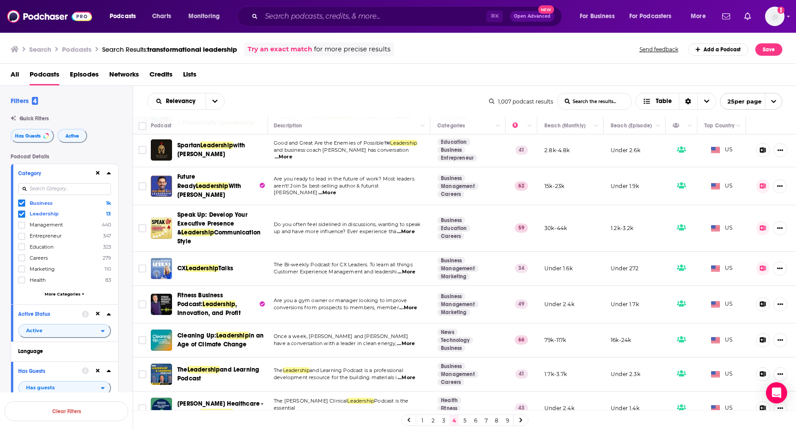
click at [406, 374] on span "...More" at bounding box center [407, 377] width 18 height 7
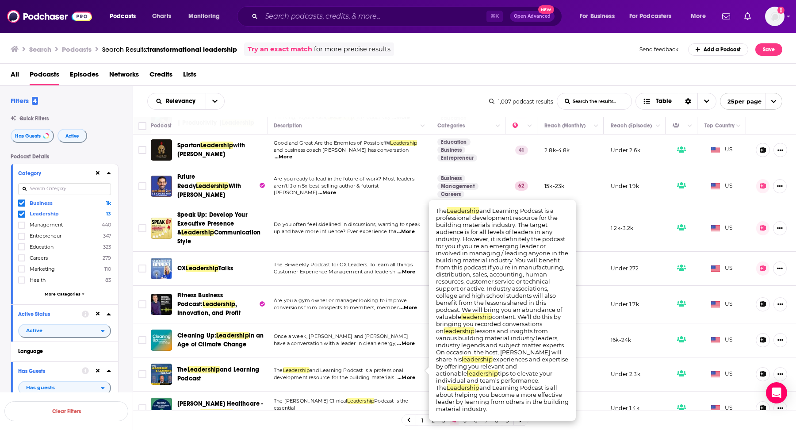
click at [406, 374] on span "...More" at bounding box center [407, 377] width 18 height 7
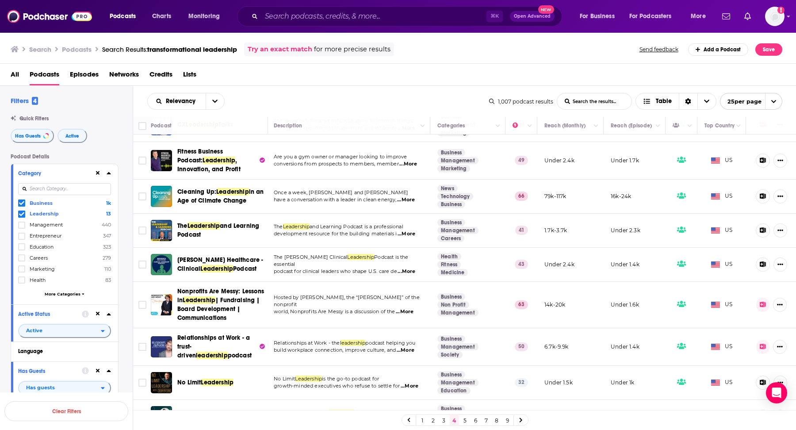
scroll to position [450, 1]
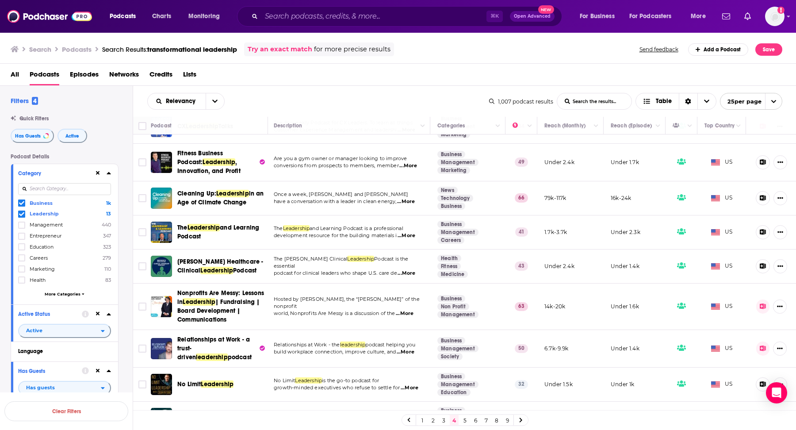
click at [410, 349] on span "...More" at bounding box center [406, 352] width 18 height 7
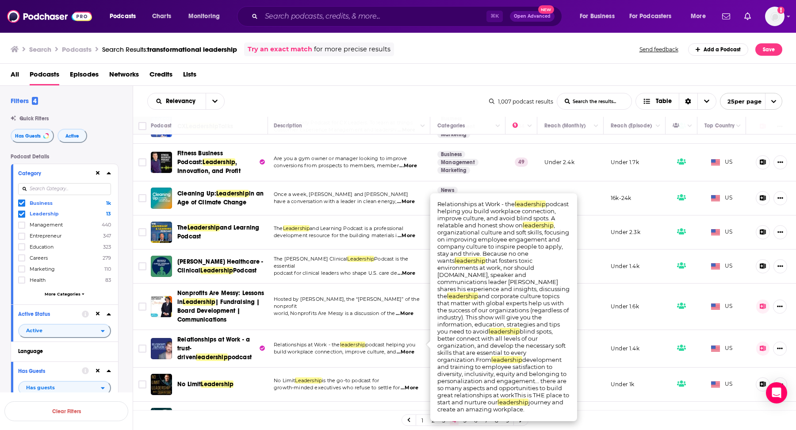
click at [410, 349] on span "...More" at bounding box center [406, 352] width 18 height 7
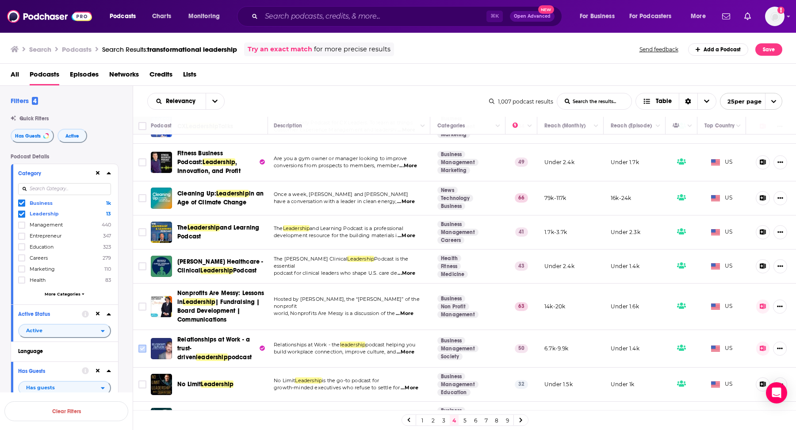
click at [139, 345] on input "Toggle select row" at bounding box center [142, 349] width 8 height 8
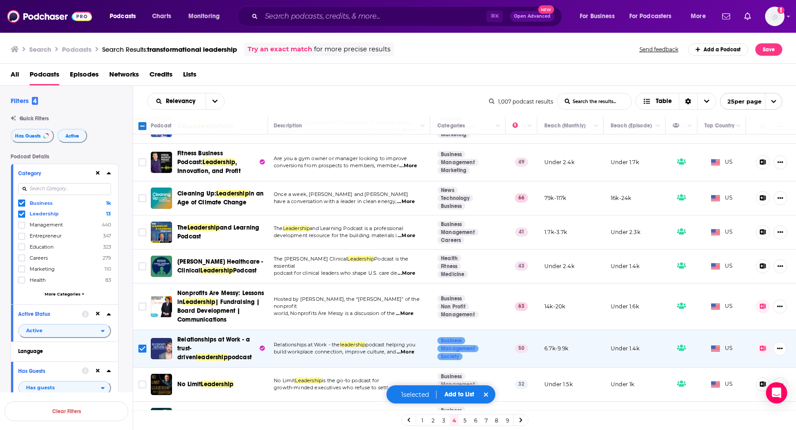
click at [462, 392] on button "Add to List" at bounding box center [459, 395] width 44 height 8
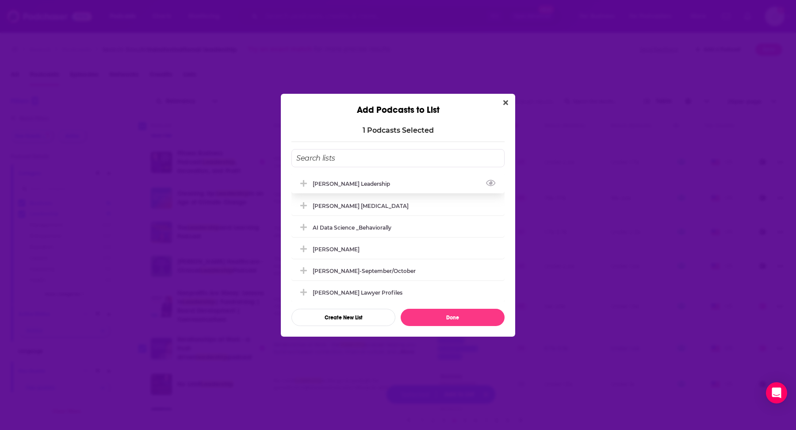
click at [395, 181] on div "Matt Marcotte_Transformational Leadership" at bounding box center [354, 183] width 83 height 7
click at [421, 314] on button "Done" at bounding box center [453, 317] width 104 height 17
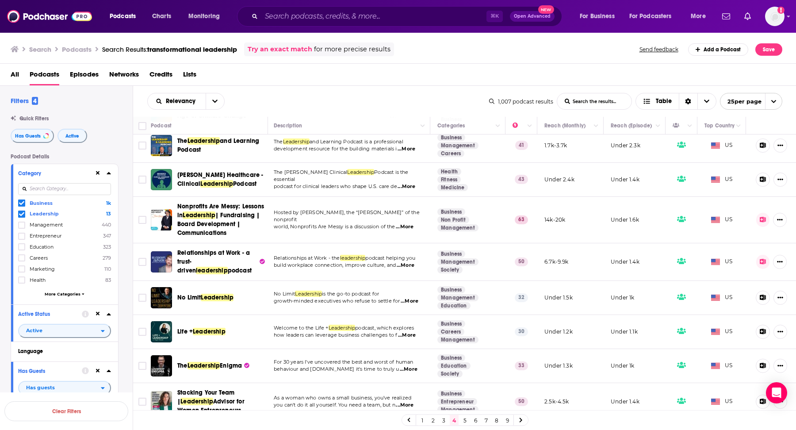
scroll to position [538, 1]
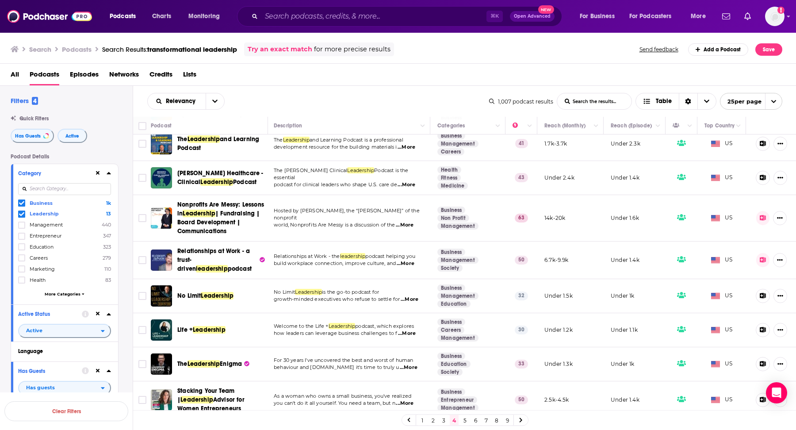
click at [402, 330] on span "...More" at bounding box center [407, 333] width 18 height 7
click at [402, 323] on span "podcast, which explores" at bounding box center [384, 326] width 59 height 6
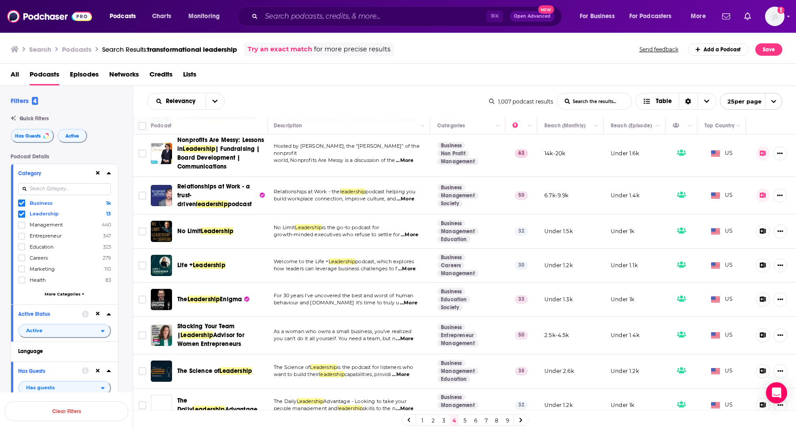
scroll to position [605, 1]
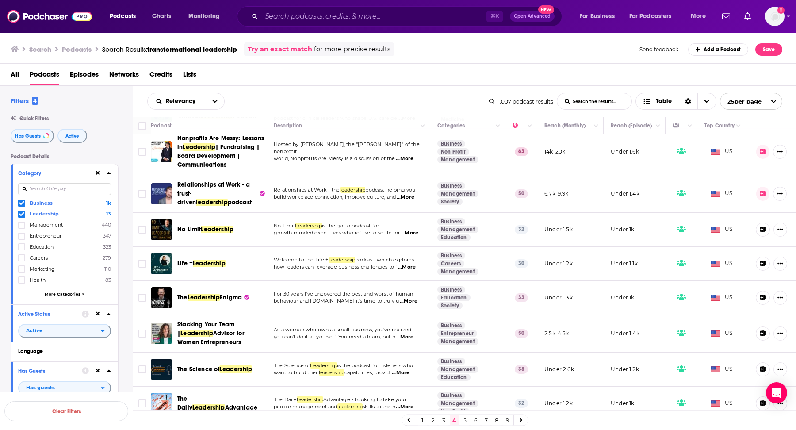
click at [463, 419] on link "5" at bounding box center [464, 420] width 9 height 11
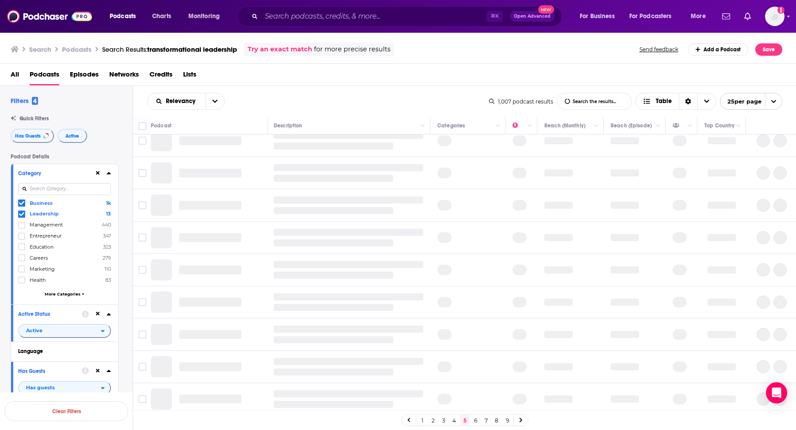
scroll to position [0, 1]
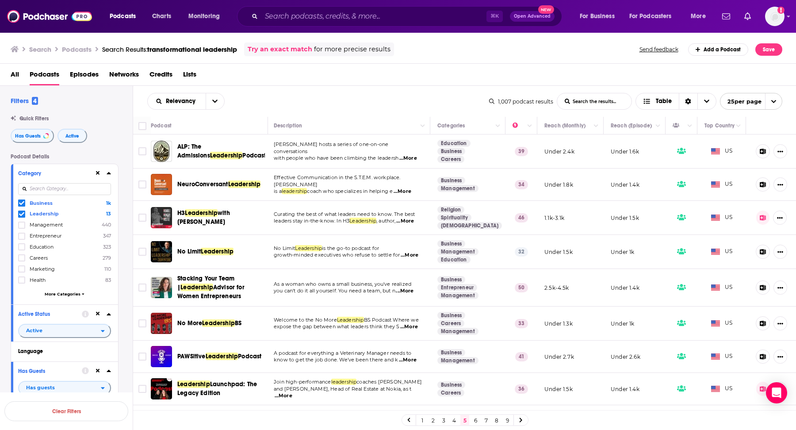
click at [406, 253] on span "...More" at bounding box center [410, 255] width 18 height 7
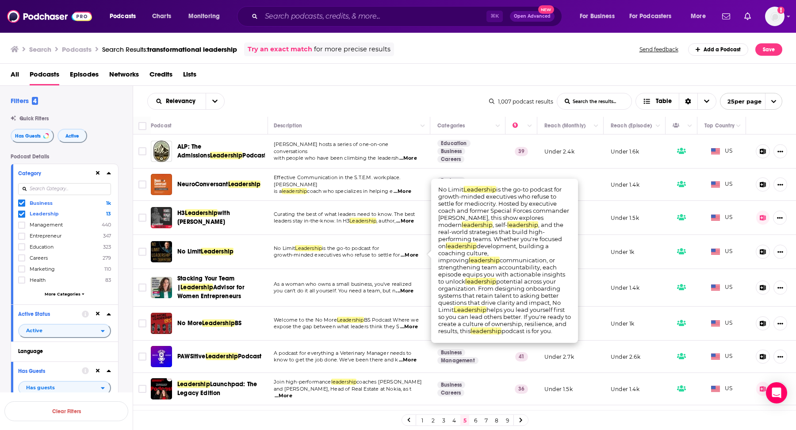
click at [406, 253] on span "...More" at bounding box center [410, 255] width 18 height 7
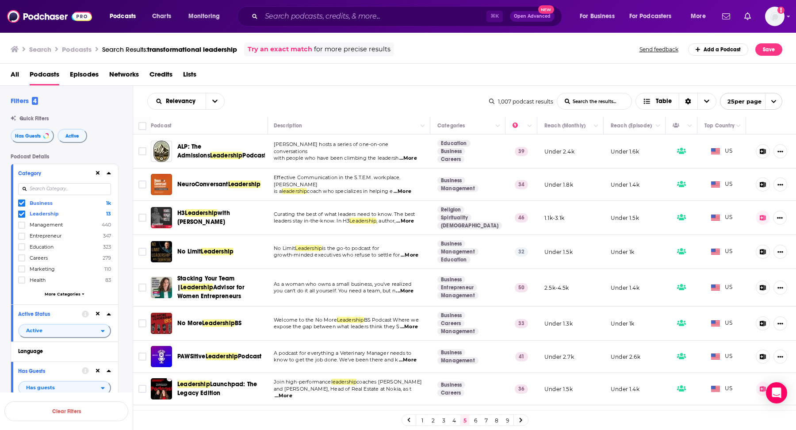
click at [407, 218] on span "...More" at bounding box center [405, 221] width 18 height 7
click at [383, 103] on div "Relevancy List Search Input Search the results... Table" at bounding box center [318, 101] width 342 height 17
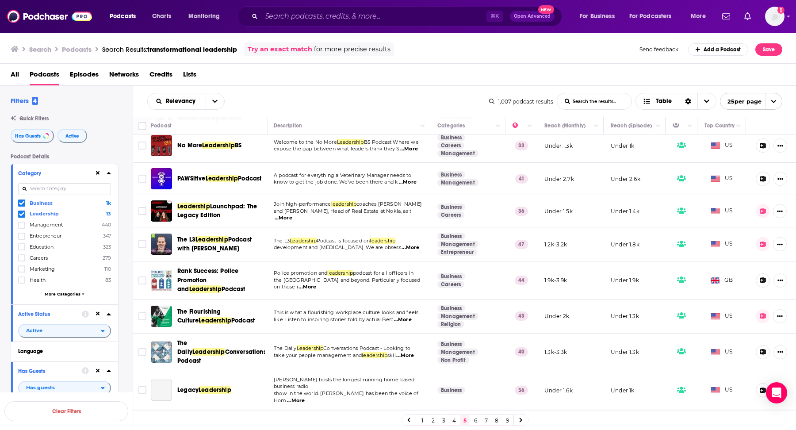
scroll to position [187, 1]
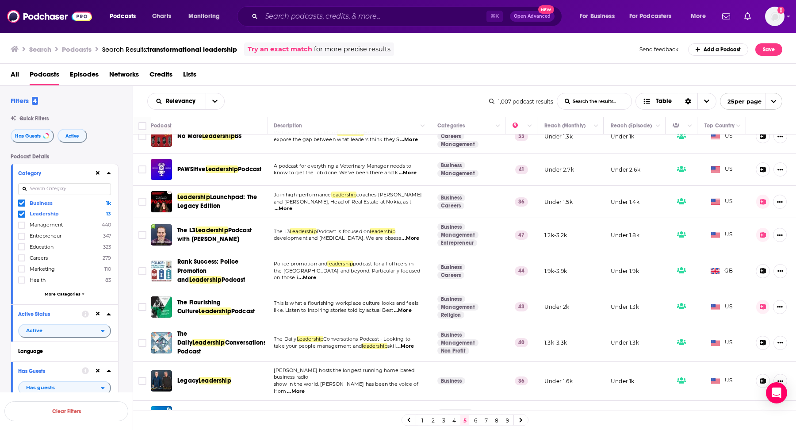
click at [409, 237] on span "...More" at bounding box center [411, 238] width 18 height 7
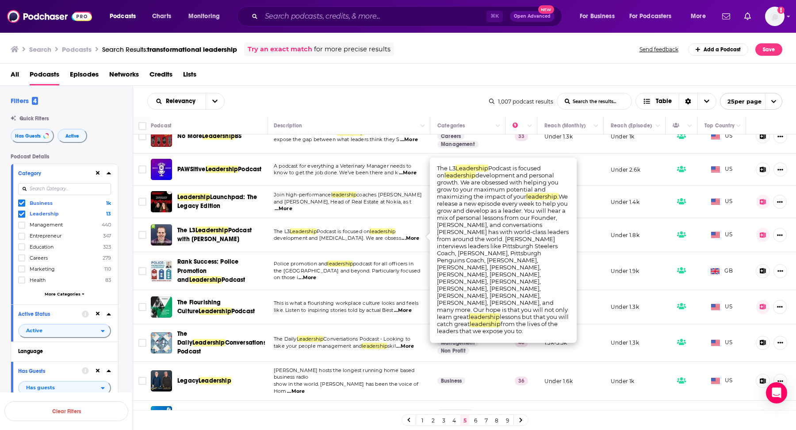
click at [409, 237] on span "...More" at bounding box center [411, 238] width 18 height 7
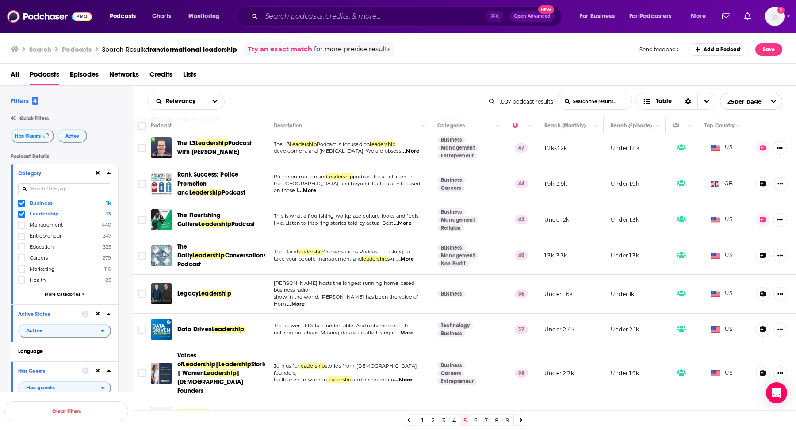
scroll to position [276, 1]
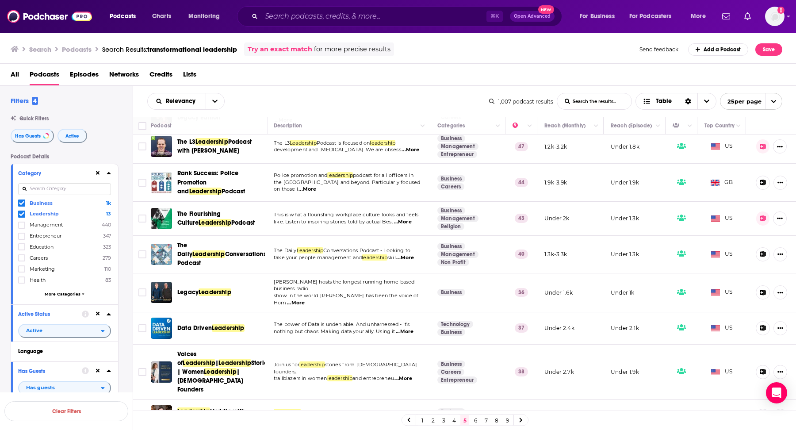
click at [411, 254] on span "...More" at bounding box center [405, 257] width 18 height 7
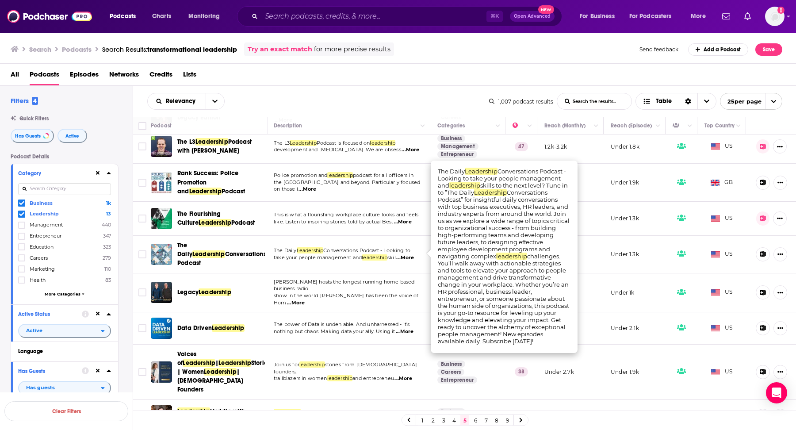
click at [411, 254] on span "...More" at bounding box center [405, 257] width 18 height 7
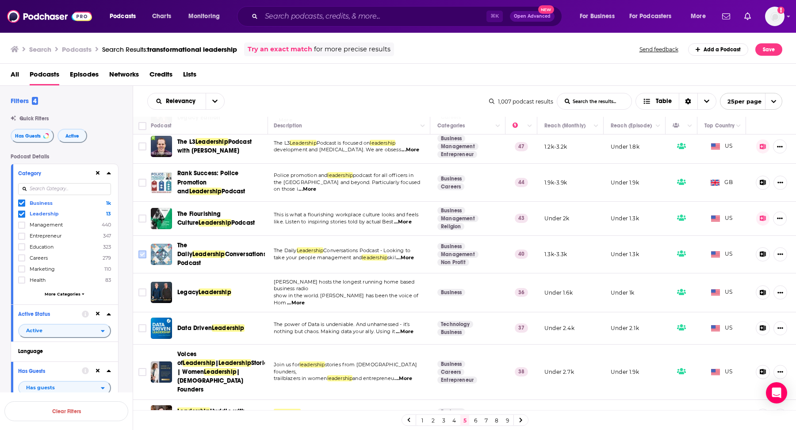
click at [145, 250] on input "Toggle select row" at bounding box center [142, 254] width 8 height 8
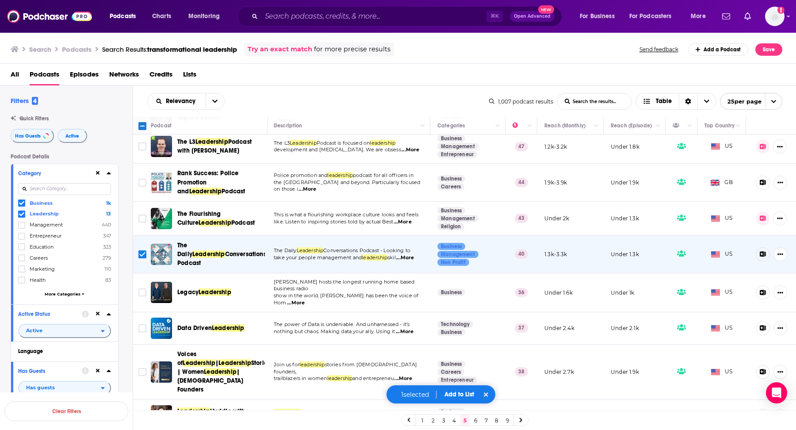
click at [457, 391] on button "Add to List" at bounding box center [459, 395] width 44 height 8
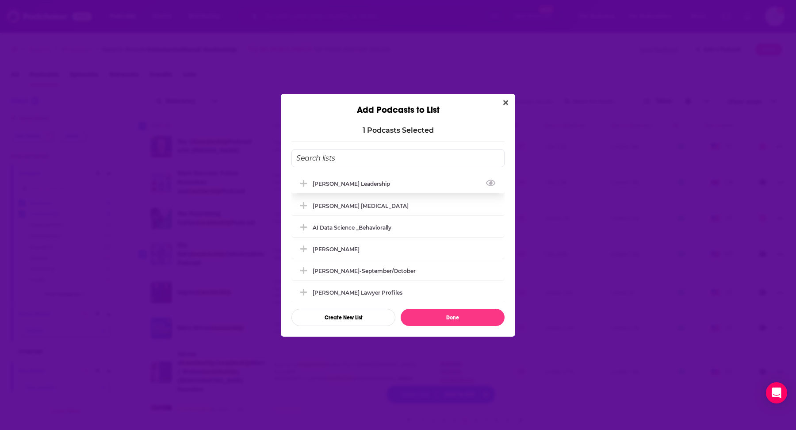
click at [379, 183] on div "Matt Marcotte_Transformational Leadership" at bounding box center [354, 183] width 83 height 7
click at [422, 320] on button "Done" at bounding box center [453, 317] width 104 height 17
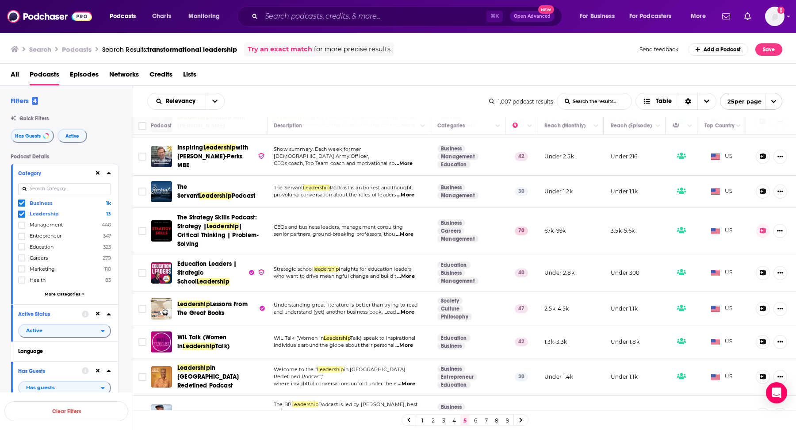
scroll to position [594, 1]
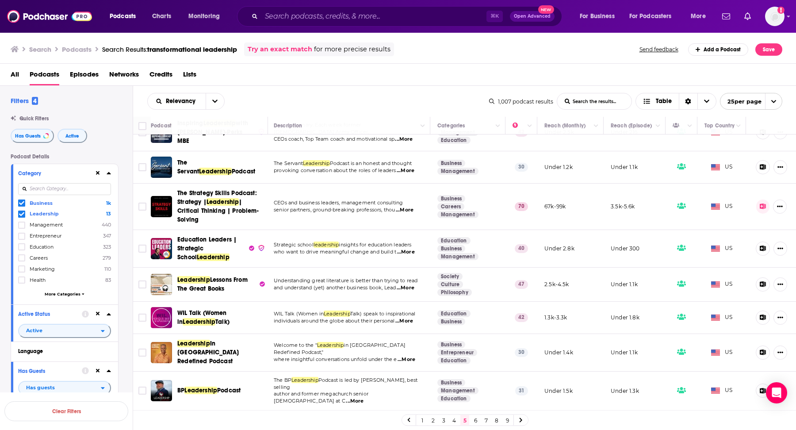
click at [412, 429] on span "...More" at bounding box center [409, 432] width 18 height 7
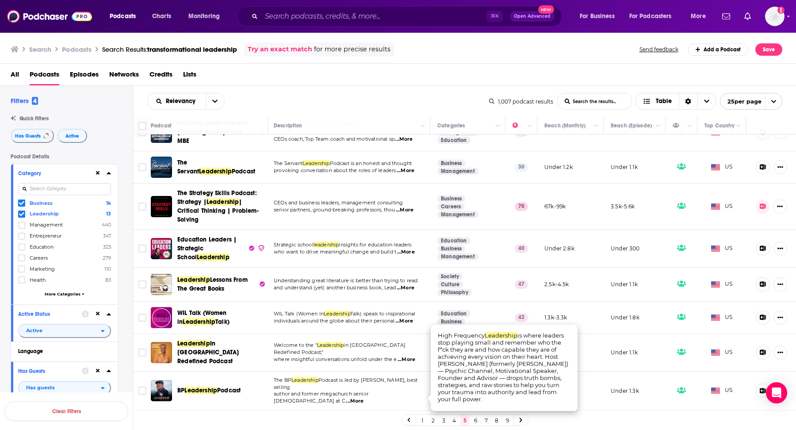
click at [412, 429] on span "...More" at bounding box center [409, 432] width 18 height 7
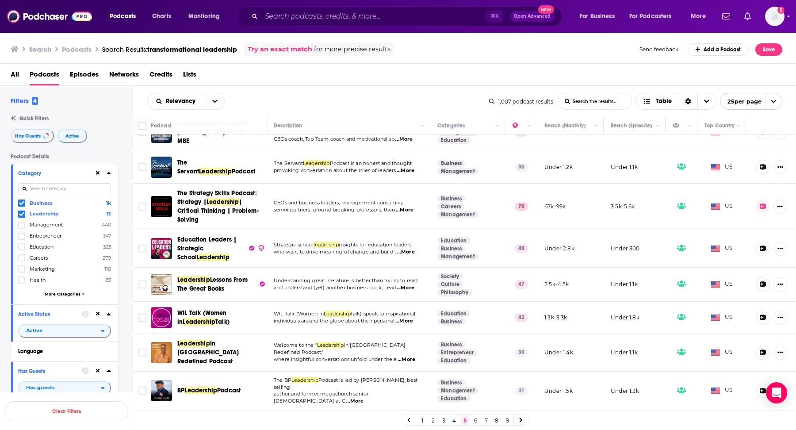
click at [476, 421] on link "6" at bounding box center [475, 420] width 9 height 11
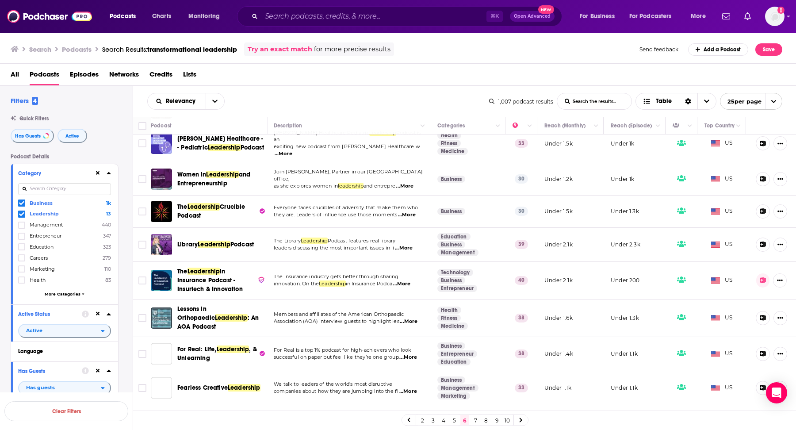
scroll to position [598, 1]
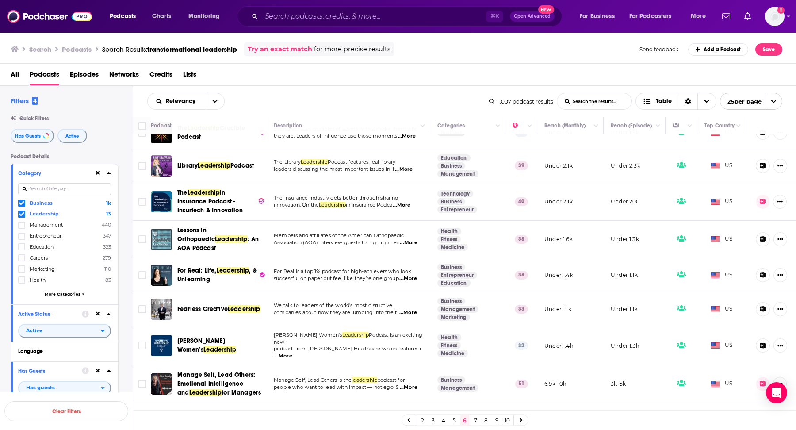
click at [473, 421] on link "7" at bounding box center [475, 420] width 9 height 11
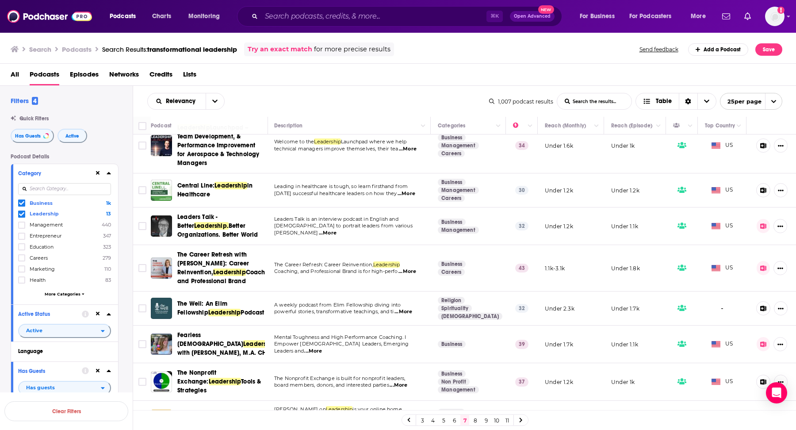
scroll to position [713, 1]
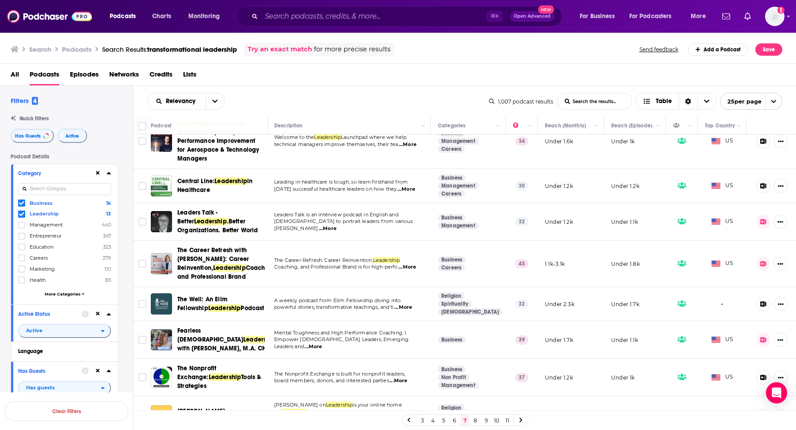
click at [475, 420] on link "8" at bounding box center [475, 420] width 9 height 11
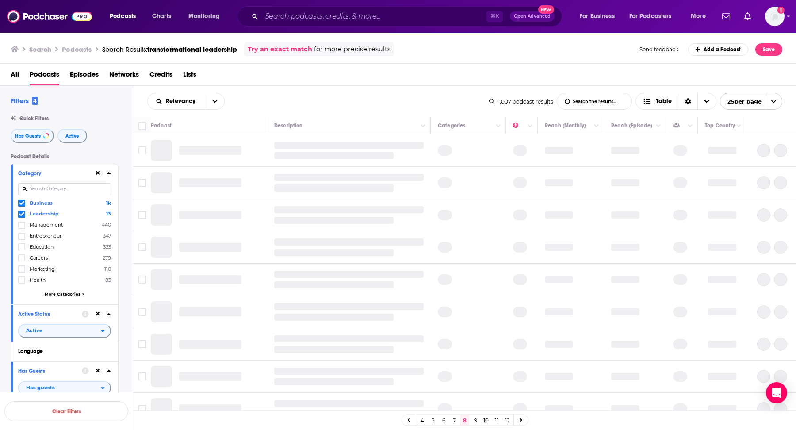
scroll to position [0, 1]
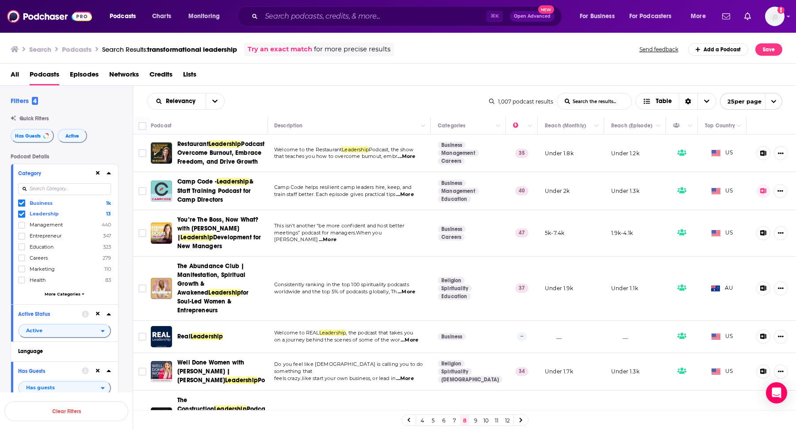
click at [416, 339] on span "...More" at bounding box center [410, 340] width 18 height 7
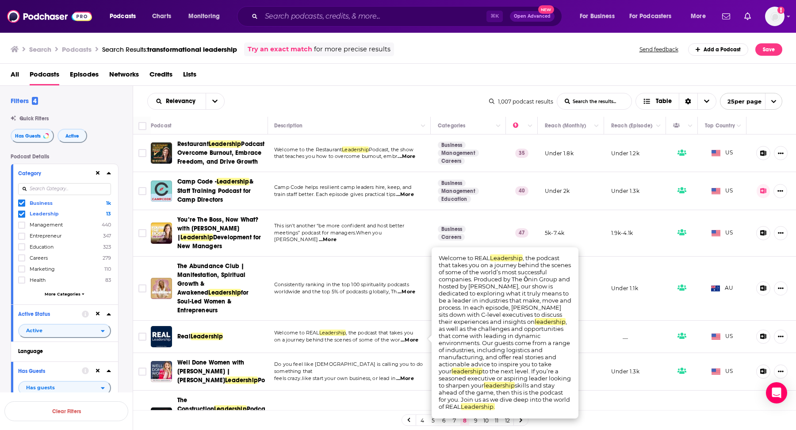
click at [416, 339] on span "...More" at bounding box center [410, 340] width 18 height 7
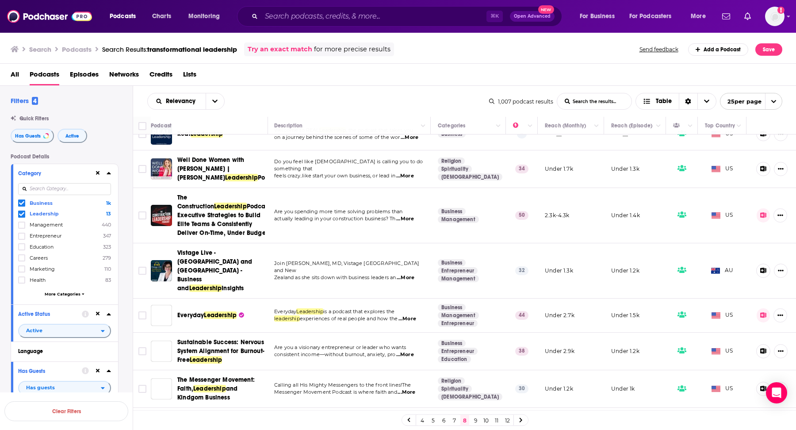
scroll to position [203, 0]
click at [408, 315] on span "...More" at bounding box center [408, 318] width 18 height 7
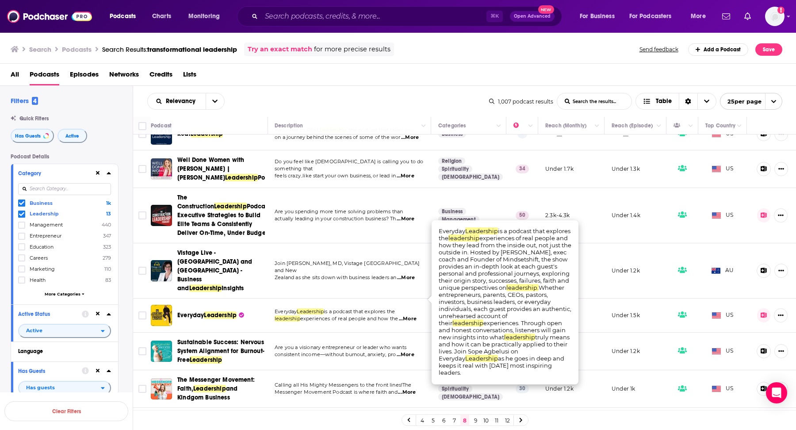
click at [408, 315] on span "...More" at bounding box center [408, 318] width 18 height 7
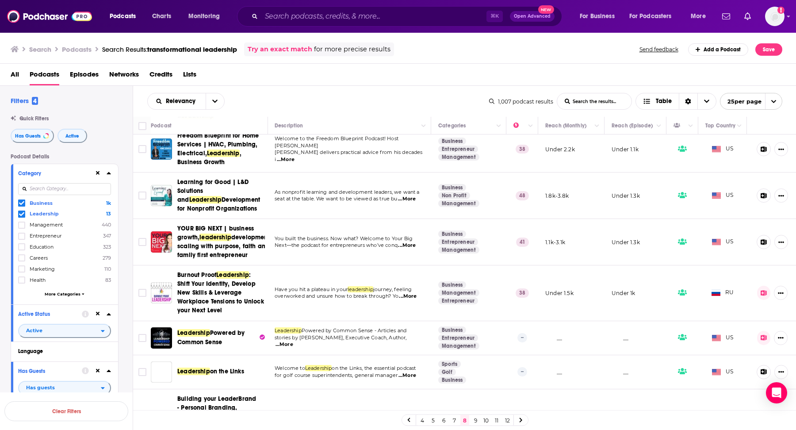
scroll to position [709, 0]
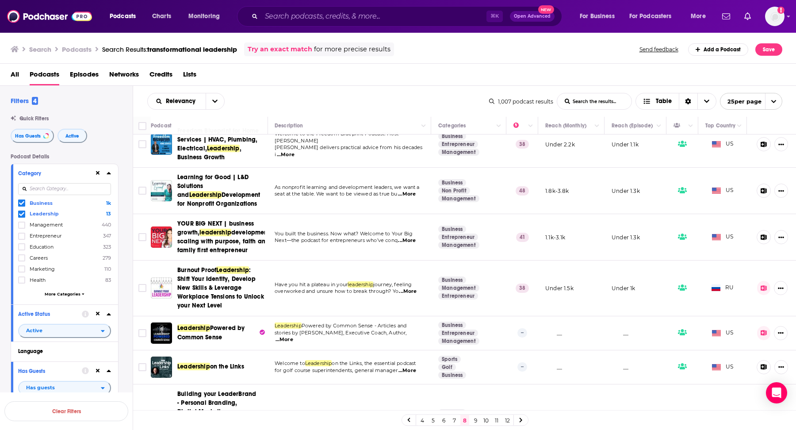
click at [293, 336] on span "...More" at bounding box center [285, 339] width 18 height 7
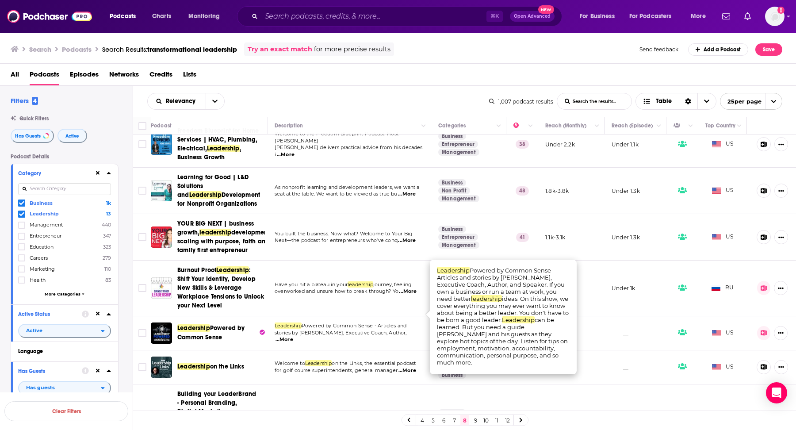
click at [293, 336] on span "...More" at bounding box center [285, 339] width 18 height 7
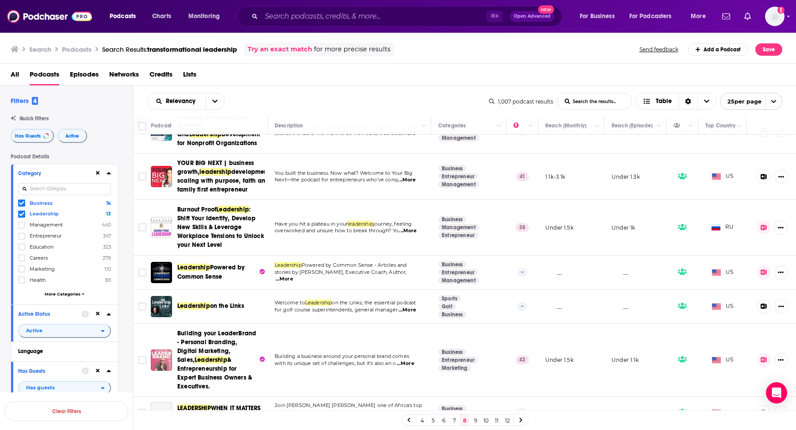
scroll to position [798, 0]
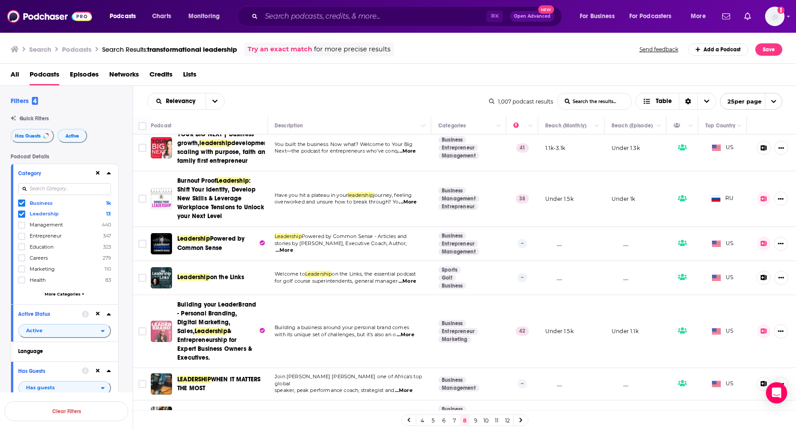
click at [474, 422] on link "9" at bounding box center [475, 420] width 9 height 11
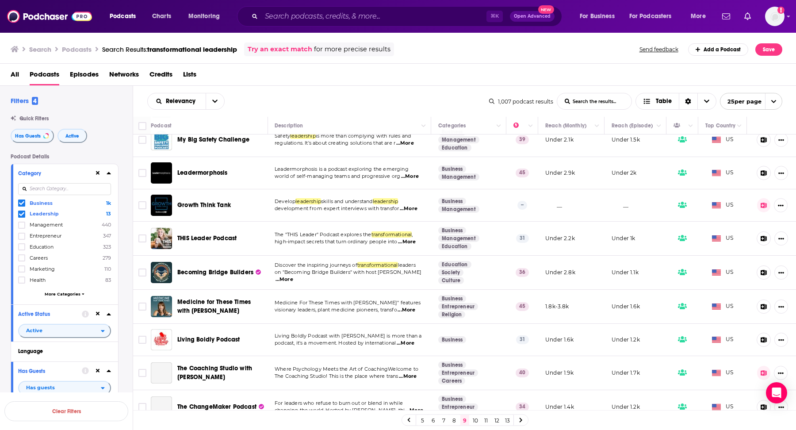
scroll to position [679, 0]
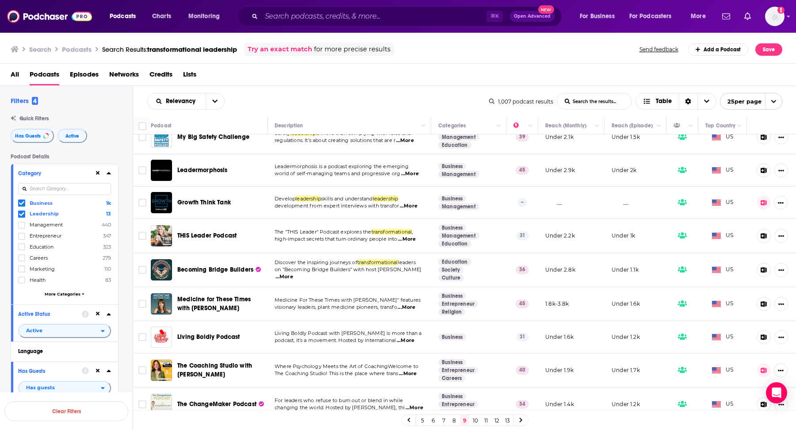
click at [412, 236] on span "...More" at bounding box center [407, 239] width 18 height 7
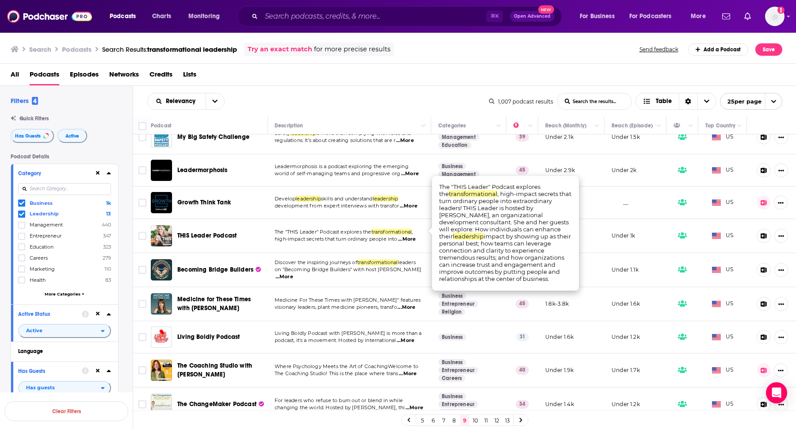
click at [412, 236] on span "...More" at bounding box center [407, 239] width 18 height 7
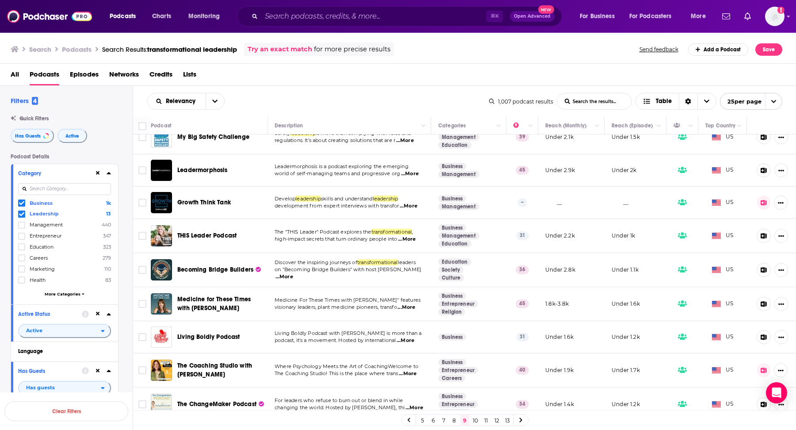
click at [472, 421] on link "10" at bounding box center [475, 420] width 9 height 11
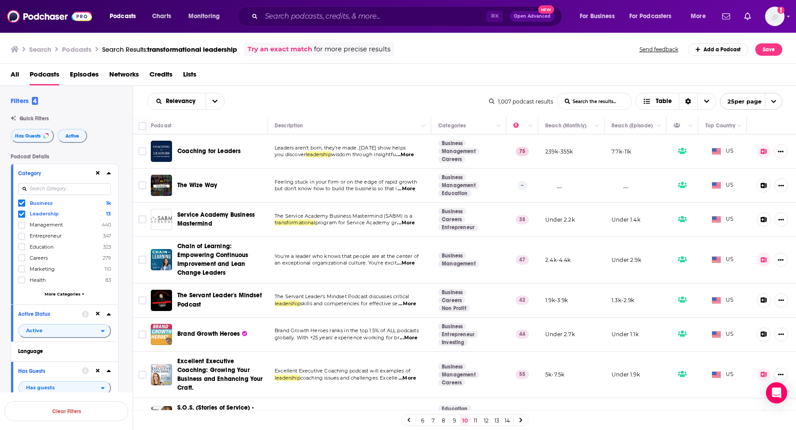
scroll to position [34, 0]
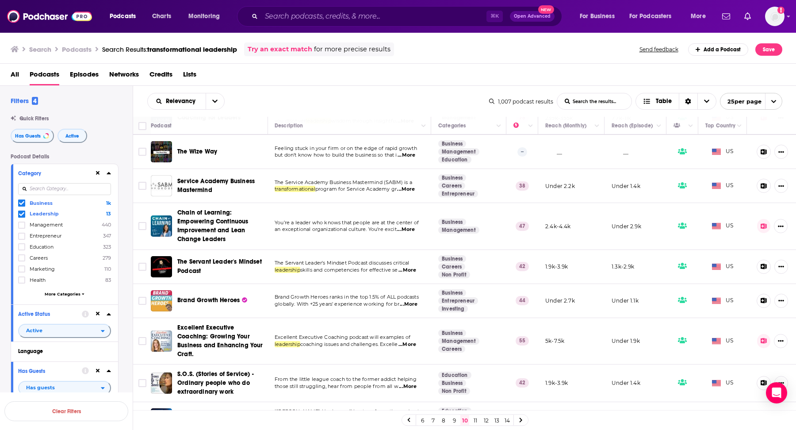
click at [413, 303] on span "...More" at bounding box center [409, 304] width 18 height 7
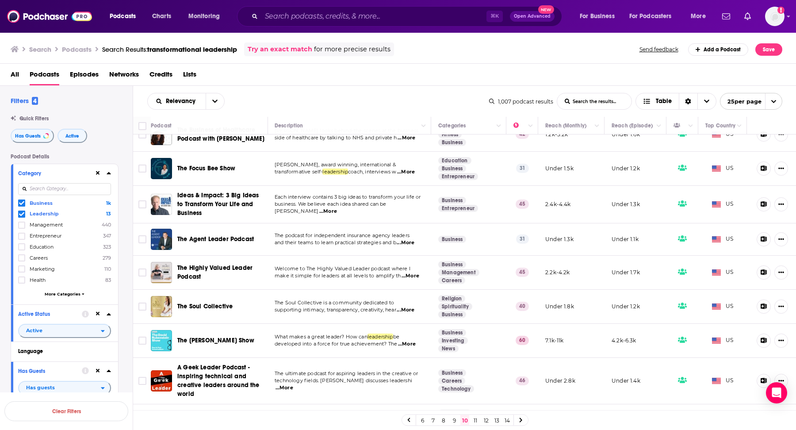
scroll to position [606, 0]
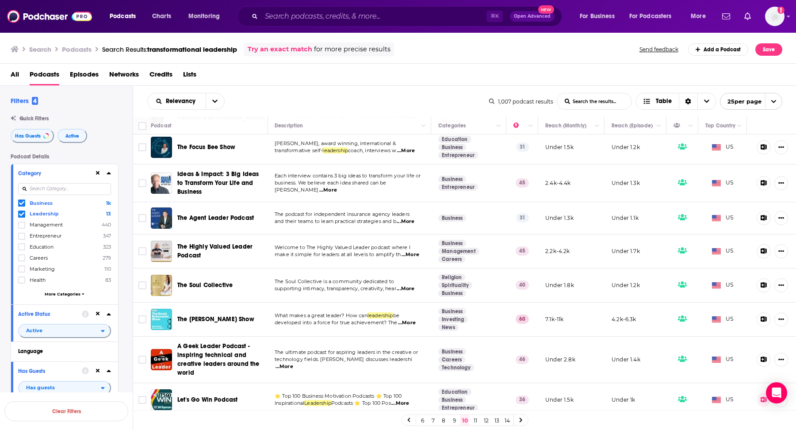
click at [475, 421] on link "11" at bounding box center [475, 420] width 9 height 11
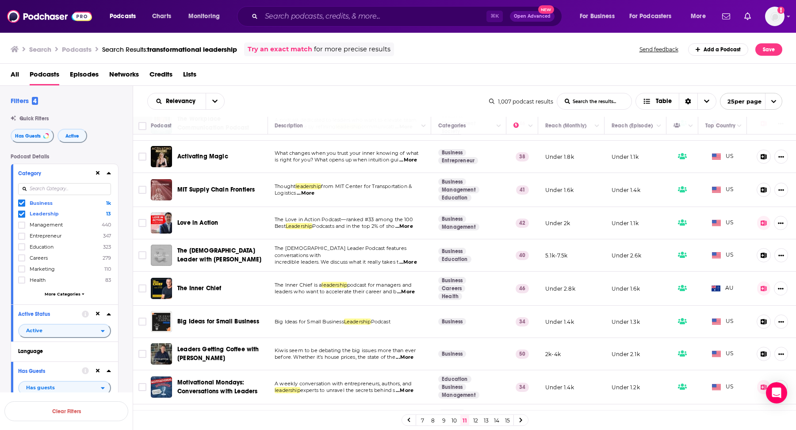
scroll to position [30, 0]
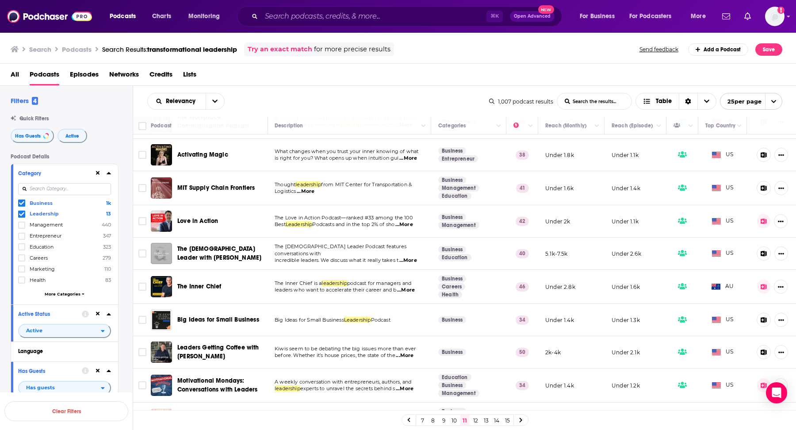
click at [409, 291] on span "...More" at bounding box center [406, 290] width 18 height 7
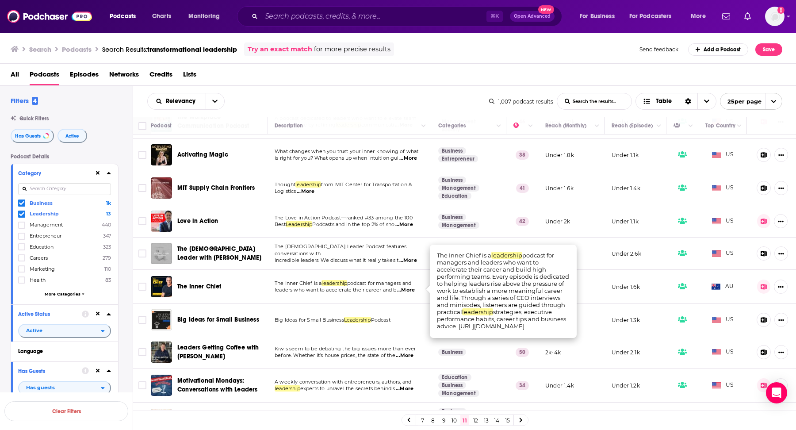
click at [409, 291] on span "...More" at bounding box center [406, 290] width 18 height 7
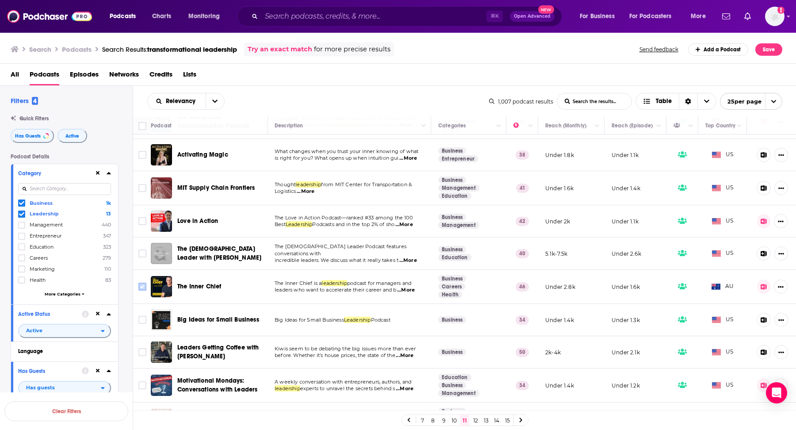
click at [139, 288] on input "Toggle select row" at bounding box center [142, 287] width 8 height 8
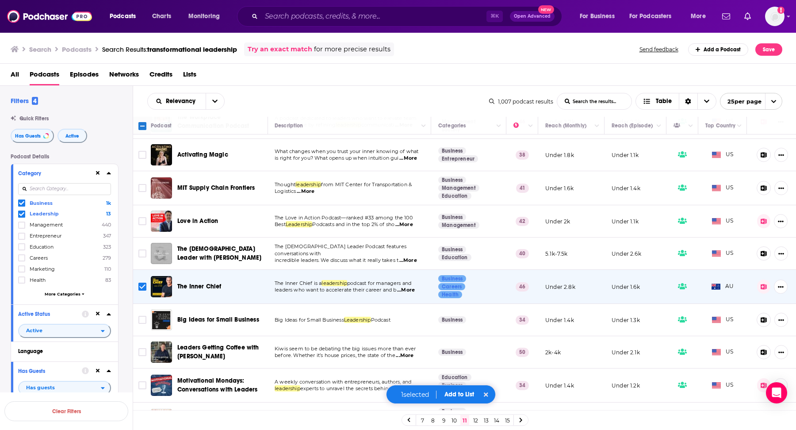
click at [454, 395] on button "Add to List" at bounding box center [459, 395] width 44 height 8
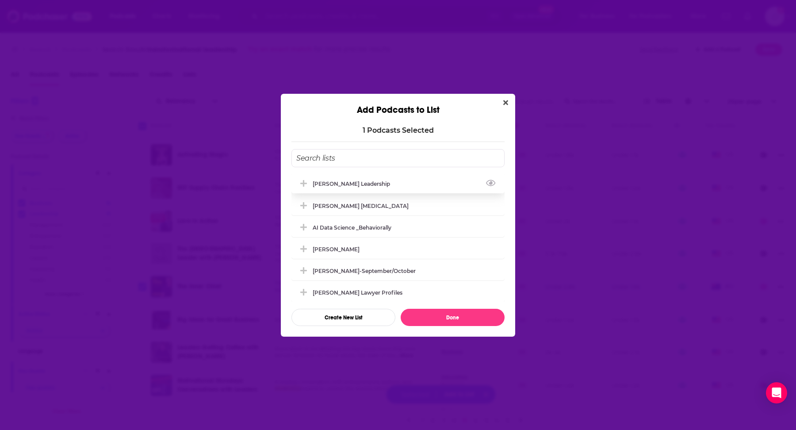
click at [395, 180] on div "Matt Marcotte_Transformational Leadership" at bounding box center [354, 183] width 83 height 7
click at [427, 318] on button "Done" at bounding box center [453, 317] width 104 height 17
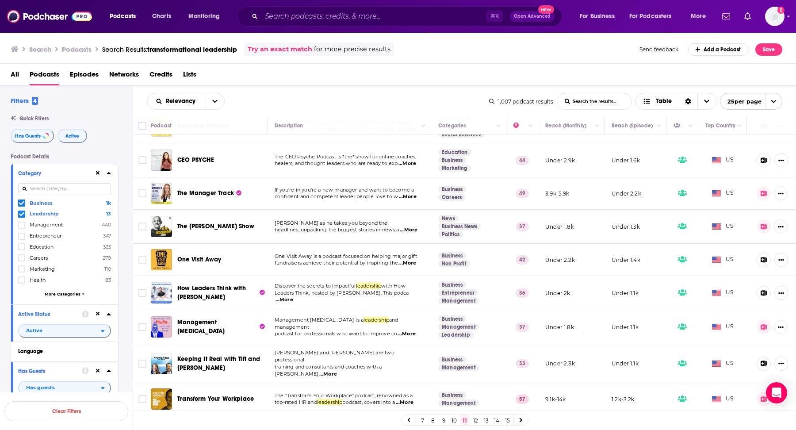
scroll to position [428, 0]
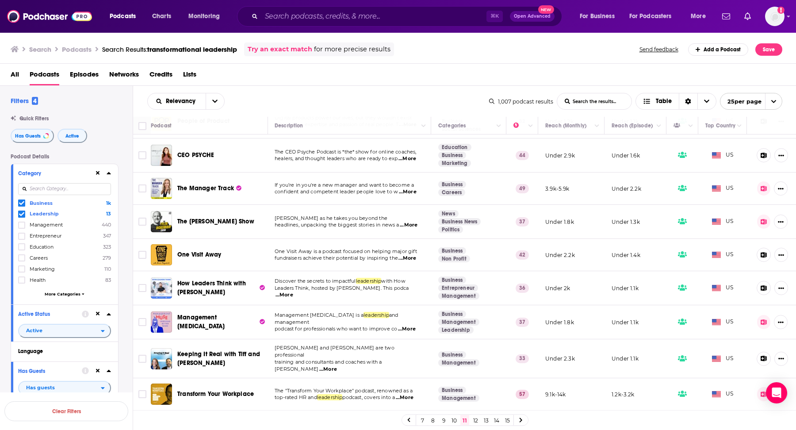
click at [409, 326] on span "...More" at bounding box center [407, 329] width 18 height 7
click at [140, 322] on input "Toggle select row" at bounding box center [142, 322] width 8 height 8
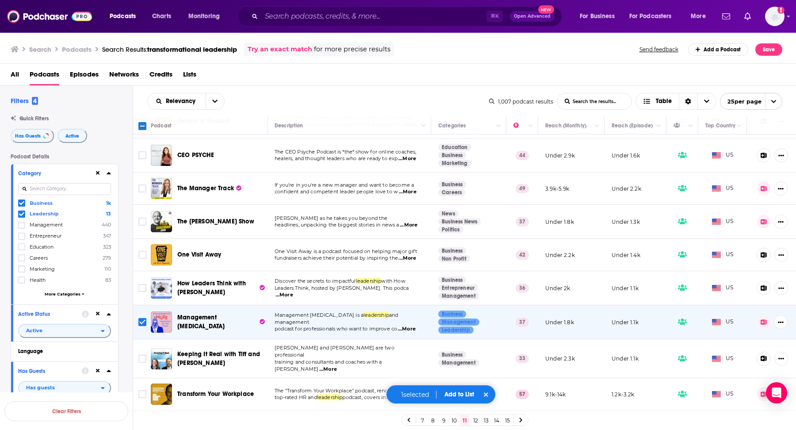
click at [459, 396] on button "Add to List" at bounding box center [459, 395] width 44 height 8
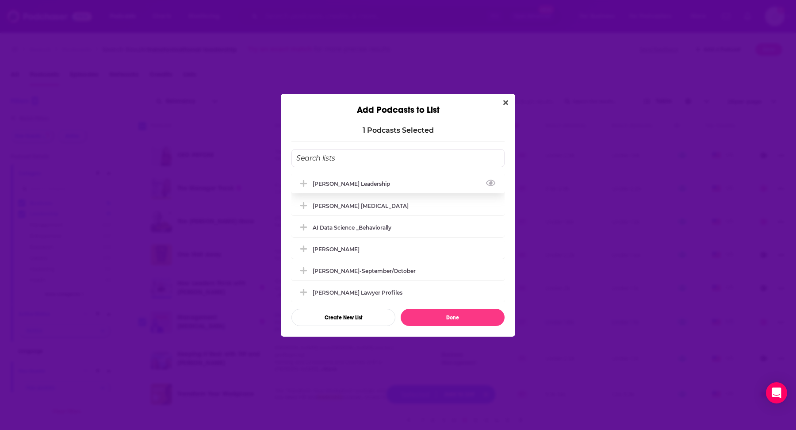
click at [395, 185] on div "Matt Marcotte_Transformational Leadership" at bounding box center [354, 183] width 83 height 7
click at [451, 319] on button "Done" at bounding box center [453, 317] width 104 height 17
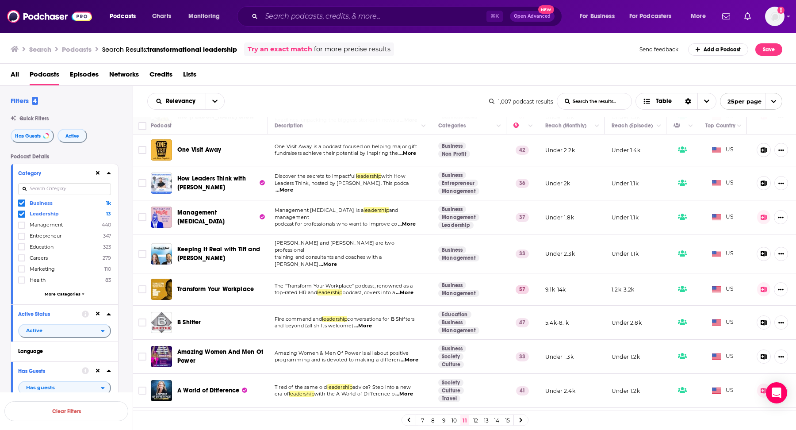
scroll to position [552, 0]
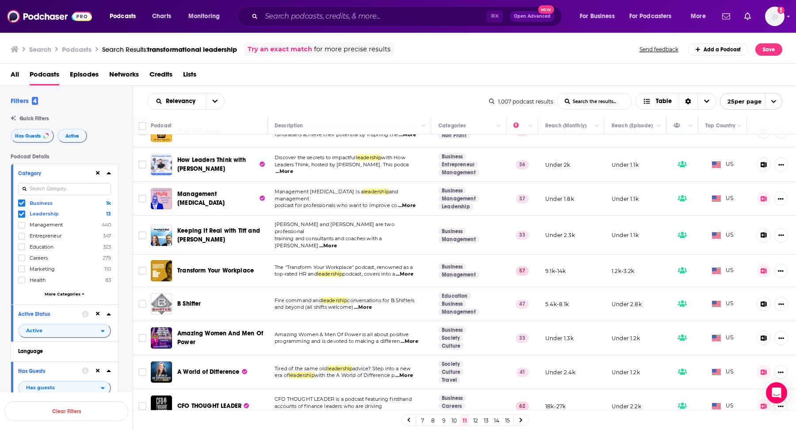
click at [475, 419] on link "12" at bounding box center [475, 420] width 9 height 11
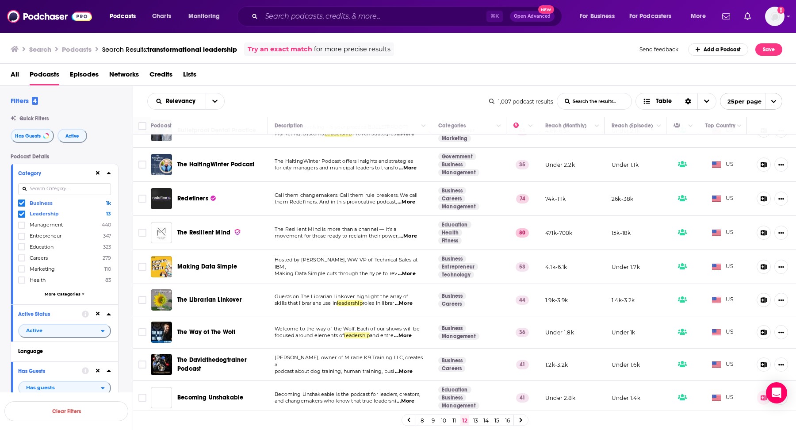
scroll to position [555, 0]
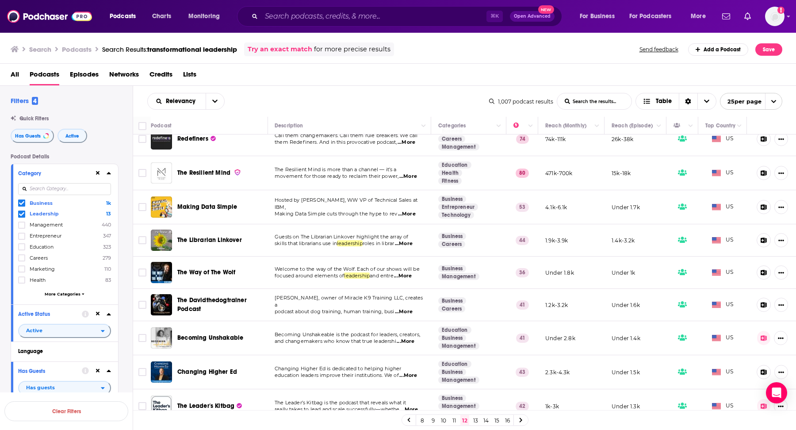
click at [472, 420] on link "13" at bounding box center [475, 420] width 9 height 11
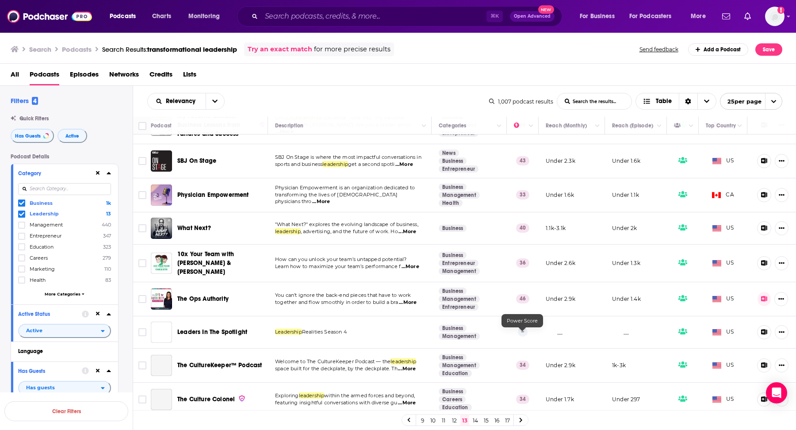
scroll to position [571, 0]
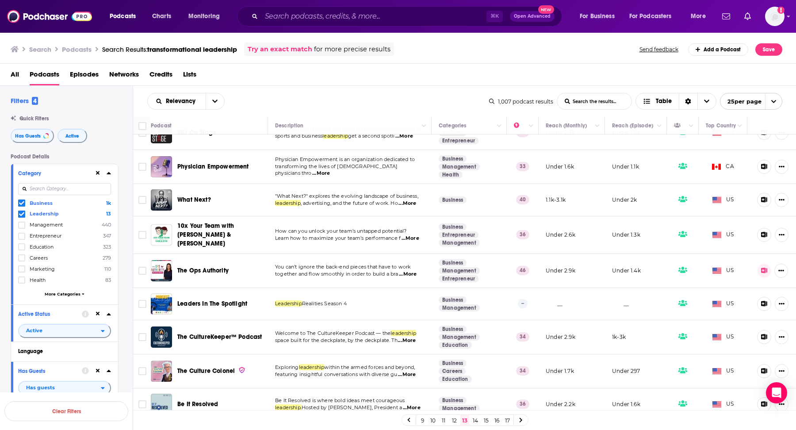
click at [475, 420] on link "14" at bounding box center [475, 420] width 9 height 11
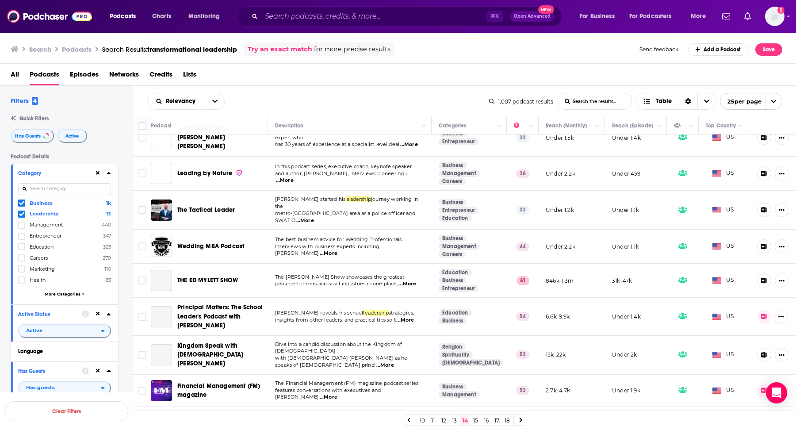
scroll to position [555, 0]
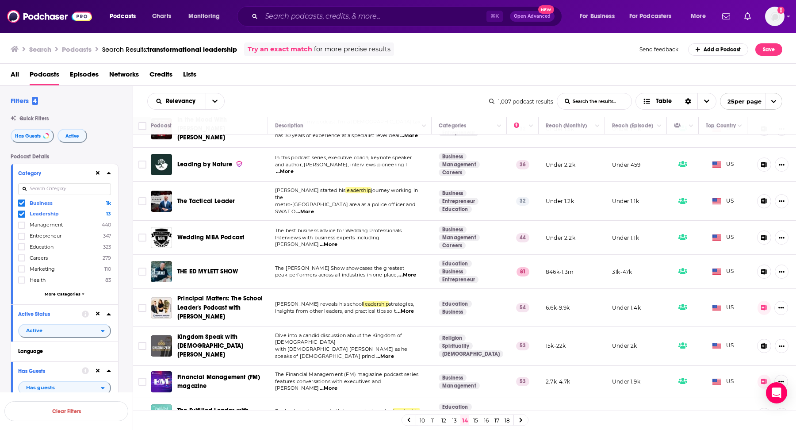
click at [474, 421] on link "15" at bounding box center [475, 420] width 9 height 11
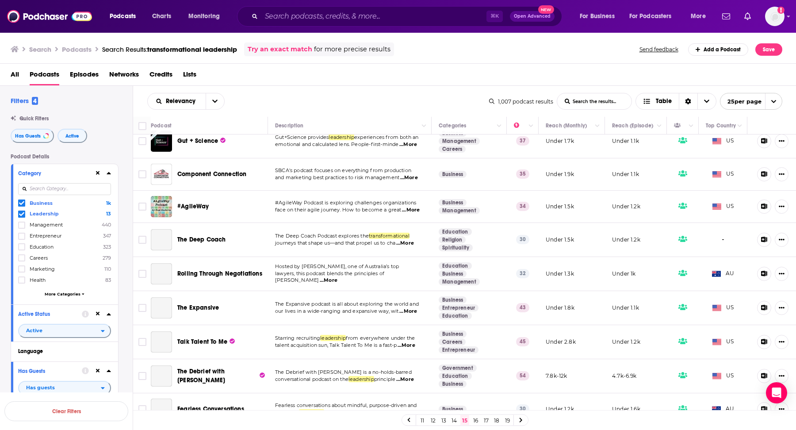
scroll to position [552, 0]
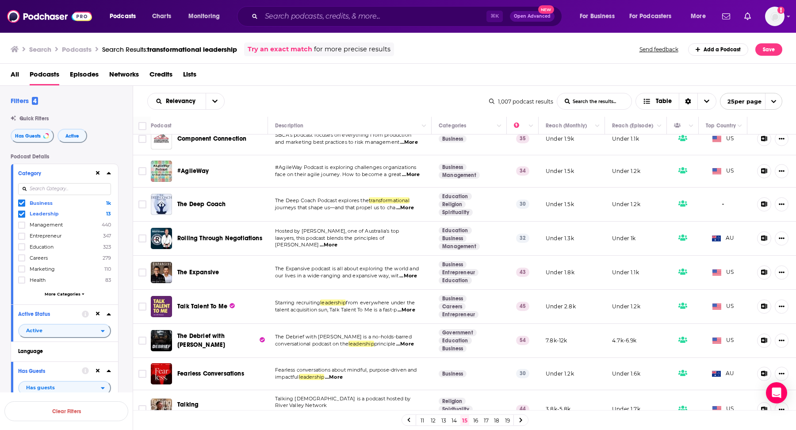
click at [475, 423] on link "16" at bounding box center [475, 420] width 9 height 11
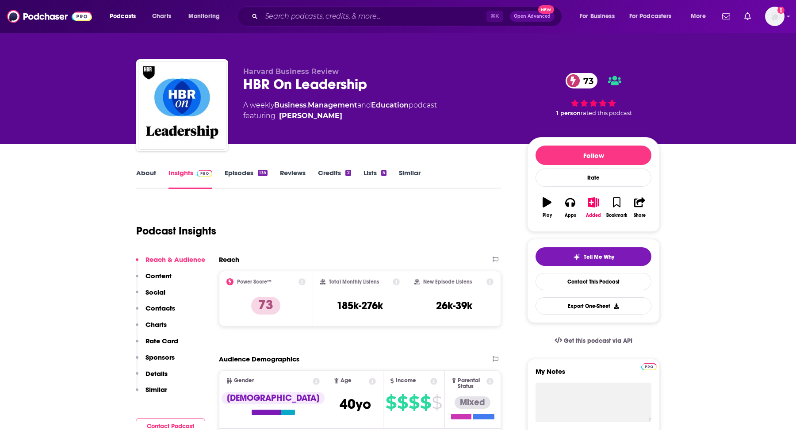
click at [410, 178] on link "Similar" at bounding box center [410, 179] width 22 height 20
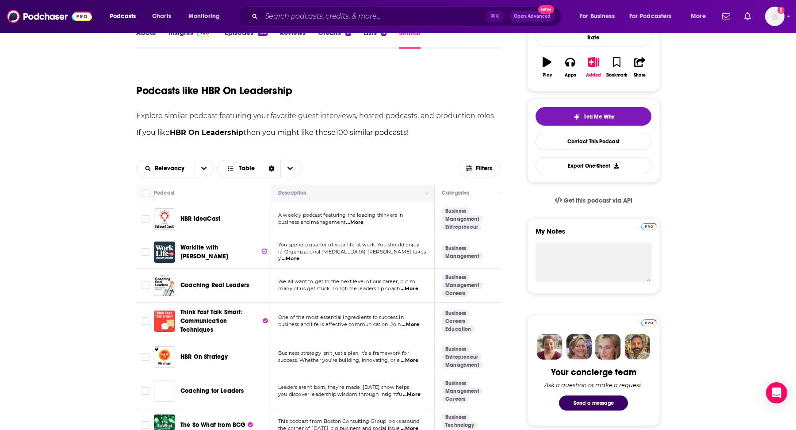
scroll to position [153, 0]
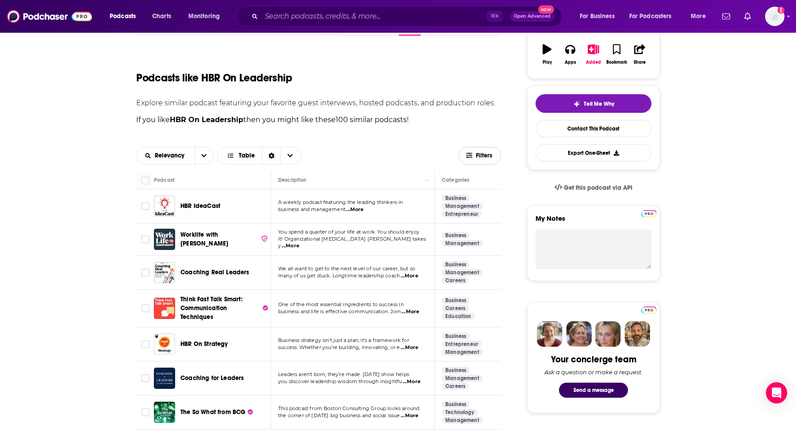
click at [476, 156] on span "Filters" at bounding box center [485, 156] width 18 height 6
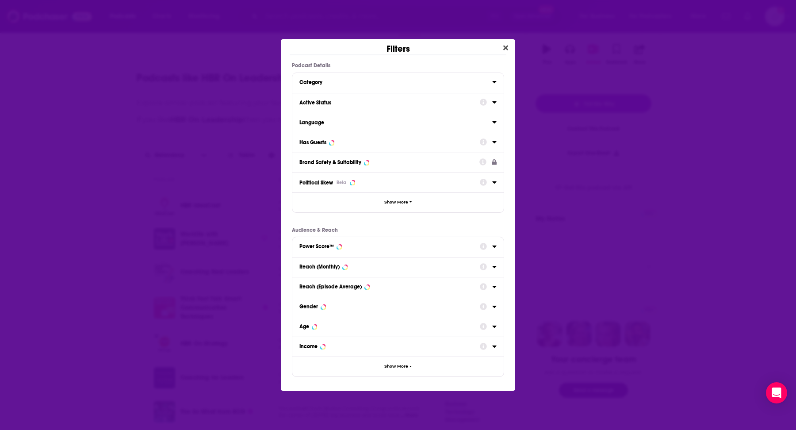
scroll to position [0, 0]
click at [351, 148] on div "Has Guests" at bounding box center [397, 143] width 211 height 20
click at [349, 144] on div "Has Guests" at bounding box center [386, 142] width 175 height 6
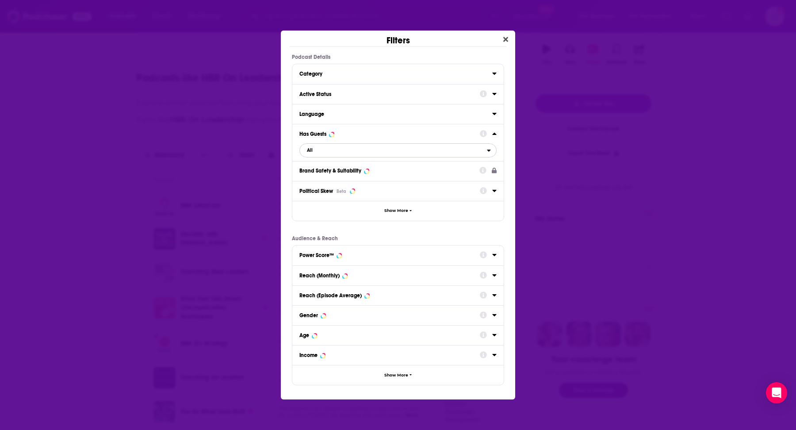
click at [356, 150] on span "All" at bounding box center [393, 150] width 187 height 11
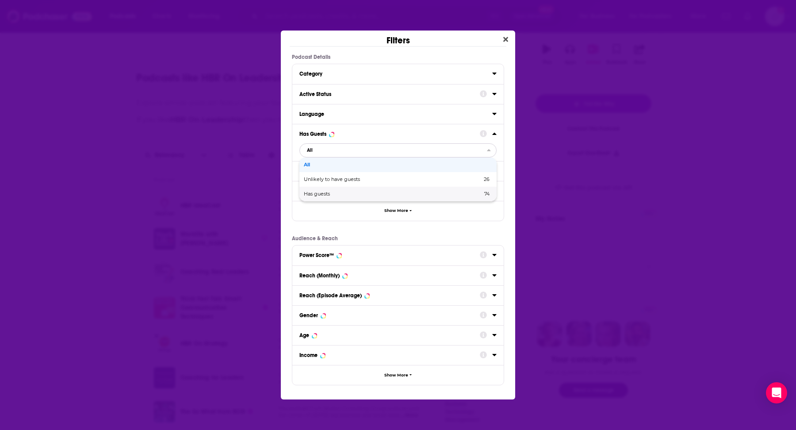
click at [334, 194] on span "Has guests" at bounding box center [355, 194] width 102 height 5
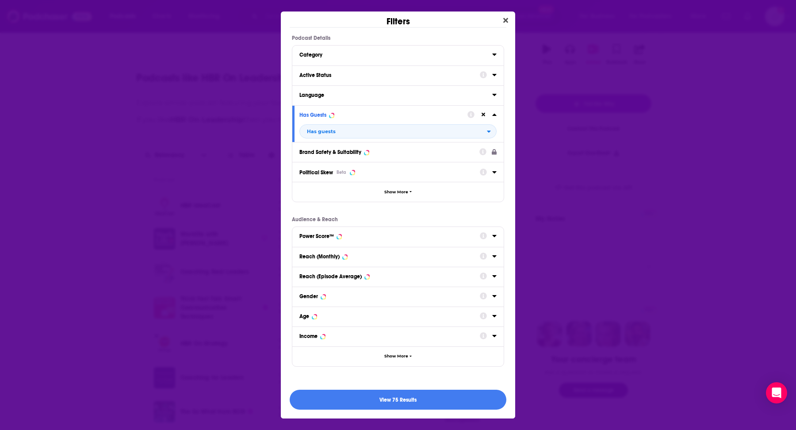
click at [372, 76] on div "Active Status" at bounding box center [386, 75] width 175 height 6
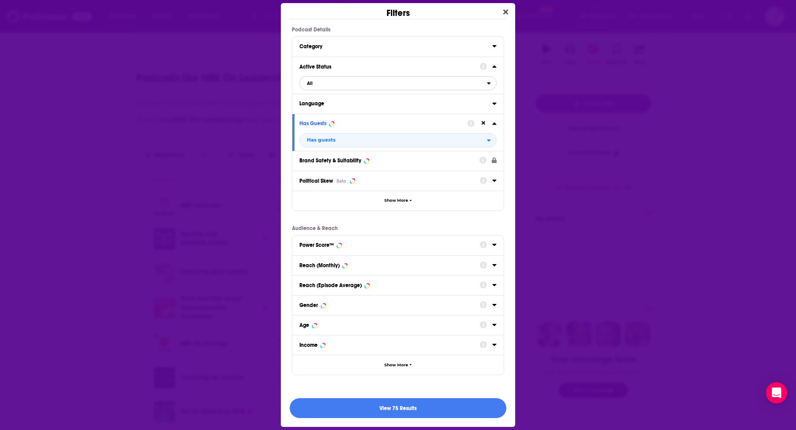
click at [370, 78] on span "All" at bounding box center [393, 82] width 187 height 11
click at [341, 111] on span "Active" at bounding box center [352, 112] width 97 height 5
click at [324, 406] on button "View 61 Results" at bounding box center [398, 408] width 217 height 20
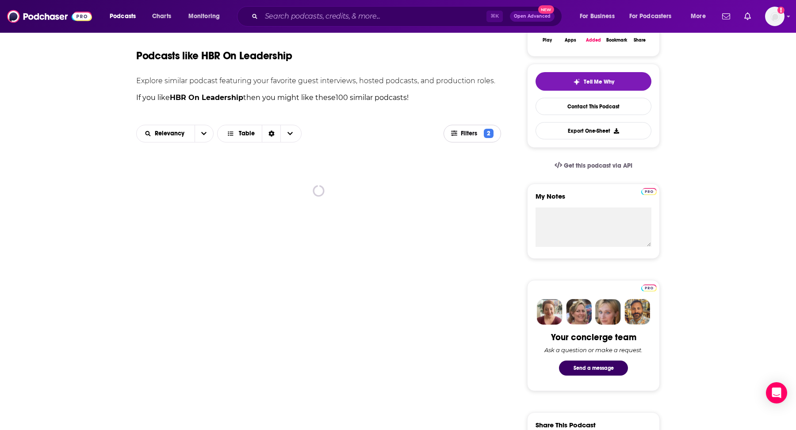
scroll to position [178, 0]
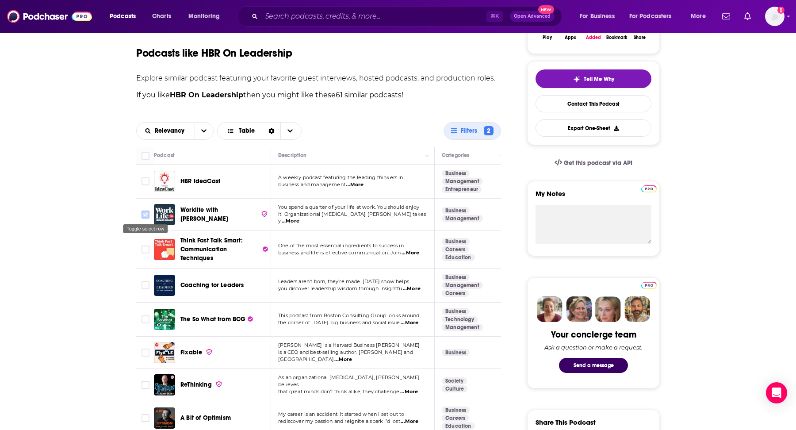
click at [145, 213] on input "Toggle select row" at bounding box center [146, 215] width 8 height 8
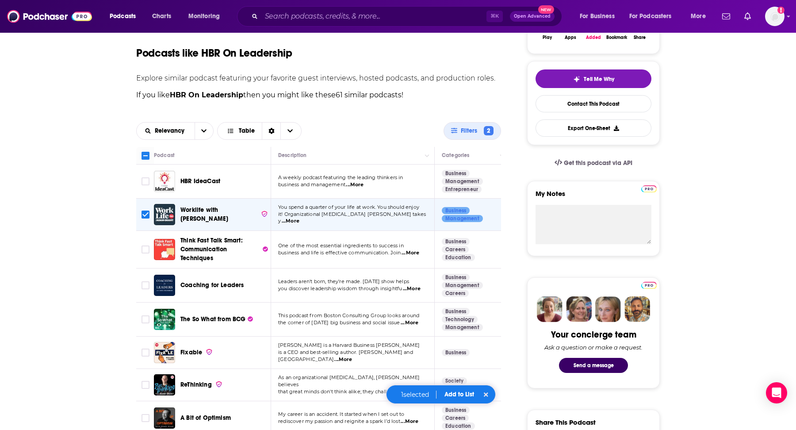
click at [416, 254] on span "...More" at bounding box center [411, 252] width 18 height 7
click at [416, 287] on span "...More" at bounding box center [412, 288] width 18 height 7
click at [451, 390] on div "1 selected Add to List" at bounding box center [441, 394] width 110 height 19
click at [448, 394] on button "Add to List" at bounding box center [459, 395] width 44 height 8
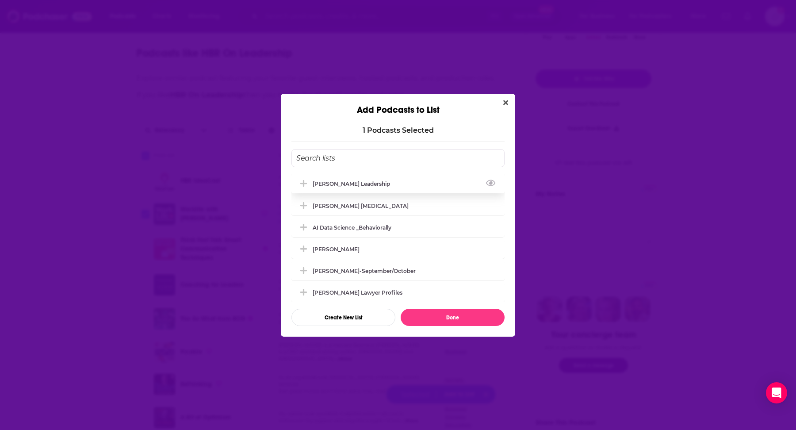
click at [411, 190] on div "Matt Marcotte_Transformational Leadership" at bounding box center [397, 183] width 213 height 19
click at [436, 325] on button "Done" at bounding box center [453, 317] width 104 height 17
checkbox input "false"
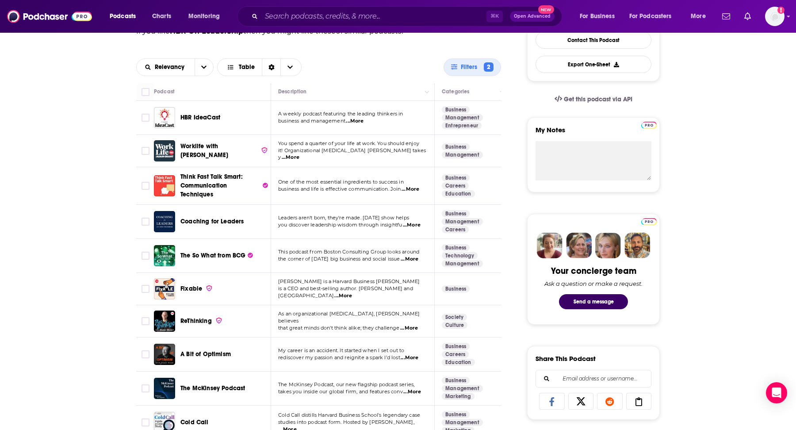
scroll to position [242, 0]
click at [352, 292] on span "...More" at bounding box center [343, 295] width 18 height 7
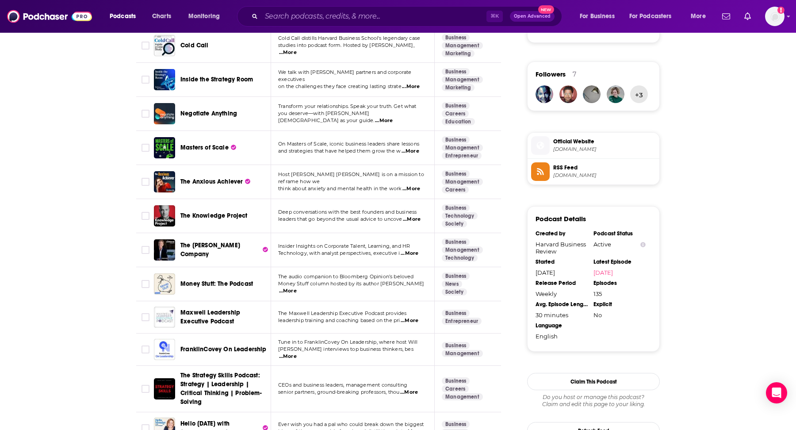
scroll to position [618, 0]
click at [413, 318] on span "...More" at bounding box center [410, 321] width 18 height 7
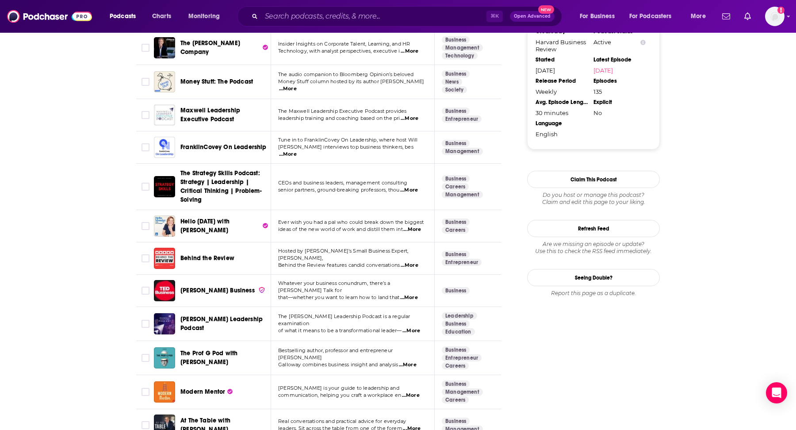
scroll to position [821, 0]
click at [407, 293] on span "...More" at bounding box center [409, 296] width 18 height 7
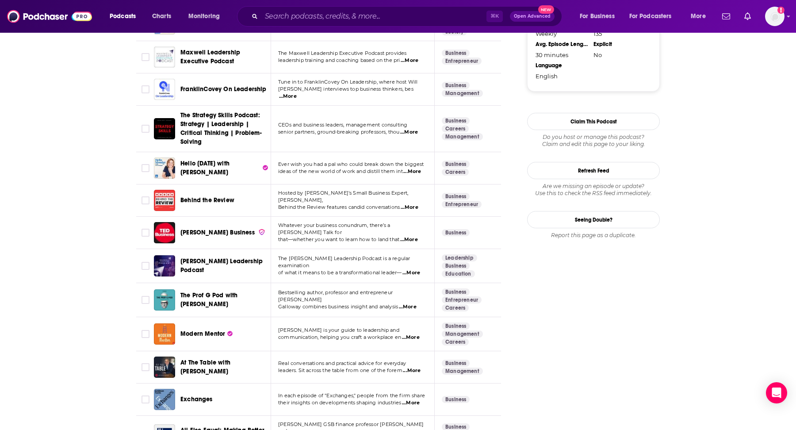
scroll to position [881, 0]
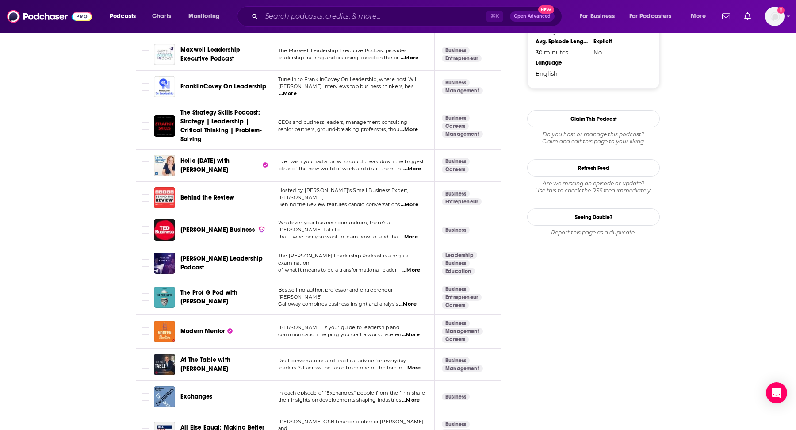
click at [415, 331] on span "...More" at bounding box center [411, 334] width 18 height 7
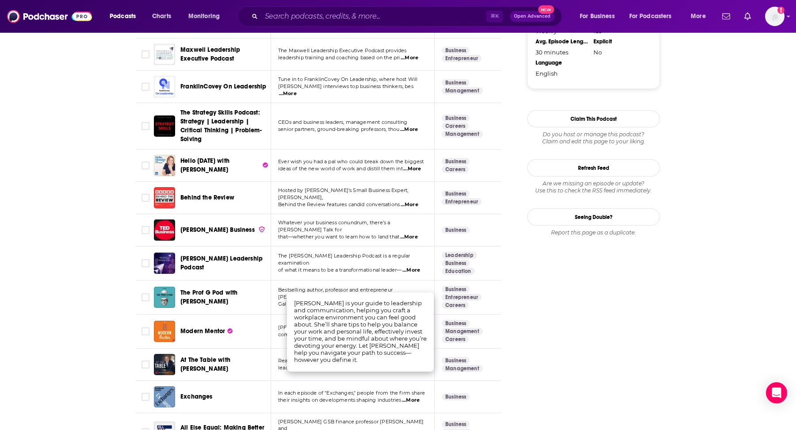
click at [506, 290] on div "About Insights Episodes 135 Reviews Credits 2 Lists 5 Similar Podcasts like HBR…" at bounding box center [324, 407] width 405 height 2242
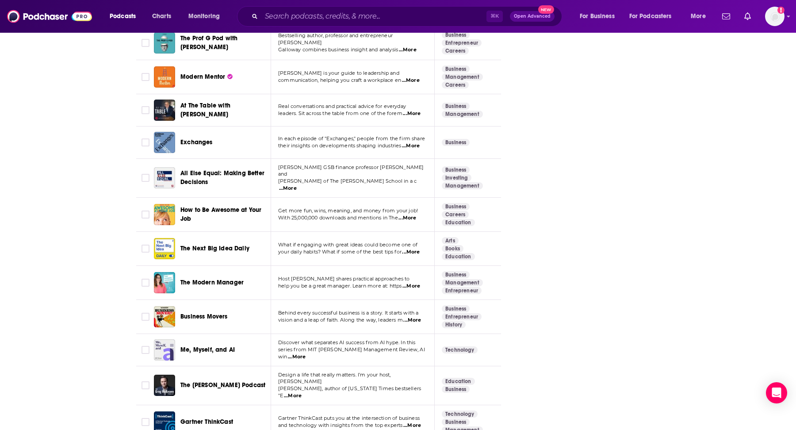
scroll to position [1138, 0]
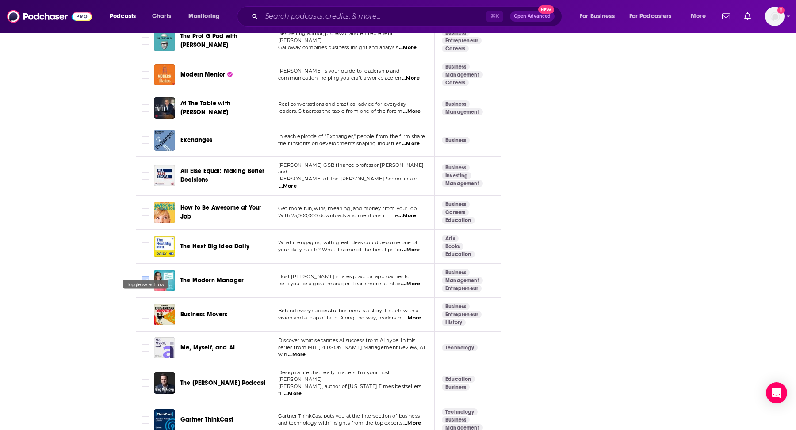
click at [145, 276] on input "Toggle select row" at bounding box center [146, 280] width 8 height 8
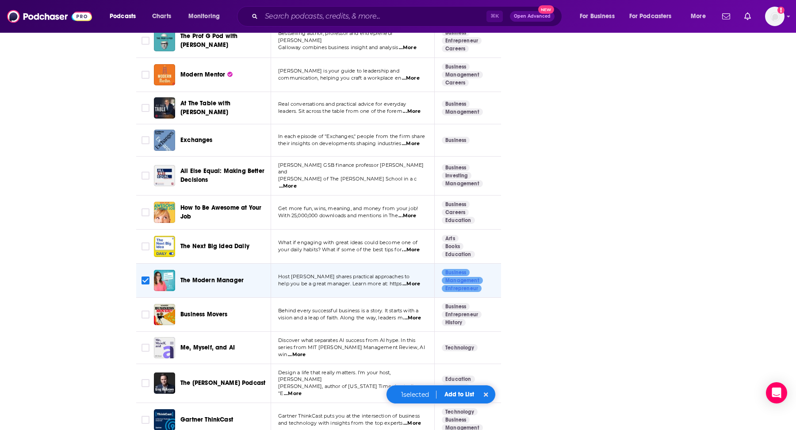
click at [458, 391] on button "Add to List" at bounding box center [459, 395] width 44 height 8
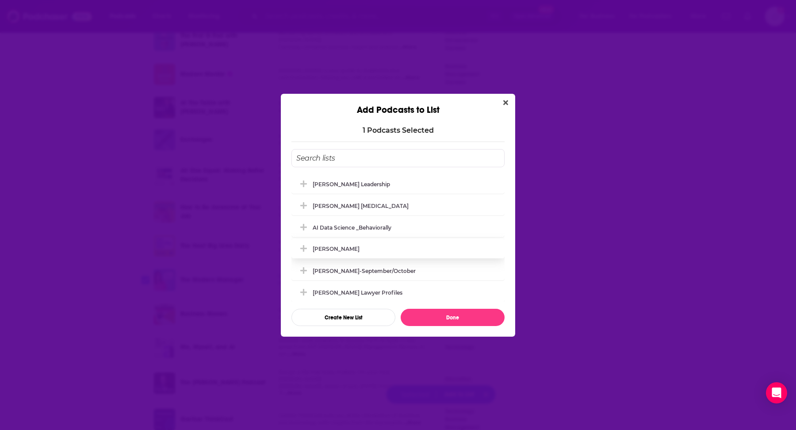
scroll to position [0, 0]
click at [383, 186] on div "Matt Marcotte_Transformational Leadership" at bounding box center [354, 183] width 83 height 7
click at [447, 314] on button "Done" at bounding box center [453, 317] width 104 height 17
checkbox input "false"
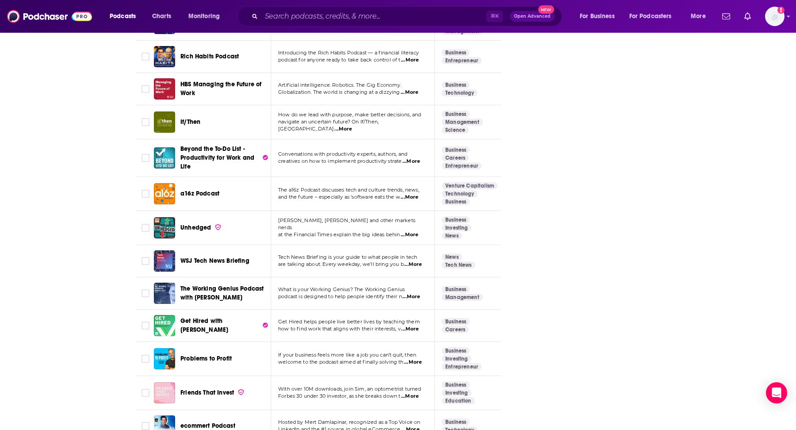
scroll to position [1537, 0]
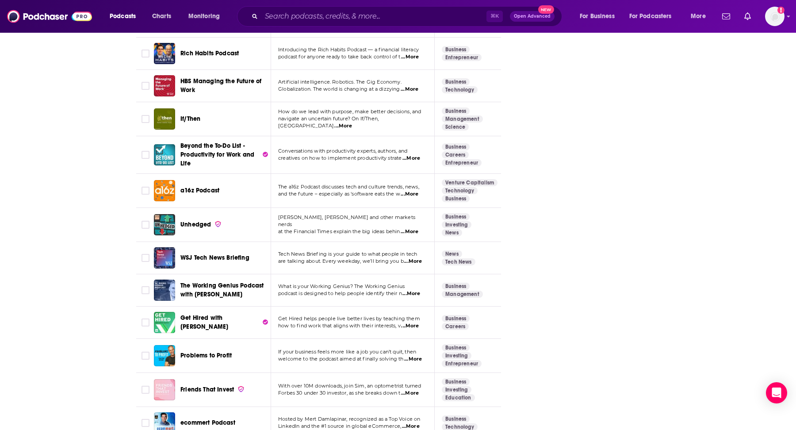
click at [408, 290] on span "...More" at bounding box center [411, 293] width 18 height 7
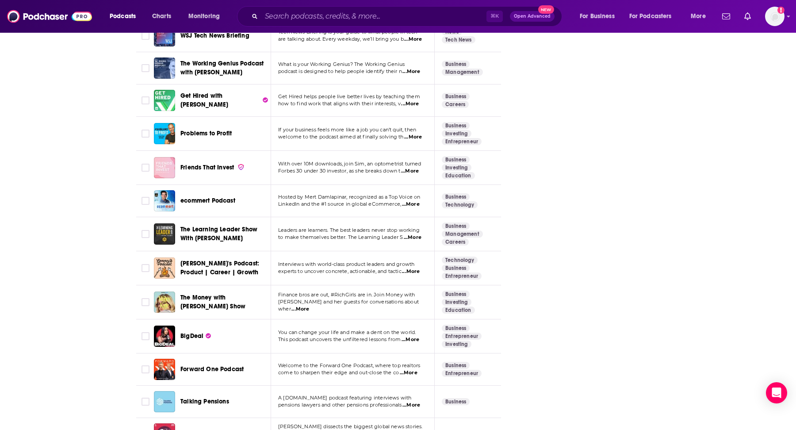
scroll to position [1761, 0]
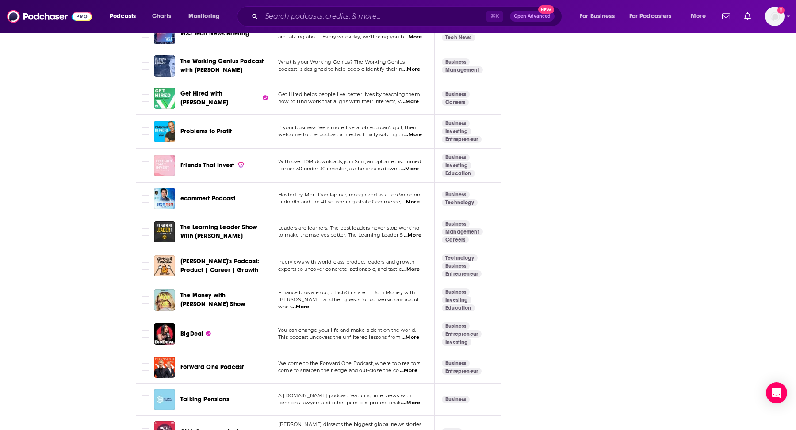
click at [421, 232] on span "...More" at bounding box center [413, 235] width 18 height 7
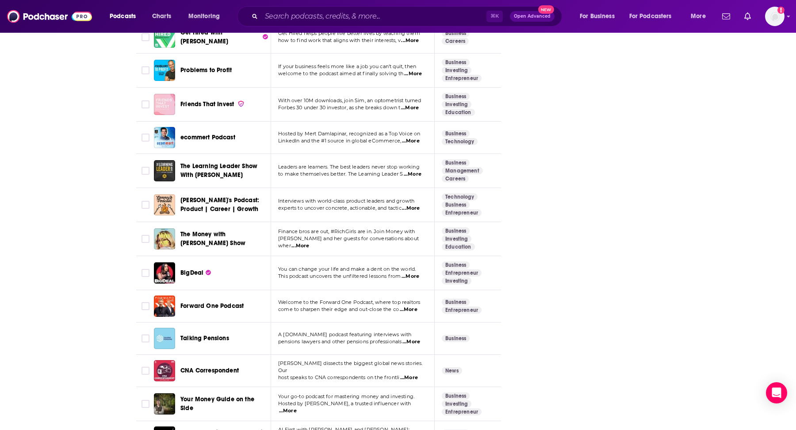
scroll to position [1821, 0]
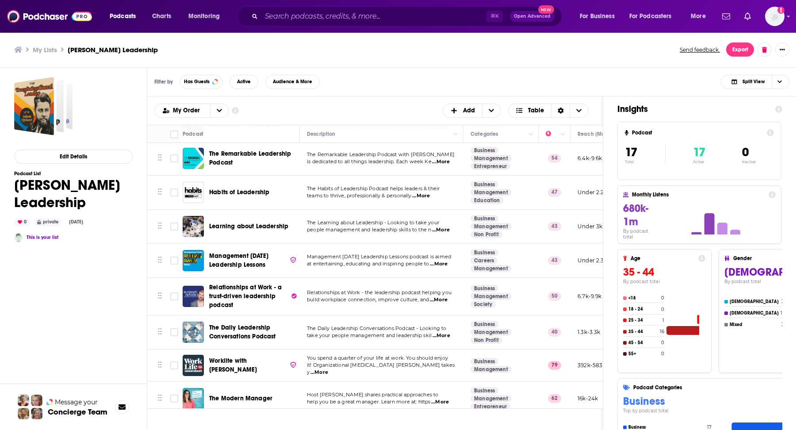
scroll to position [308, 0]
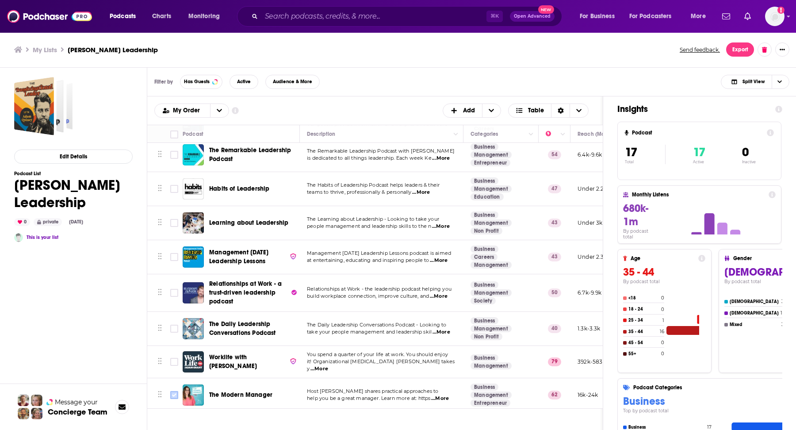
click at [173, 393] on input "Toggle select row" at bounding box center [174, 395] width 8 height 8
checkbox input "true"
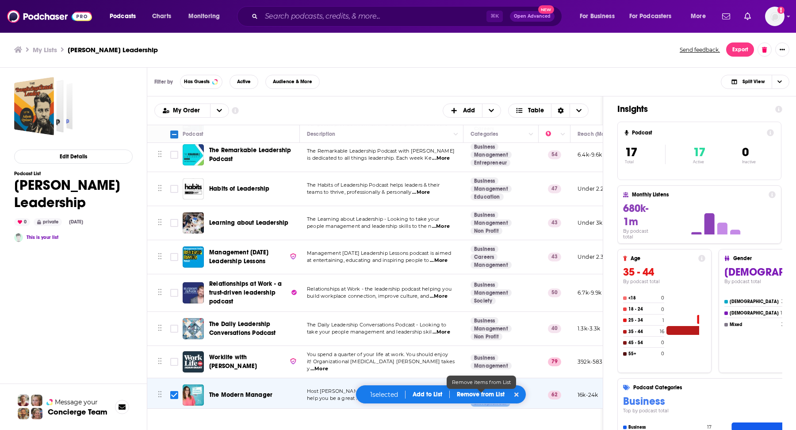
click at [479, 396] on p "Remove from List" at bounding box center [481, 395] width 48 height 8
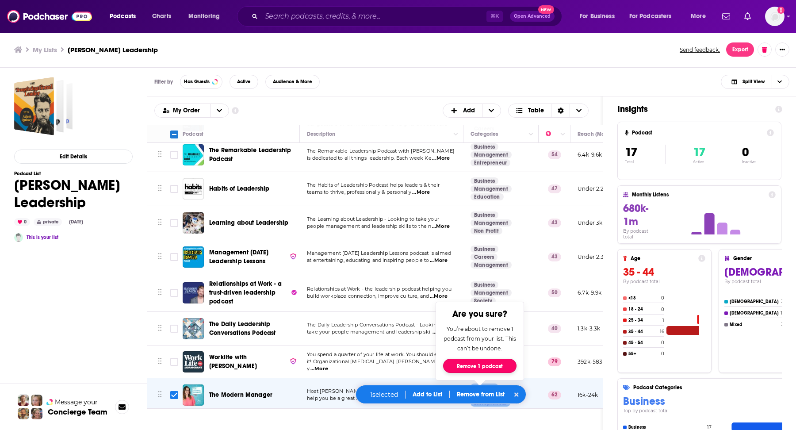
click at [491, 365] on button "Remove 1 podcast" at bounding box center [479, 366] width 73 height 14
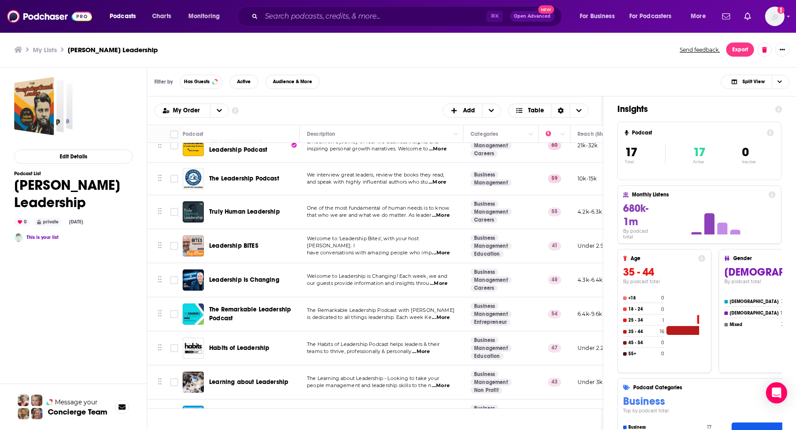
scroll to position [149, 0]
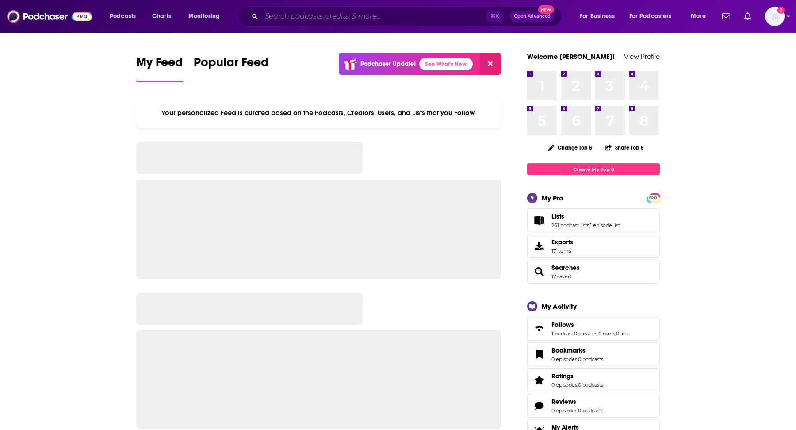
click at [361, 15] on input "Search podcasts, credits, & more..." at bounding box center [373, 16] width 225 height 14
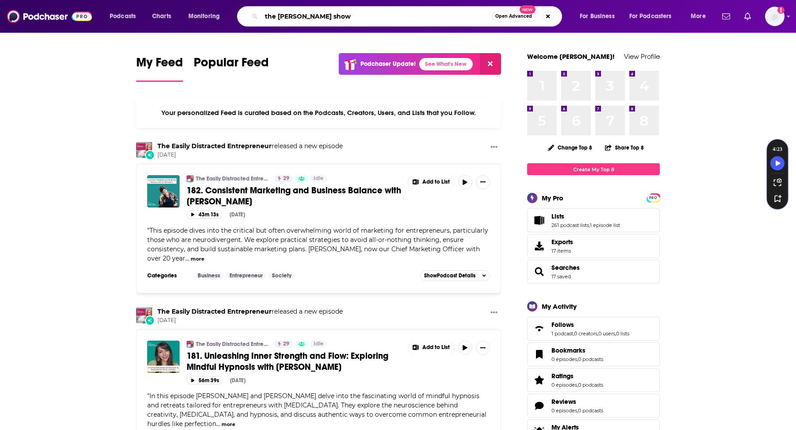
type input "the [PERSON_NAME] show"
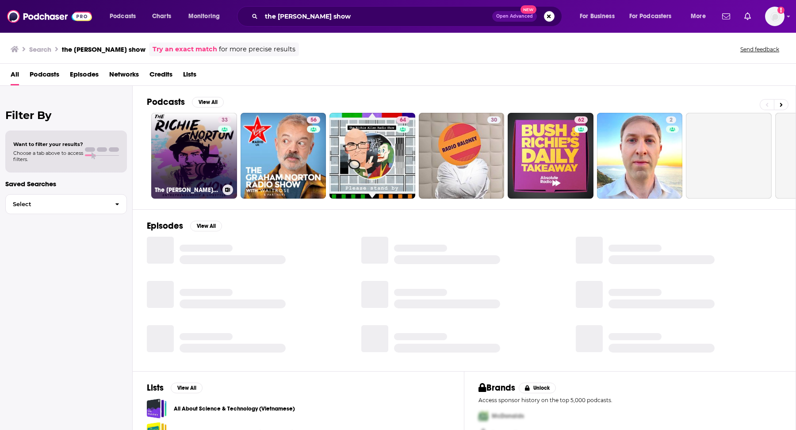
click at [207, 129] on link "33 The [PERSON_NAME] Show" at bounding box center [194, 156] width 86 height 86
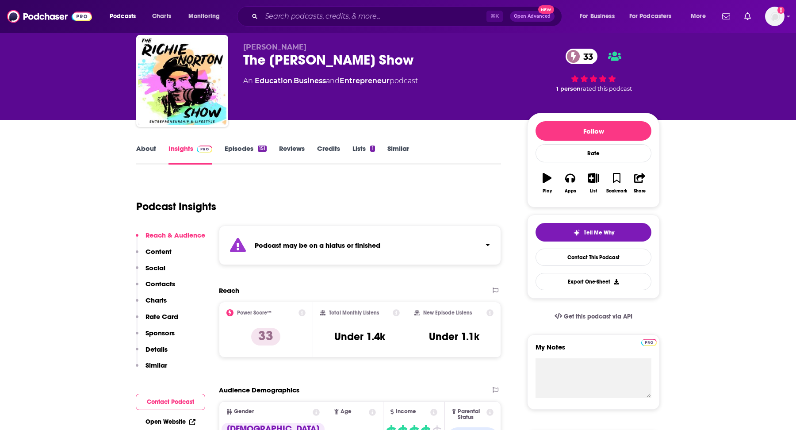
scroll to position [27, 0]
